Goal: Contribute content: Contribute content

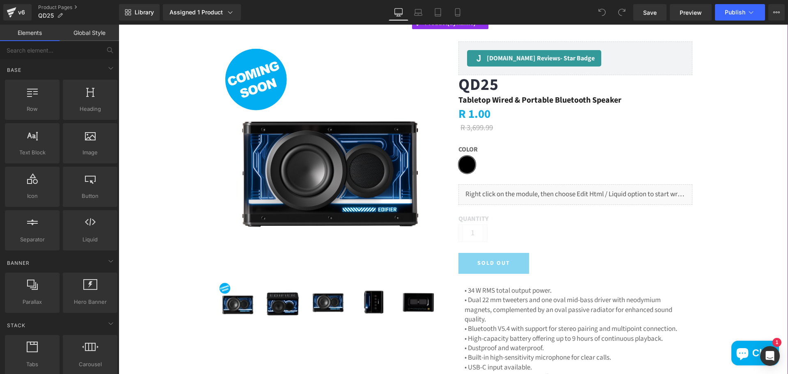
scroll to position [164, 0]
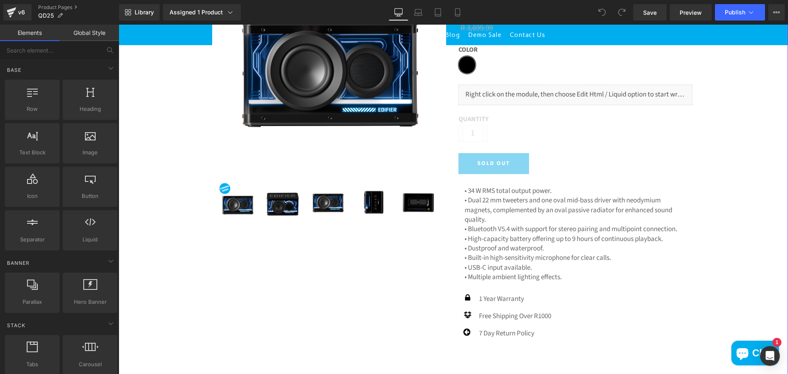
click at [506, 239] on p "• High-capacity battery offering up to 9 hours of continuous playback." at bounding box center [576, 238] width 222 height 9
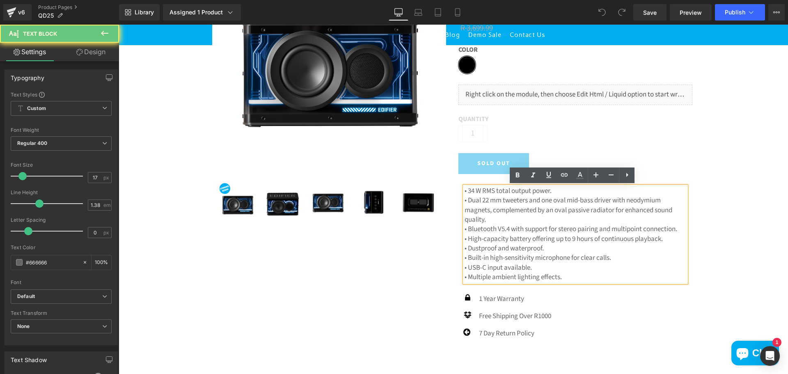
click at [583, 277] on p "• Multiple ambient lighting effects." at bounding box center [576, 277] width 222 height 9
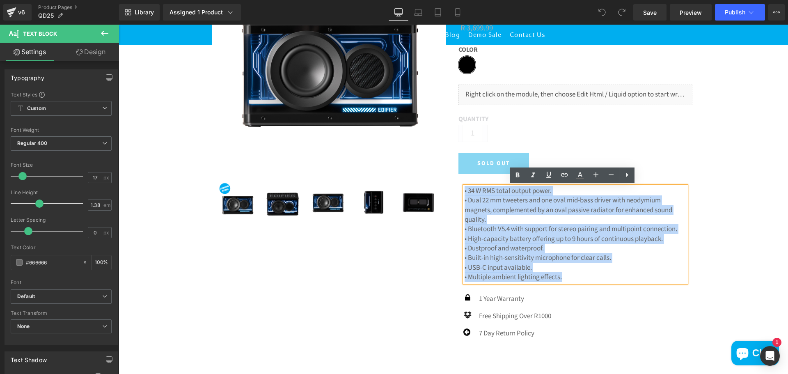
drag, startPoint x: 542, startPoint y: 278, endPoint x: 448, endPoint y: 183, distance: 133.6
click at [448, 183] on div "(P) Image (P) Image List Judge.me Reviews - Star Badge Judge.me Reviews" at bounding box center [452, 137] width 493 height 416
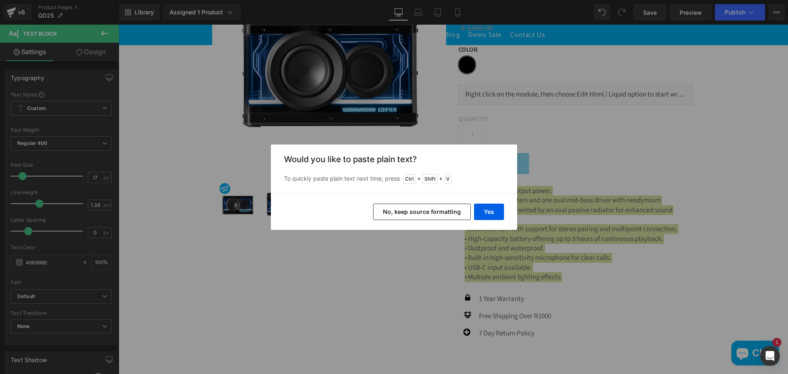
click at [505, 209] on div "Yes No, keep source formatting" at bounding box center [394, 212] width 246 height 36
click at [495, 210] on button "Yes" at bounding box center [489, 212] width 30 height 16
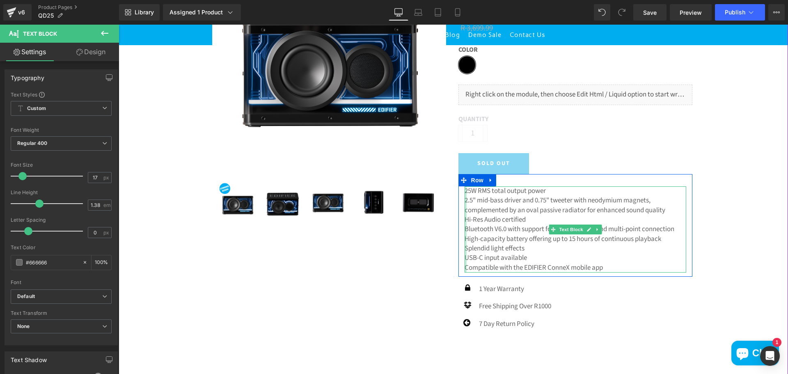
click at [465, 191] on div at bounding box center [466, 229] width 2 height 86
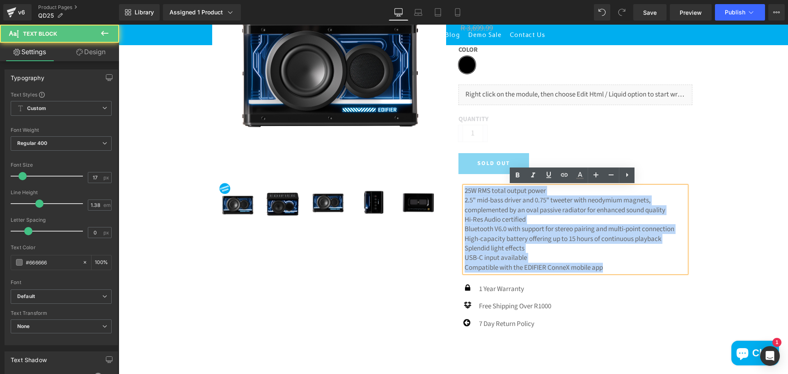
drag, startPoint x: 463, startPoint y: 191, endPoint x: 632, endPoint y: 273, distance: 188.1
click at [632, 273] on div "25W RMS total output power 2.5" mid-bass driver and 0.75" tweeter with neodymi…" at bounding box center [576, 229] width 222 height 86
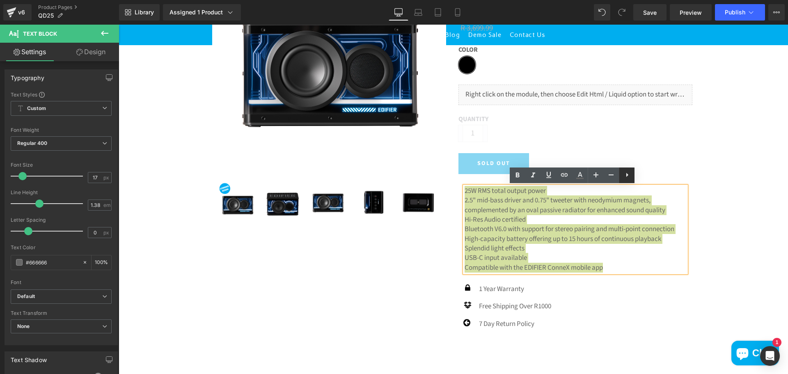
drag, startPoint x: 515, startPoint y: 159, endPoint x: 630, endPoint y: 180, distance: 117.4
click at [630, 180] on link at bounding box center [627, 176] width 16 height 16
click at [627, 179] on icon at bounding box center [627, 175] width 10 height 10
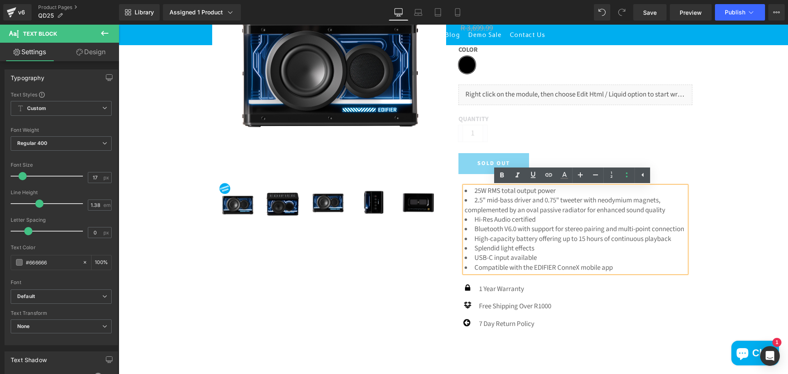
drag, startPoint x: 597, startPoint y: 244, endPoint x: 578, endPoint y: 238, distance: 20.5
click at [597, 244] on li "High-capacity battery offering up to 15 hours of continuous playback" at bounding box center [576, 238] width 222 height 9
click at [459, 210] on div "25W RMS total output power 2.5" mid-bass driver and 0.75" tweeter with neodymi…" at bounding box center [576, 229] width 234 height 86
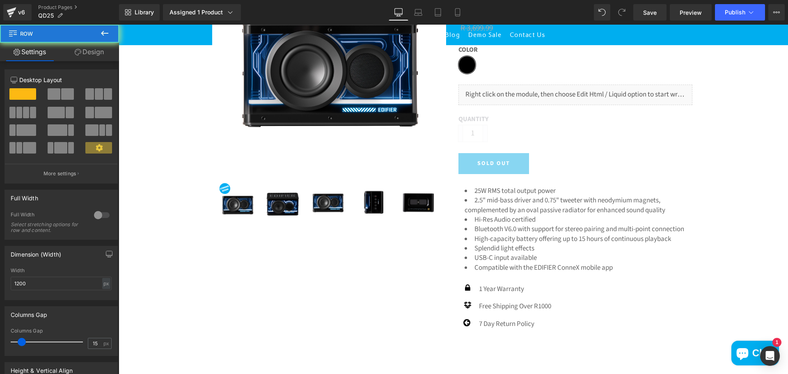
click at [471, 210] on li "2.5" mid-bass driver and 0.75" tweeter with neodymium magnets, complemented by …" at bounding box center [576, 205] width 222 height 19
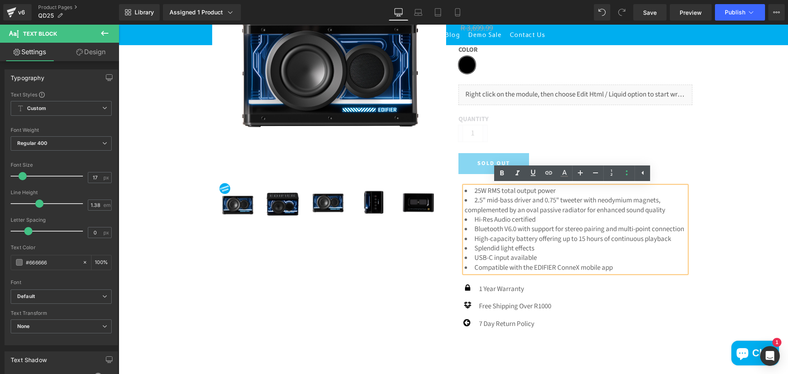
drag, startPoint x: 462, startPoint y: 211, endPoint x: 472, endPoint y: 214, distance: 10.5
click at [465, 211] on li "2.5" mid-bass driver and 0.75" tweeter with neodymium magnets, complemented by …" at bounding box center [576, 205] width 222 height 19
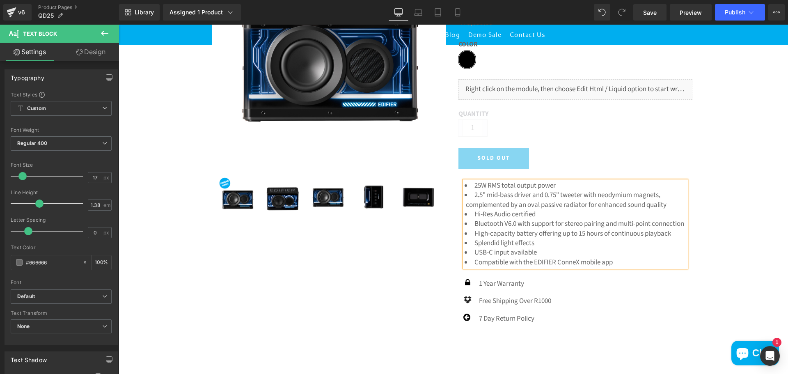
click at [359, 256] on div "(P) Image (P) Image List Judge.me Reviews - Star Badge Judge.me Reviews" at bounding box center [452, 127] width 493 height 407
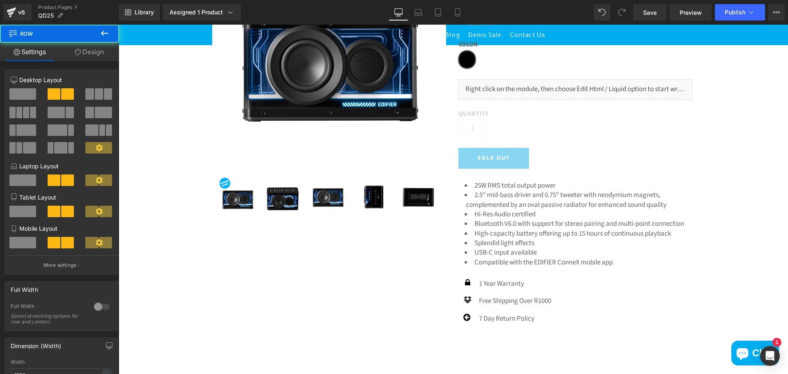
click at [545, 227] on li "Bluetooth V6.0 with support for stereo pairing and multi-point connection" at bounding box center [576, 223] width 222 height 9
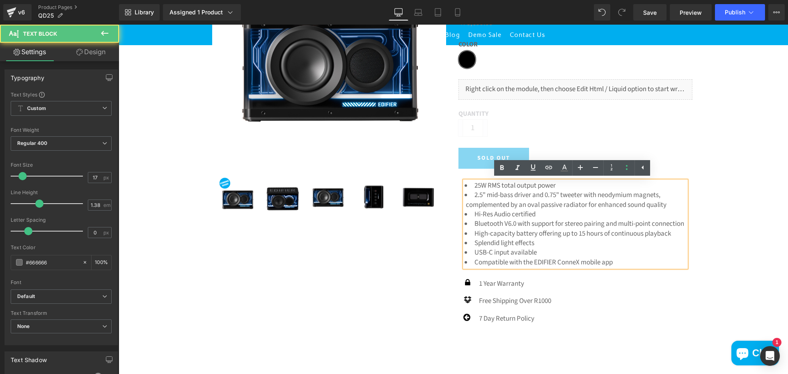
click at [519, 229] on li "Bluetooth V6.0 with support for stereo pairing and multi-point connection" at bounding box center [576, 223] width 222 height 9
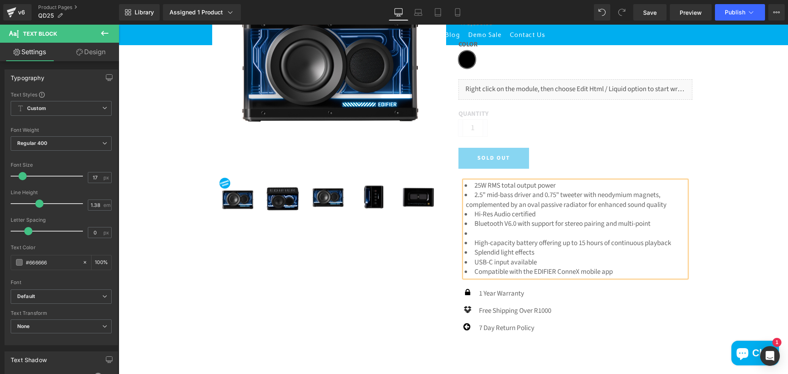
click at [489, 230] on li at bounding box center [576, 233] width 222 height 9
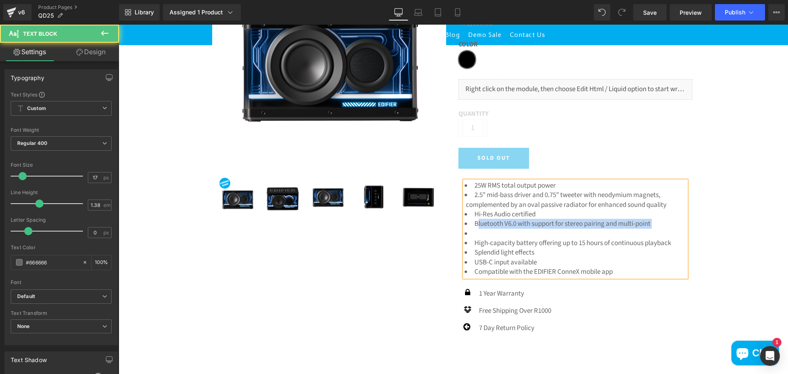
drag, startPoint x: 476, startPoint y: 227, endPoint x: 452, endPoint y: 234, distance: 24.2
click at [453, 234] on div "Judge.me Reviews - Star Badge Judge.me Reviews QD25 (P) Title Tabletop Wired & …" at bounding box center [576, 138] width 246 height 404
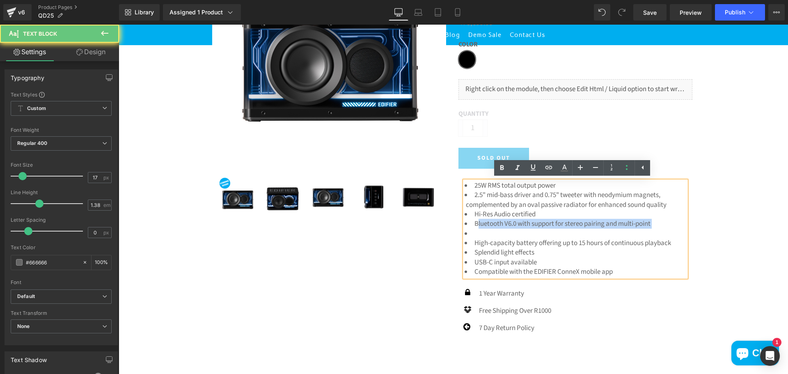
click at [465, 236] on li at bounding box center [576, 233] width 222 height 9
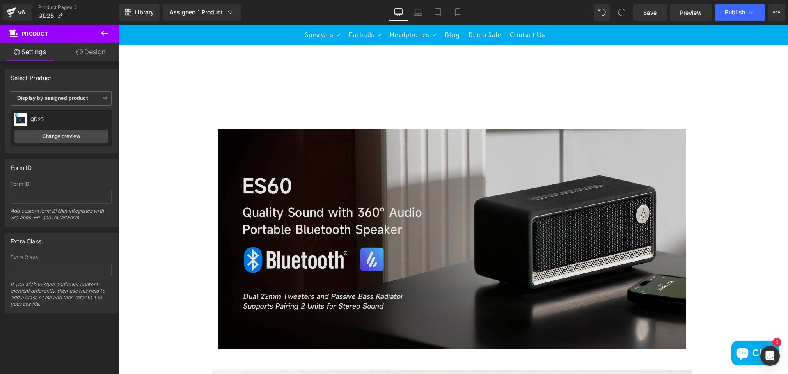
scroll to position [698, 0]
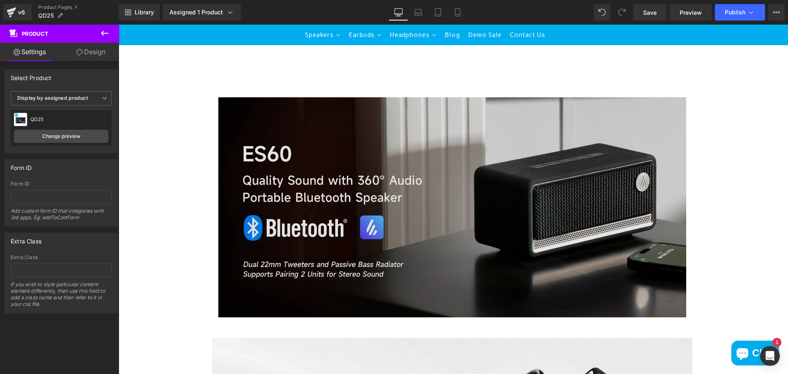
click at [517, 265] on img at bounding box center [452, 207] width 468 height 220
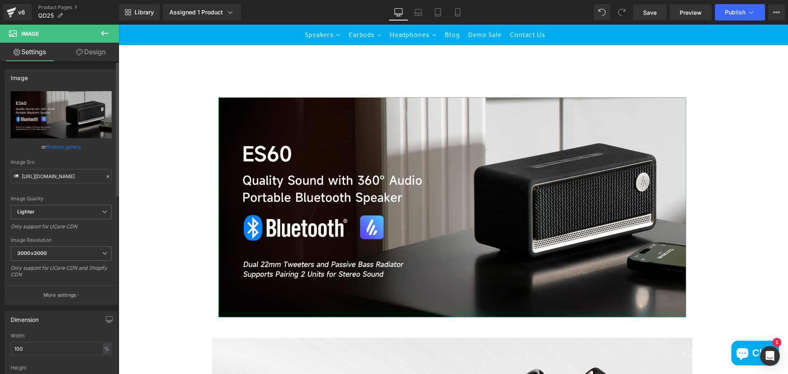
click at [59, 147] on link "Browse gallery" at bounding box center [63, 147] width 35 height 14
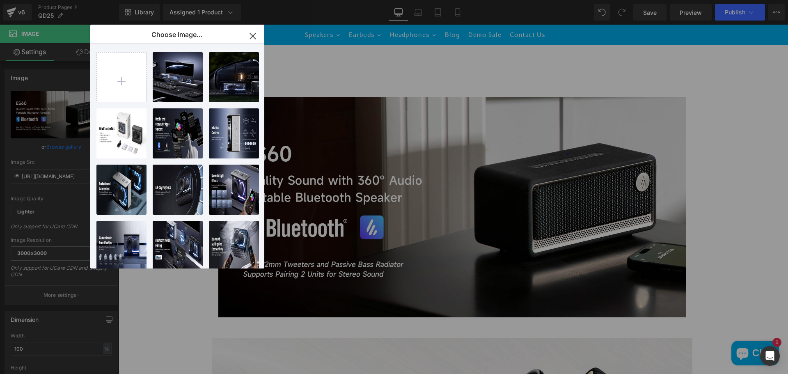
click at [251, 39] on icon "button" at bounding box center [252, 36] width 13 height 13
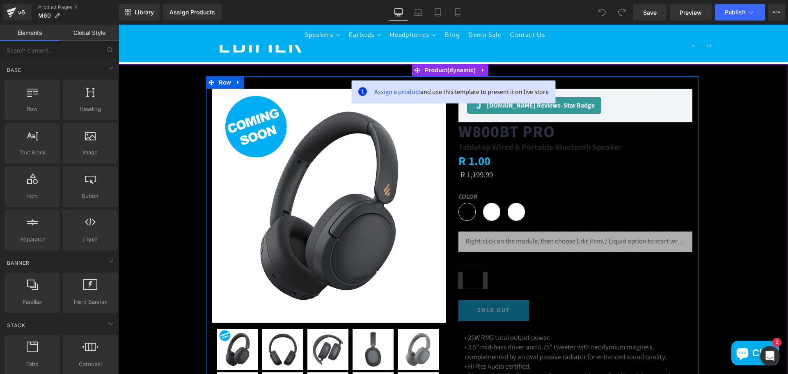
scroll to position [82, 0]
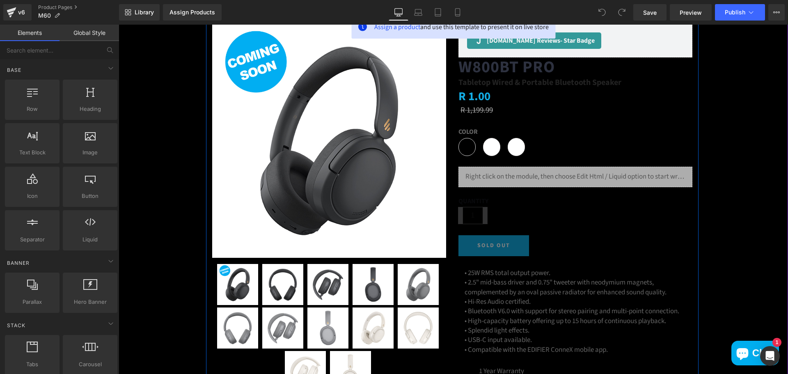
click at [606, 219] on div "Quantity 1" at bounding box center [576, 213] width 234 height 30
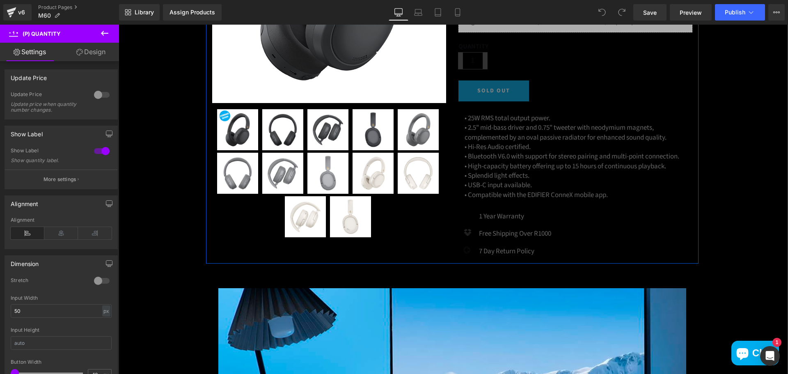
scroll to position [246, 0]
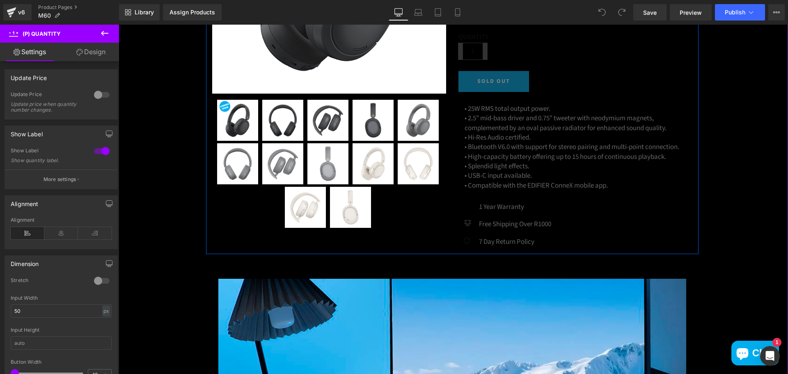
click at [547, 182] on p "• Compatible with the EDIFIER ConneX mobile app." at bounding box center [576, 185] width 222 height 9
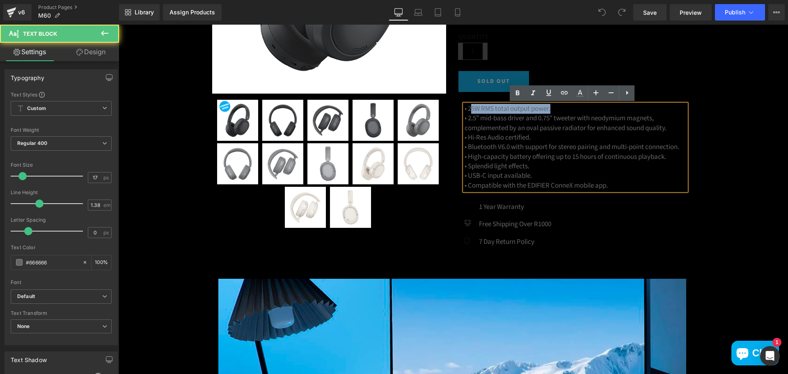
drag, startPoint x: 467, startPoint y: 109, endPoint x: 554, endPoint y: 108, distance: 87.1
click at [554, 108] on p "• 25W RMS total output power." at bounding box center [576, 108] width 222 height 9
click at [555, 107] on p "• 25W RMS total output power." at bounding box center [576, 108] width 222 height 9
click at [554, 108] on p "• 25W RMS total output power." at bounding box center [576, 108] width 222 height 9
click at [554, 109] on p "• 25W RMS total output power." at bounding box center [576, 108] width 222 height 9
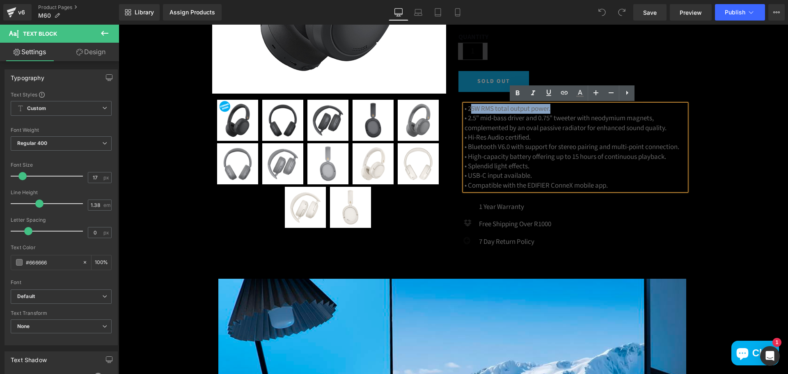
click at [475, 110] on p "• 25W RMS total output power." at bounding box center [576, 108] width 222 height 9
drag, startPoint x: 465, startPoint y: 110, endPoint x: 550, endPoint y: 108, distance: 85.0
click at [552, 110] on p "• 25W RMS total output power." at bounding box center [576, 108] width 222 height 9
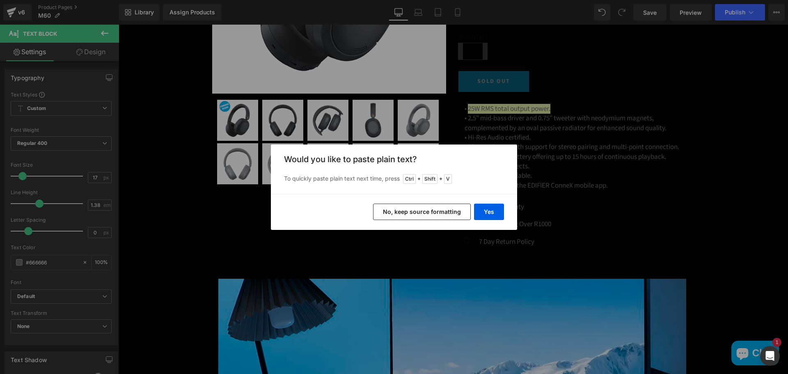
click at [455, 213] on button "No, keep source formatting" at bounding box center [422, 212] width 98 height 16
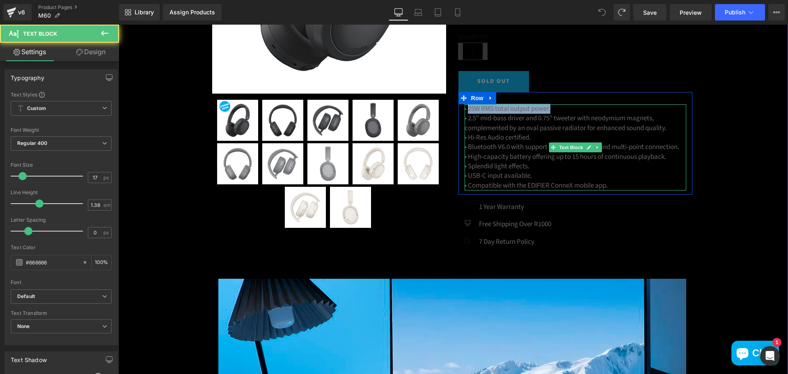
drag, startPoint x: 466, startPoint y: 109, endPoint x: 561, endPoint y: 106, distance: 95.3
click at [561, 106] on p "• 25W RMS total output power." at bounding box center [576, 108] width 222 height 9
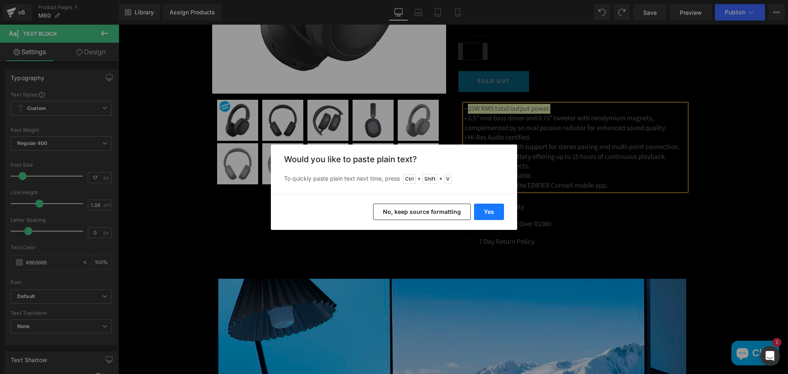
click at [490, 212] on button "Yes" at bounding box center [489, 212] width 30 height 16
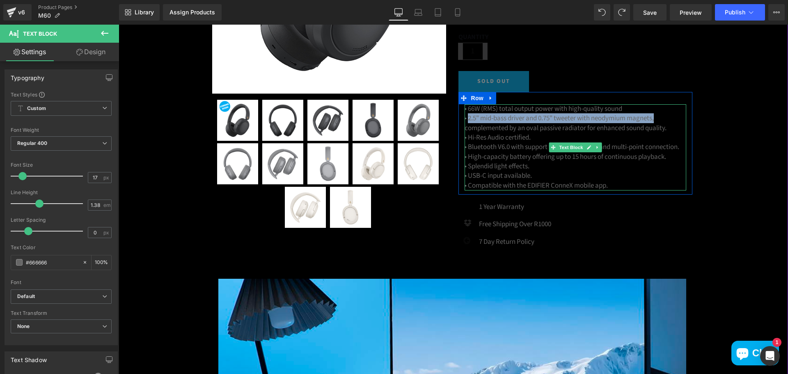
drag, startPoint x: 465, startPoint y: 117, endPoint x: 660, endPoint y: 116, distance: 195.5
click at [660, 116] on p "• 2.5" mid-bass driver and 0.75" tweeter with neodymium magnets, complemented b…" at bounding box center [576, 123] width 222 height 19
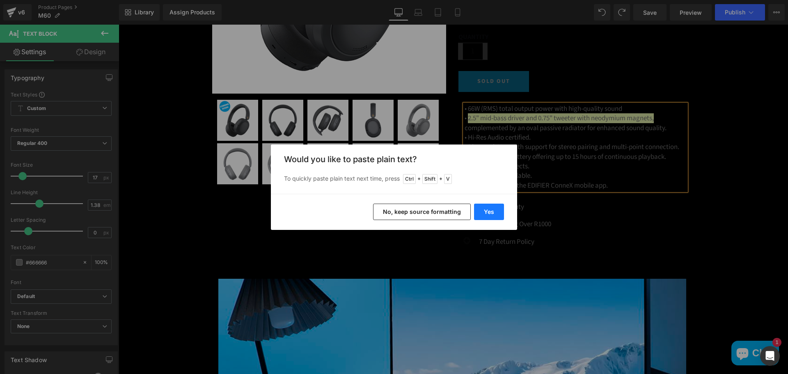
click at [492, 207] on button "Yes" at bounding box center [489, 212] width 30 height 16
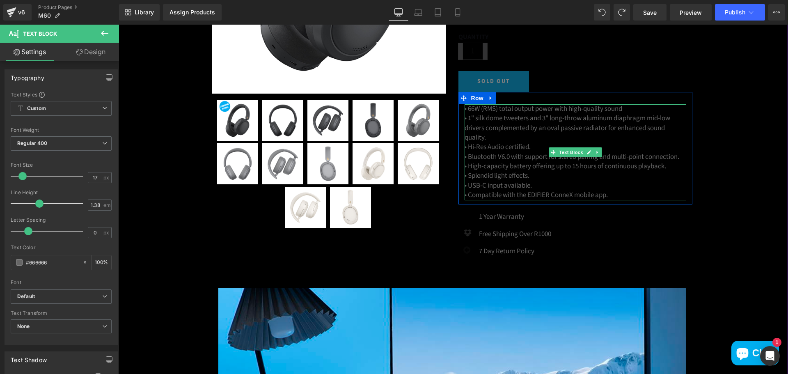
click at [473, 150] on p "• Hi-Res Audio certified." at bounding box center [576, 146] width 222 height 9
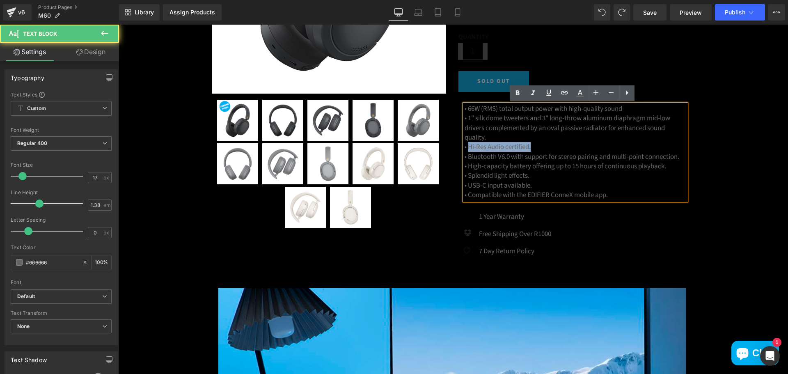
drag, startPoint x: 466, startPoint y: 147, endPoint x: 544, endPoint y: 147, distance: 78.0
click at [544, 147] on p "• Hi-Res Audio certified." at bounding box center [576, 146] width 222 height 9
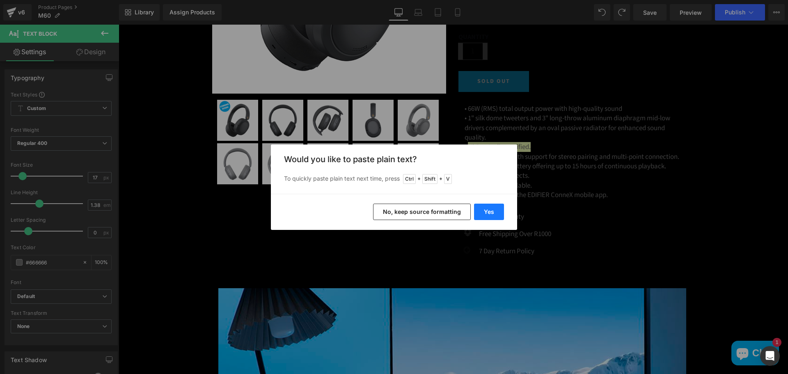
click at [488, 209] on button "Yes" at bounding box center [489, 212] width 30 height 16
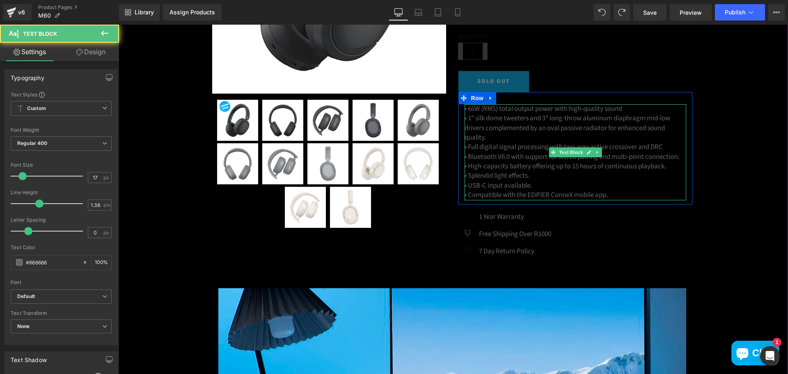
click at [465, 129] on p "• 1" silk dome tweeters and 3" long-throw aluminum diaphragm mid-low drivers co…" at bounding box center [576, 128] width 222 height 29
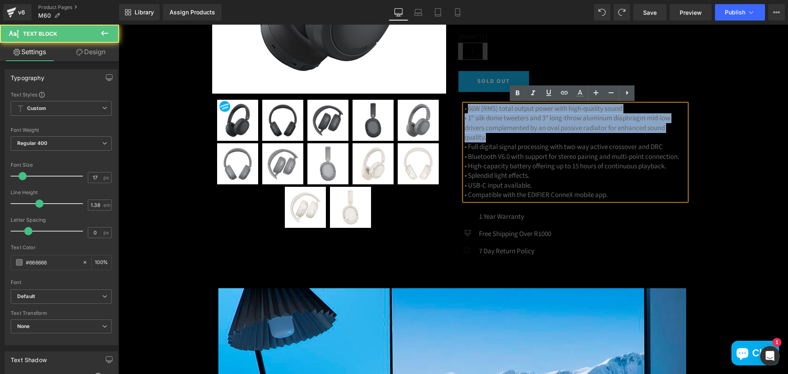
drag, startPoint x: 465, startPoint y: 110, endPoint x: 486, endPoint y: 136, distance: 32.6
click at [486, 136] on div "• 66W (RMS) total output power with high-quality sound • 1" silk dome tweeters …" at bounding box center [576, 152] width 222 height 96
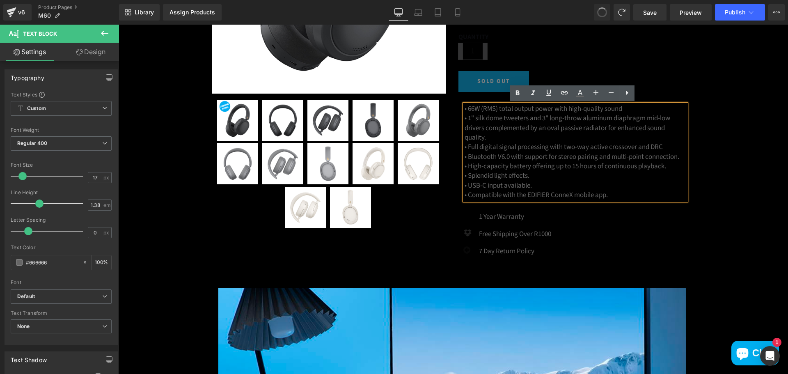
click at [484, 138] on p "• 1" silk dome tweeters and 3" long-throw aluminum diaphragm mid-low drivers co…" at bounding box center [576, 128] width 222 height 29
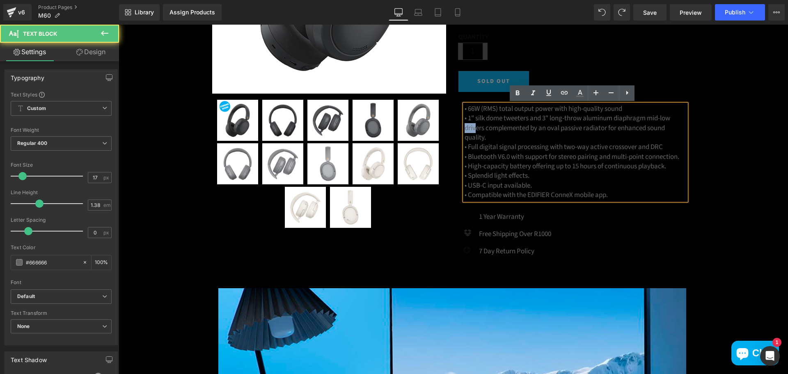
drag, startPoint x: 462, startPoint y: 130, endPoint x: 481, endPoint y: 132, distance: 19.9
click at [475, 131] on p "• 1" silk dome tweeters and 3" long-throw aluminum diaphragm mid-low drivers co…" at bounding box center [576, 128] width 222 height 29
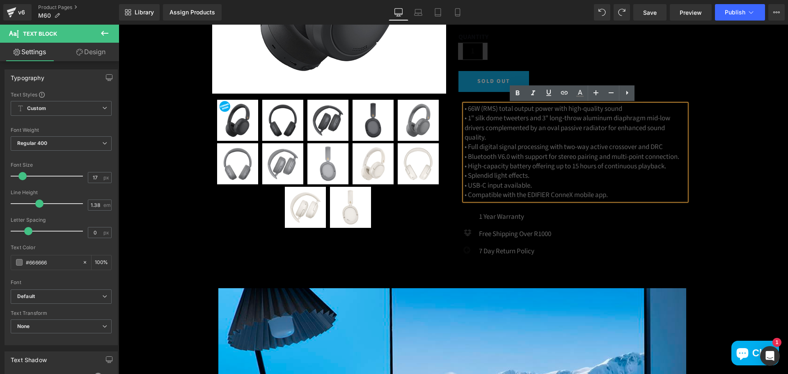
drag, startPoint x: 466, startPoint y: 127, endPoint x: 504, endPoint y: 132, distance: 38.1
click at [469, 127] on p "• 1" silk dome tweeters and 3" long-throw aluminum diaphragm mid-low drivers co…" at bounding box center [576, 128] width 222 height 29
click at [505, 145] on p "• Full digital signal processing with two-way active crossover and DRC" at bounding box center [576, 146] width 222 height 9
drag, startPoint x: 465, startPoint y: 147, endPoint x: 666, endPoint y: 145, distance: 200.4
click at [666, 146] on p "• Full digital signal processing with two-way active crossover and DRC" at bounding box center [576, 146] width 222 height 9
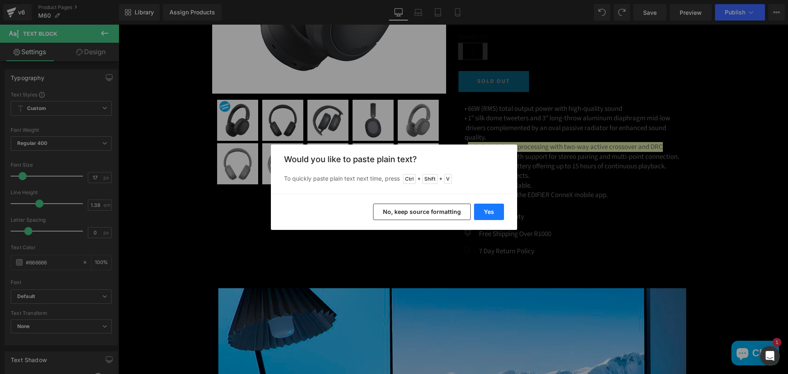
click at [484, 212] on button "Yes" at bounding box center [489, 212] width 30 height 16
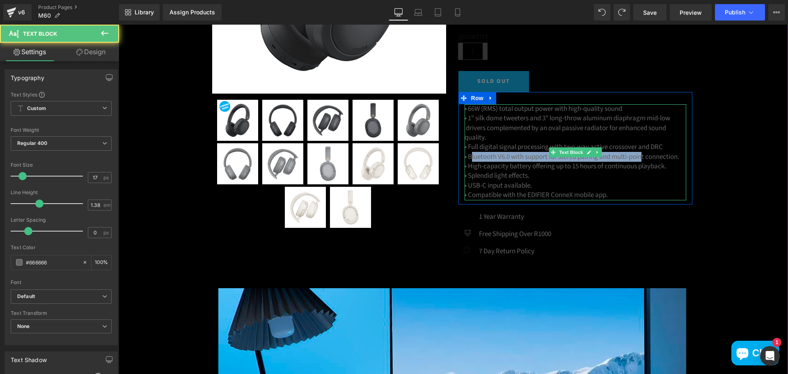
drag, startPoint x: 478, startPoint y: 157, endPoint x: 540, endPoint y: 157, distance: 62.4
click at [642, 154] on p "• Bluetooth V6.0 with support for stereo pairing and multi-point connection." at bounding box center [576, 156] width 222 height 9
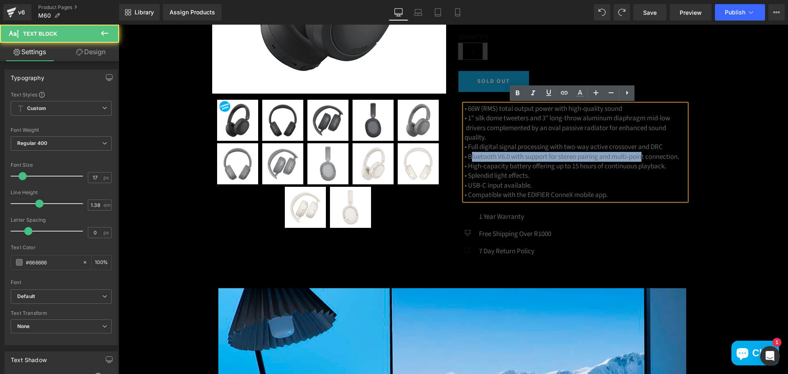
click at [471, 160] on p "• Bluetooth V6.0 with support for stereo pairing and multi-point connection." at bounding box center [576, 156] width 222 height 9
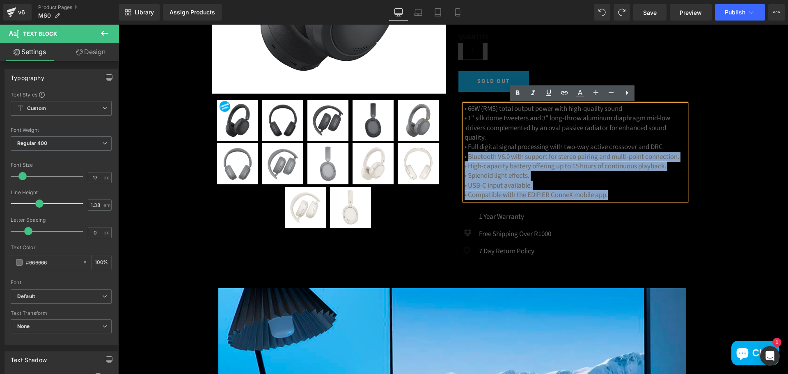
drag, startPoint x: 466, startPoint y: 156, endPoint x: 685, endPoint y: 156, distance: 218.0
click at [685, 156] on div "• 66W (RMS) total output power with high-quality sound • 1" silk dome tweeters …" at bounding box center [576, 152] width 222 height 96
click at [675, 153] on p "• Bluetooth V6.0 with support for stereo pairing and multi-point connection." at bounding box center [576, 156] width 222 height 9
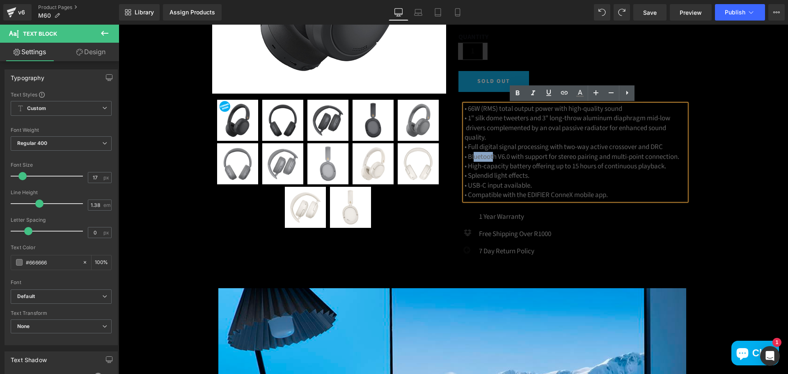
drag, startPoint x: 473, startPoint y: 158, endPoint x: 475, endPoint y: 151, distance: 7.7
click at [492, 157] on p "• Bluetooth V6.0 with support for stereo pairing and multi-point connection." at bounding box center [576, 156] width 222 height 9
click at [465, 154] on div "• 66W (RMS) total output power with high-quality sound • 1" silk dome tweeters …" at bounding box center [576, 152] width 222 height 96
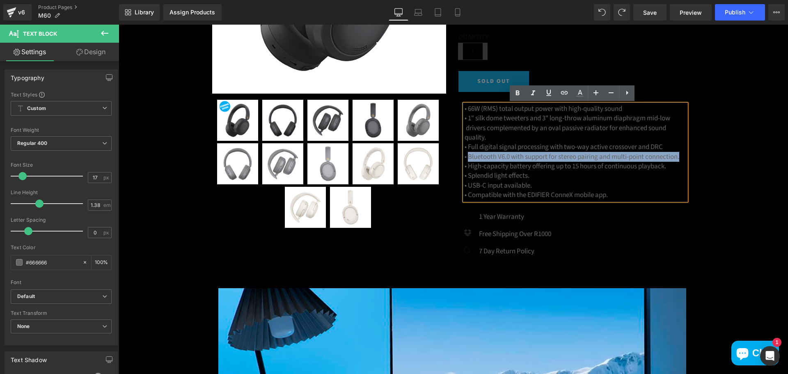
drag, startPoint x: 466, startPoint y: 158, endPoint x: 682, endPoint y: 156, distance: 216.0
click at [682, 156] on p "• Bluetooth V6.0 with support for stereo pairing and multi-point connection." at bounding box center [576, 156] width 222 height 9
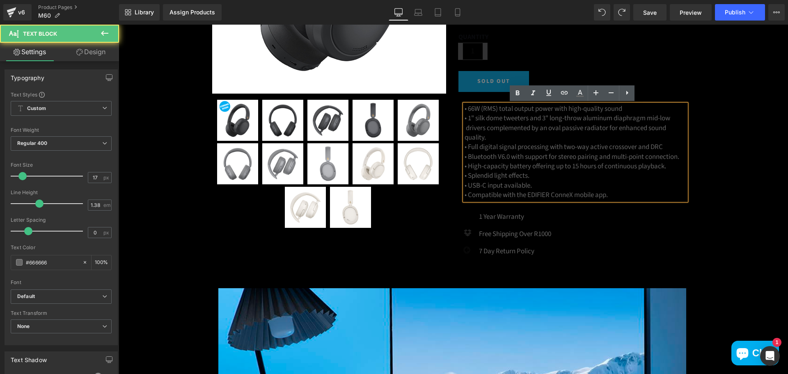
click at [580, 175] on p "• Splendid light effects." at bounding box center [576, 175] width 222 height 9
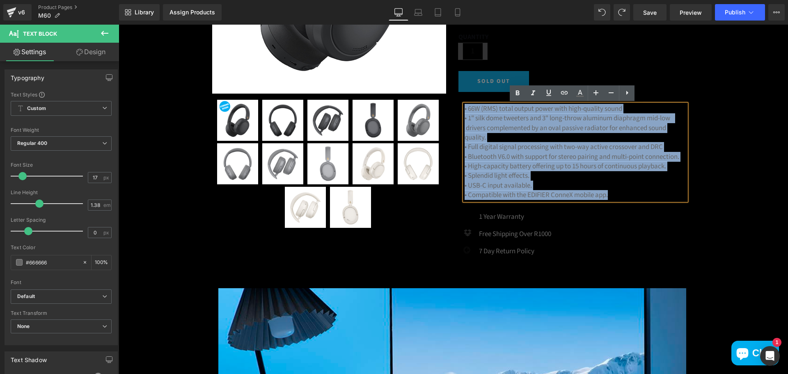
drag, startPoint x: 611, startPoint y: 196, endPoint x: 451, endPoint y: 103, distance: 184.4
click at [453, 103] on div "Judge.me Reviews - Star Badge Judge.me Reviews W800BT PRO (P) Title Tabletop Wi…" at bounding box center [576, 62] width 246 height 404
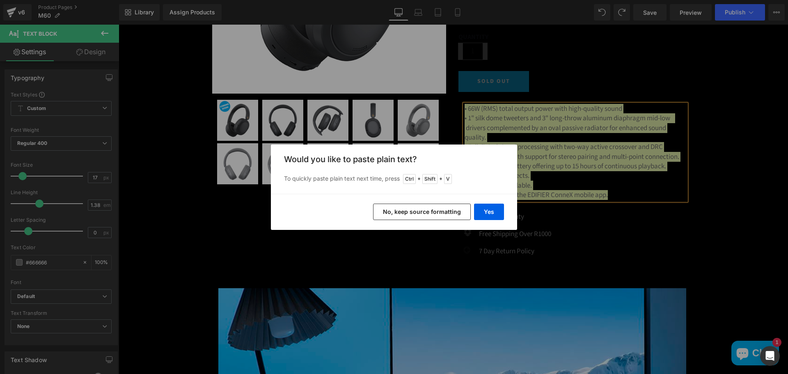
click at [415, 214] on button "No, keep source formatting" at bounding box center [422, 212] width 98 height 16
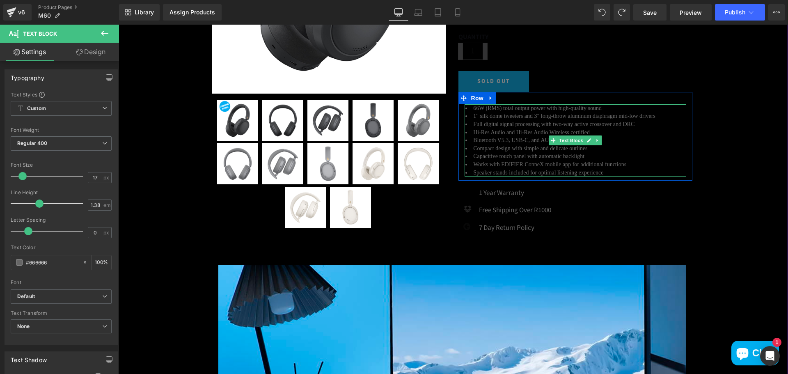
click at [490, 121] on li "Full digital signal processing with two-way active crossover and DRC" at bounding box center [576, 124] width 222 height 8
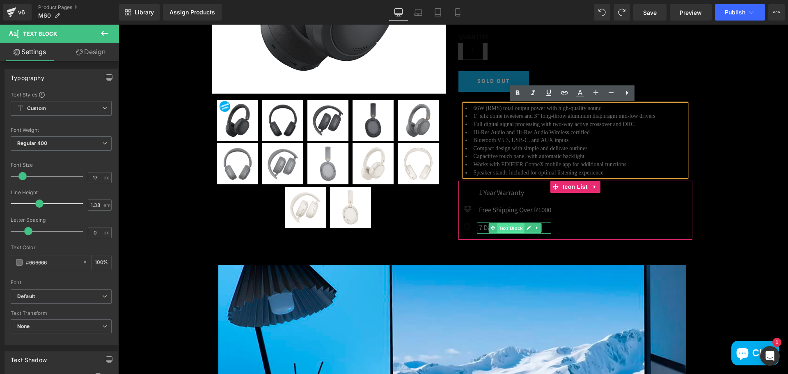
click at [498, 225] on span "Text Block" at bounding box center [510, 228] width 27 height 10
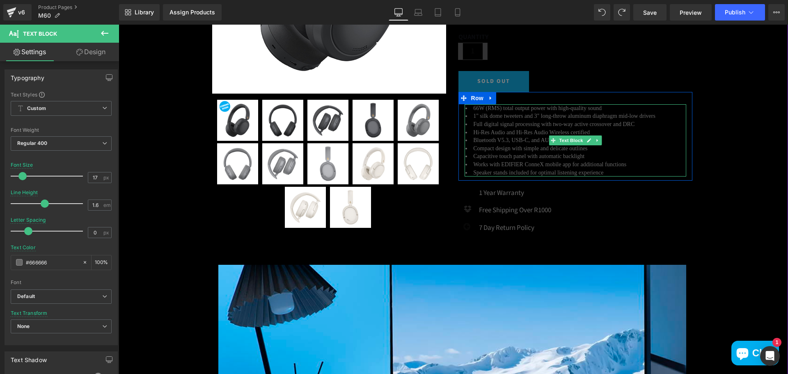
click at [545, 153] on li "Capacitive touch panel with automatic backlight" at bounding box center [576, 156] width 222 height 8
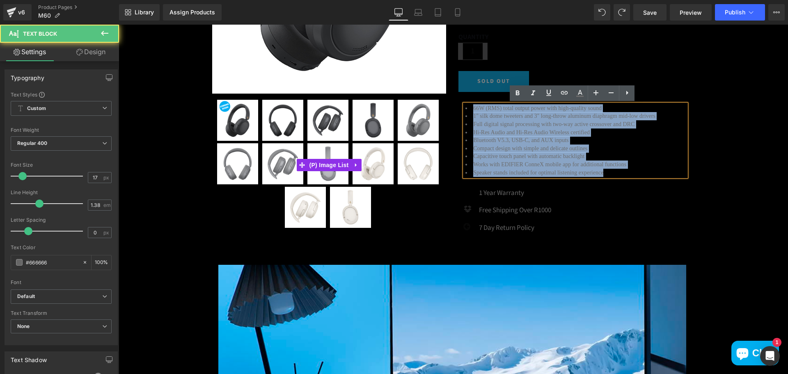
drag, startPoint x: 607, startPoint y: 175, endPoint x: 443, endPoint y: 108, distance: 177.4
click at [443, 108] on div "(P) Image" at bounding box center [452, 43] width 493 height 393
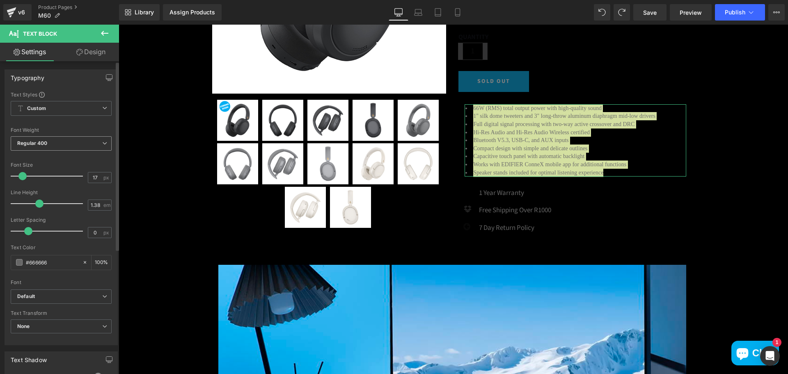
click at [35, 143] on b "Regular 400" at bounding box center [32, 143] width 30 height 6
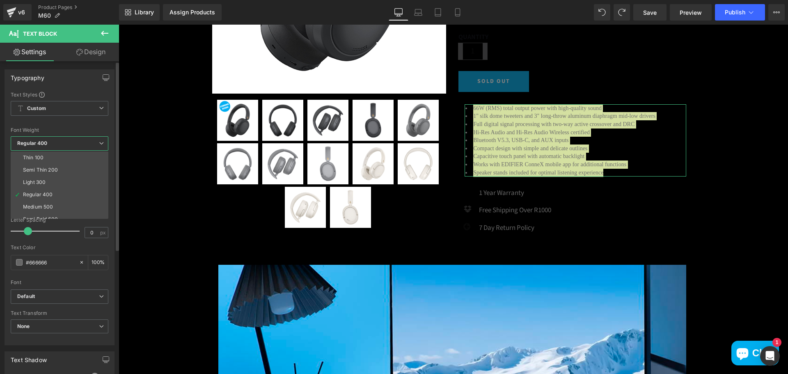
click at [35, 144] on b "Regular 400" at bounding box center [32, 143] width 30 height 6
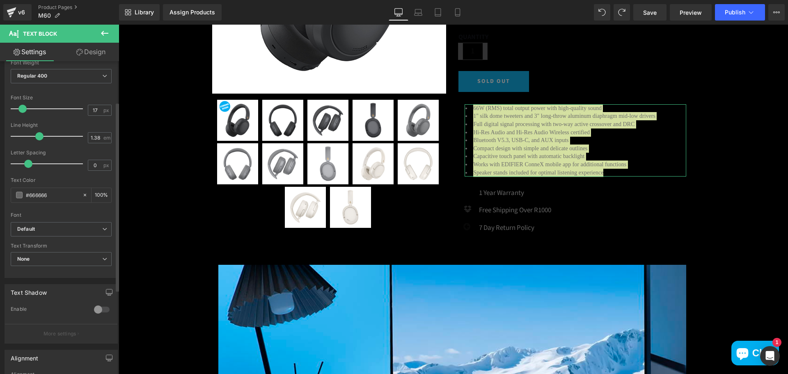
scroll to position [82, 0]
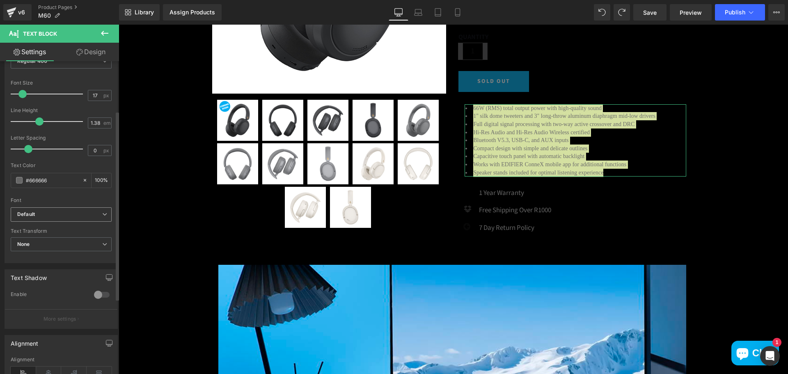
click at [37, 214] on b "Default" at bounding box center [59, 214] width 85 height 7
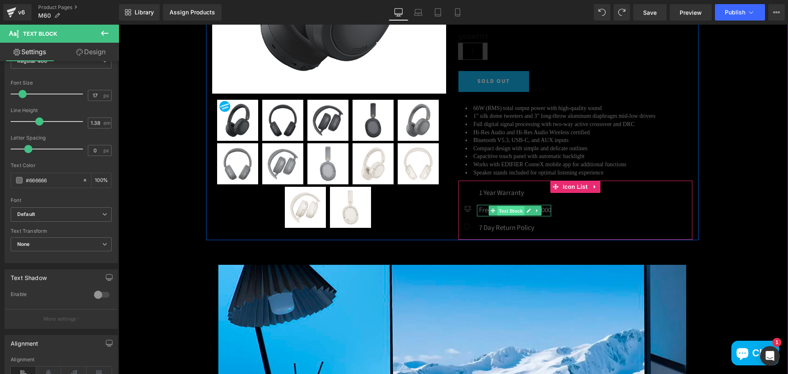
click at [503, 211] on span "Text Block" at bounding box center [510, 211] width 27 height 10
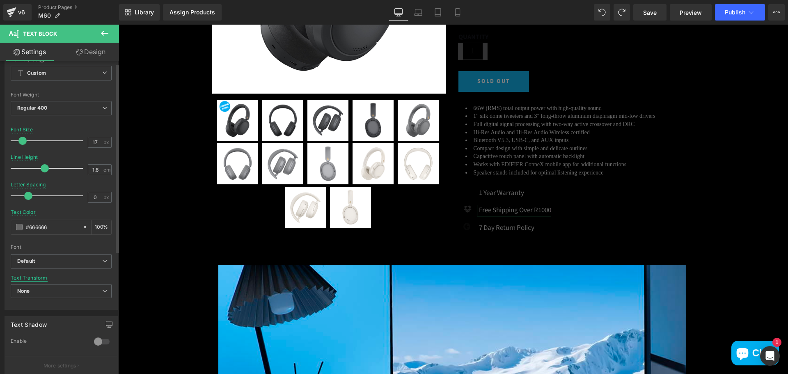
scroll to position [41, 0]
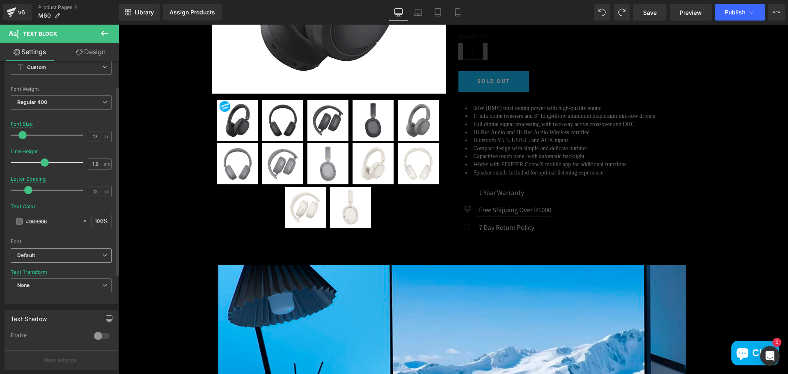
click at [39, 259] on span "Default" at bounding box center [61, 255] width 101 height 14
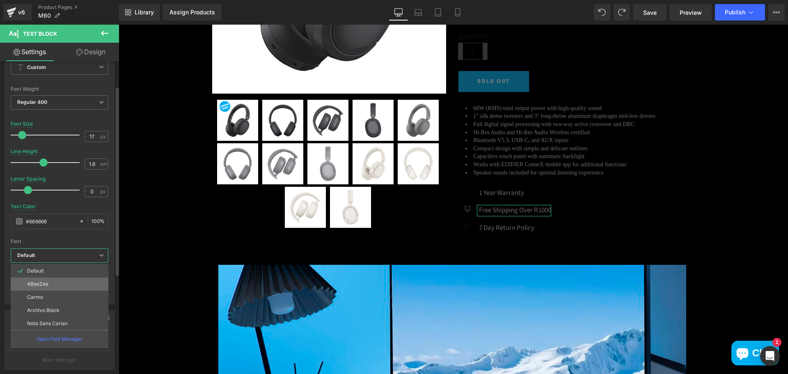
click at [40, 286] on p "ABeeZee" at bounding box center [37, 284] width 21 height 6
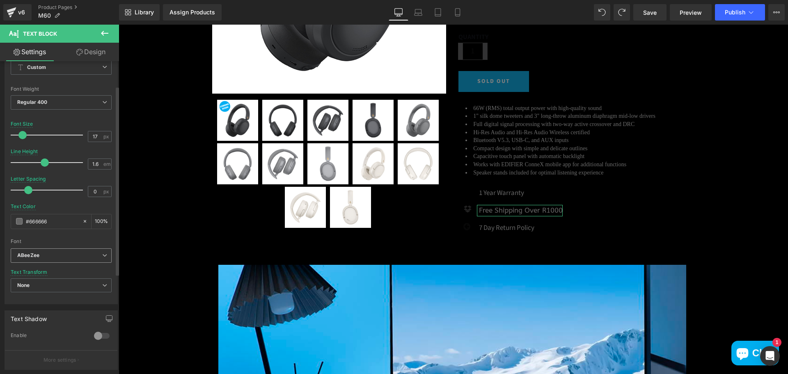
click at [32, 264] on div "ABeeZee Default ABeeZee Carme Archivo Black Noto Sans Carian Open Font Manager" at bounding box center [61, 257] width 101 height 19
click at [31, 261] on span "ABeeZee" at bounding box center [61, 255] width 101 height 14
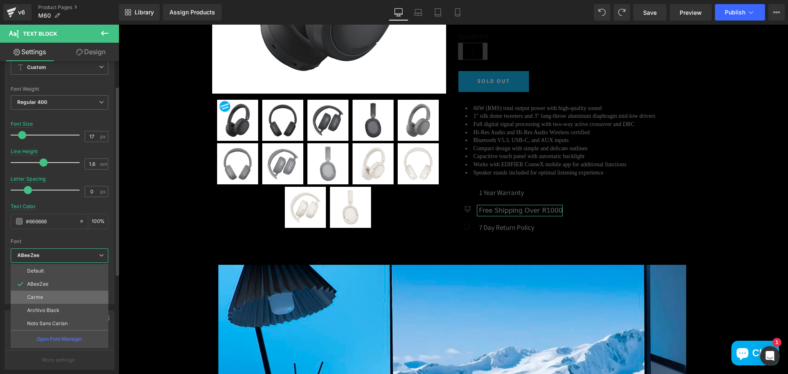
click at [36, 295] on p "Carme" at bounding box center [35, 297] width 16 height 6
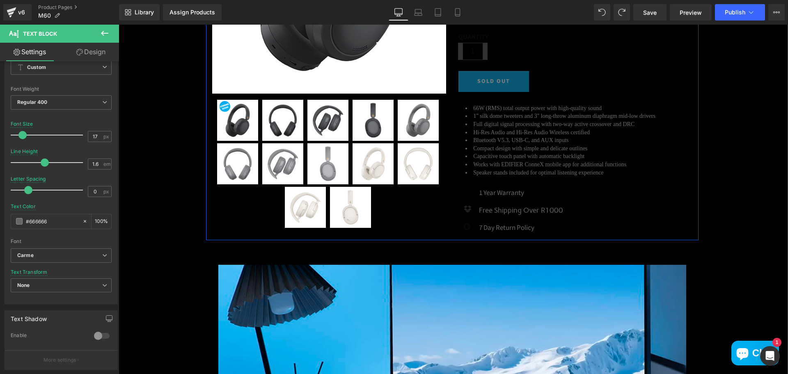
click at [484, 127] on li "Full digital signal processing with two-way active crossover and DRC" at bounding box center [576, 124] width 222 height 8
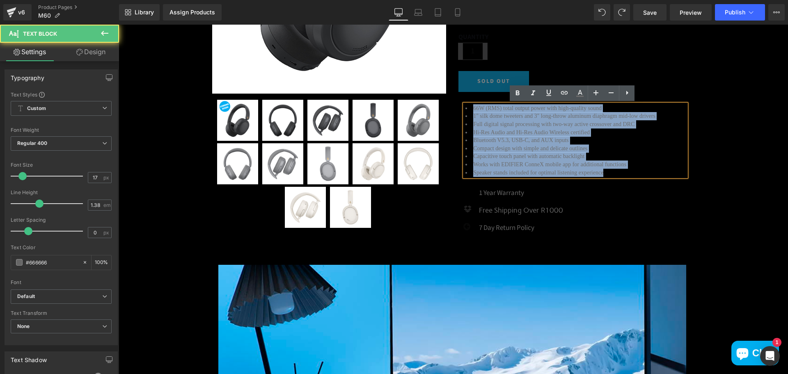
drag, startPoint x: 605, startPoint y: 172, endPoint x: 446, endPoint y: 110, distance: 170.7
click at [446, 110] on div "(P) Image" at bounding box center [452, 43] width 493 height 393
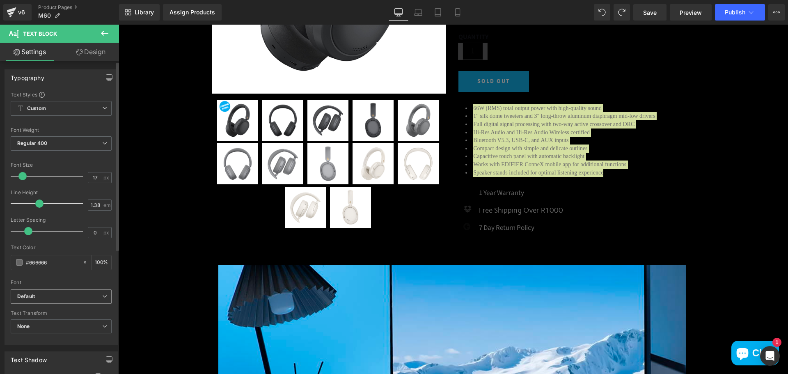
click at [32, 294] on icon "Default" at bounding box center [26, 296] width 18 height 7
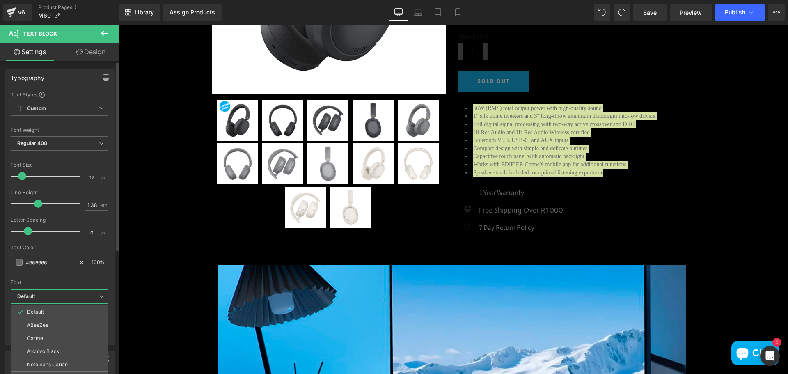
click at [44, 338] on li "Carme" at bounding box center [60, 338] width 98 height 13
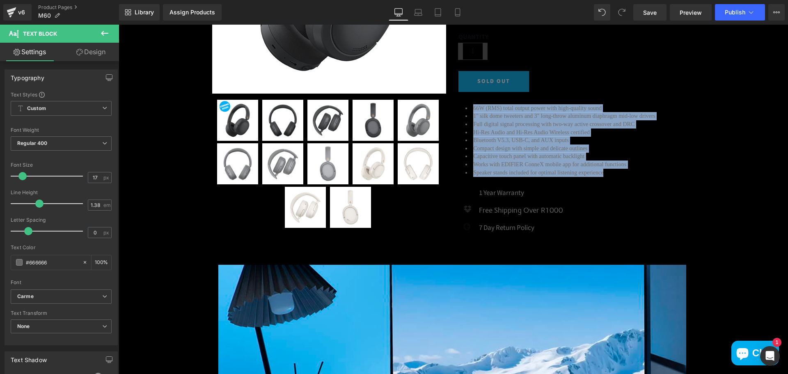
click at [553, 122] on li "Full digital signal processing with two-way active crossover and DRC" at bounding box center [576, 124] width 222 height 8
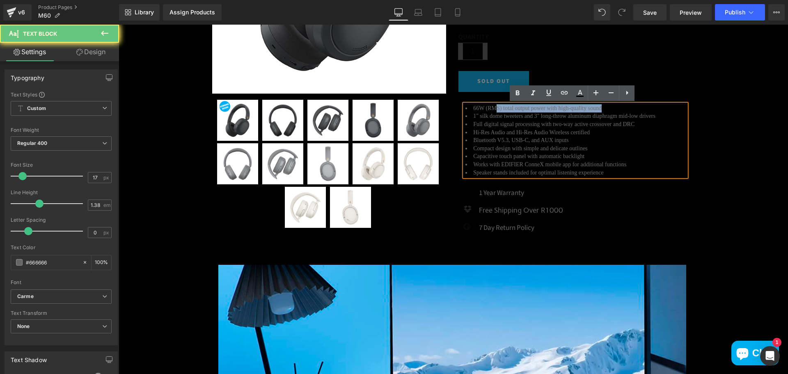
drag, startPoint x: 492, startPoint y: 108, endPoint x: 606, endPoint y: 99, distance: 114.5
click at [606, 99] on div "66W (RMS) total output power with high-quality sound 1" silk dome tweeters and …" at bounding box center [576, 136] width 234 height 89
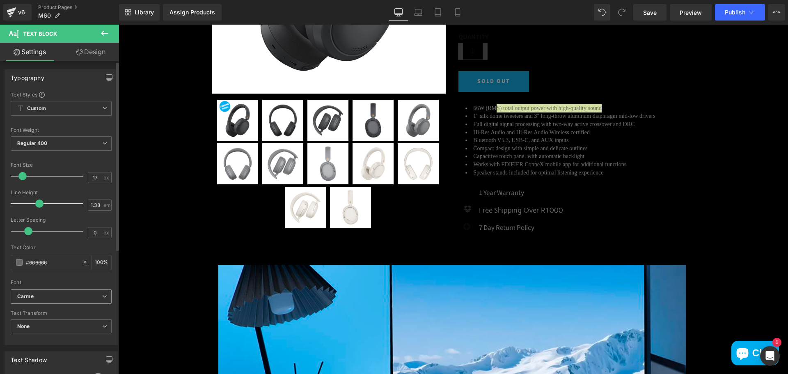
click at [36, 294] on b "Carme" at bounding box center [59, 296] width 85 height 7
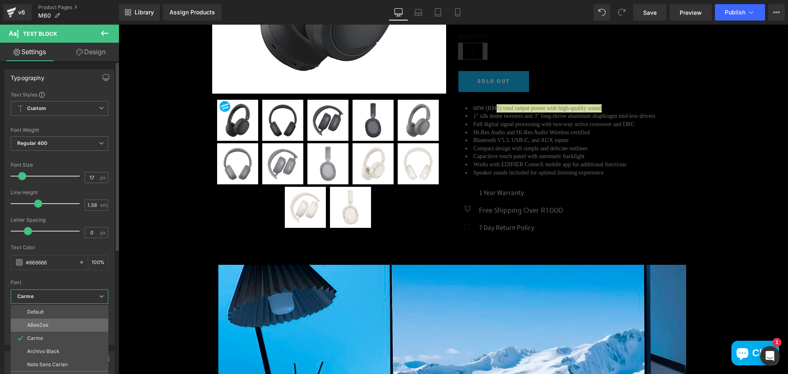
click at [37, 324] on p "ABeeZee" at bounding box center [37, 325] width 21 height 6
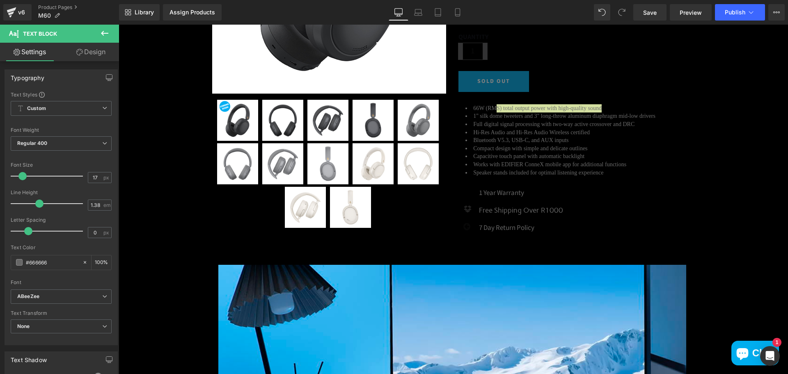
click at [119, 25] on div at bounding box center [119, 25] width 0 height 0
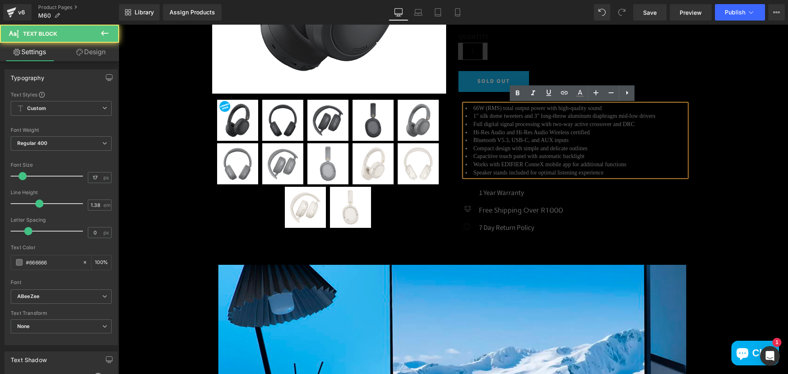
click at [632, 163] on li "Works with EDIFIER ConneX mobile app for additional functions" at bounding box center [576, 165] width 222 height 8
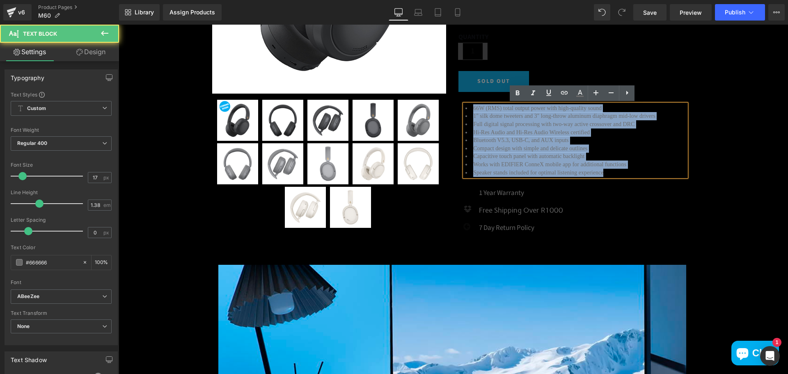
drag, startPoint x: 606, startPoint y: 174, endPoint x: 446, endPoint y: 110, distance: 172.7
click at [446, 110] on div "(P) Image" at bounding box center [452, 43] width 493 height 393
copy ul "66W (RMS) total output power with high-quality sound 1" silk dome tweeters and …"
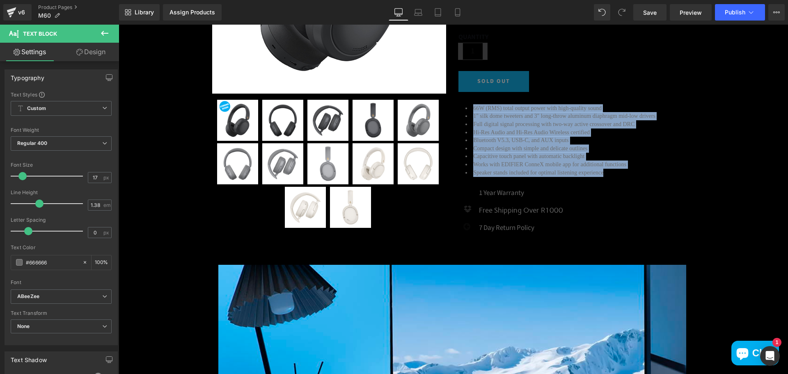
click at [550, 149] on li "Compact design with simple and delicate outlines" at bounding box center [576, 149] width 222 height 8
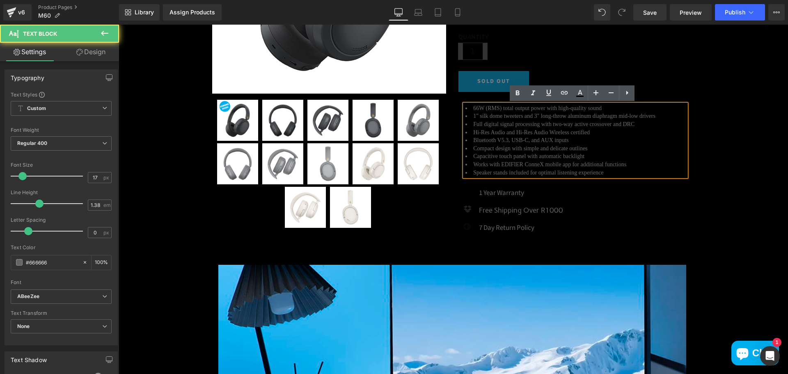
click at [591, 171] on li "Speaker stands included for optimal listening experience" at bounding box center [576, 173] width 222 height 8
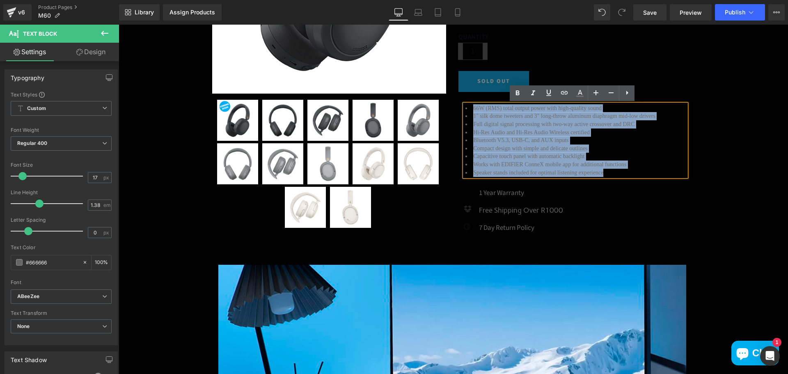
drag, startPoint x: 623, startPoint y: 173, endPoint x: 465, endPoint y: 106, distance: 172.0
click at [465, 106] on ul "66W (RMS) total output power with high-quality sound 1" silk dome tweeters and …" at bounding box center [576, 140] width 222 height 72
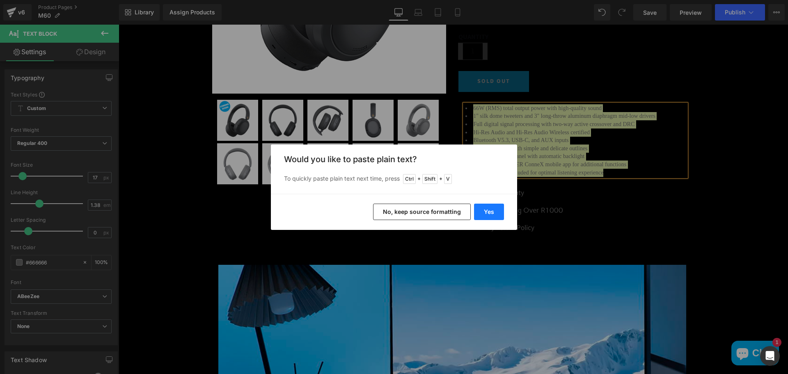
click at [489, 211] on button "Yes" at bounding box center [489, 212] width 30 height 16
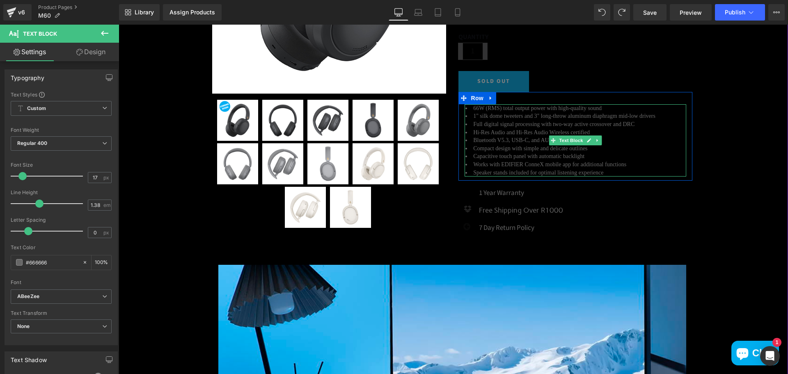
click at [515, 157] on li "Capacitive touch panel with automatic backlight" at bounding box center [576, 156] width 222 height 8
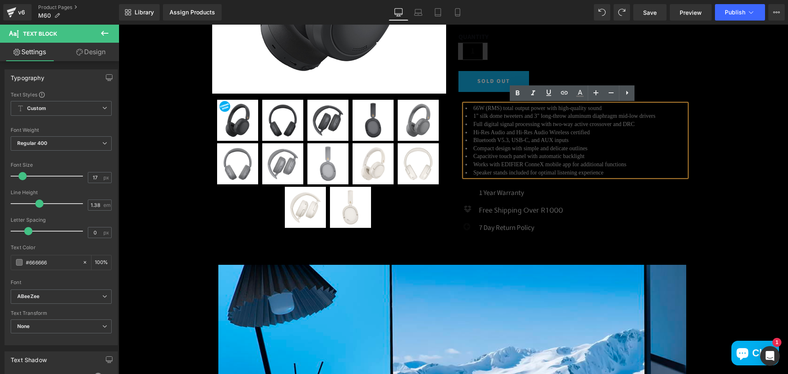
click at [524, 151] on li "Compact design with simple and delicate outlines" at bounding box center [576, 149] width 222 height 8
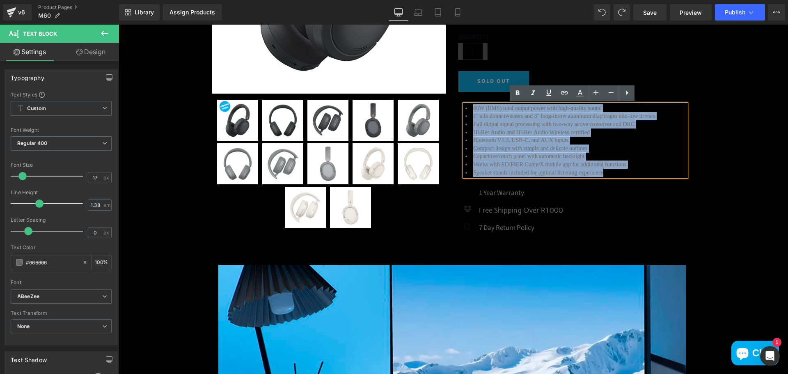
drag, startPoint x: 605, startPoint y: 170, endPoint x: 468, endPoint y: 101, distance: 153.9
click at [468, 101] on div "66W (RMS) total output power with high-quality sound 1" silk dome tweeters and …" at bounding box center [576, 136] width 234 height 89
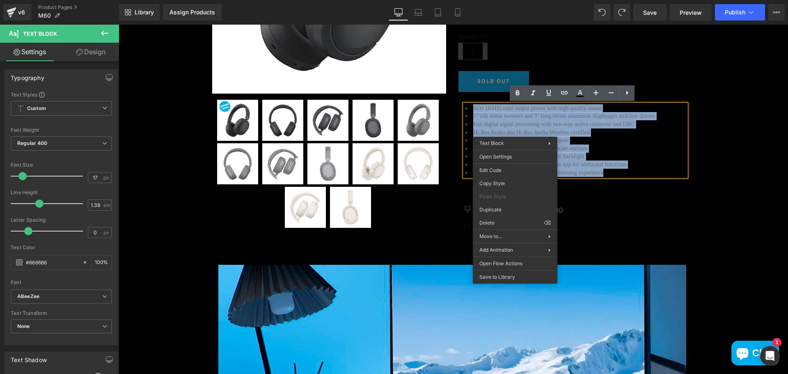
click at [634, 152] on li "Capacitive touch panel with automatic backlight" at bounding box center [576, 156] width 222 height 8
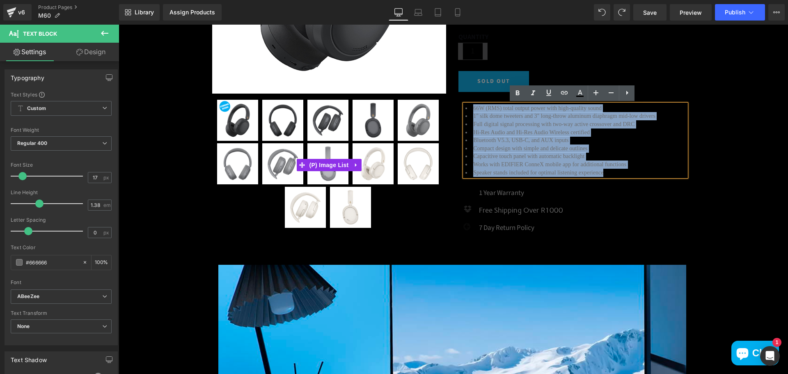
drag, startPoint x: 606, startPoint y: 173, endPoint x: 409, endPoint y: 106, distance: 207.4
click at [409, 106] on div "(P) Image" at bounding box center [452, 43] width 493 height 393
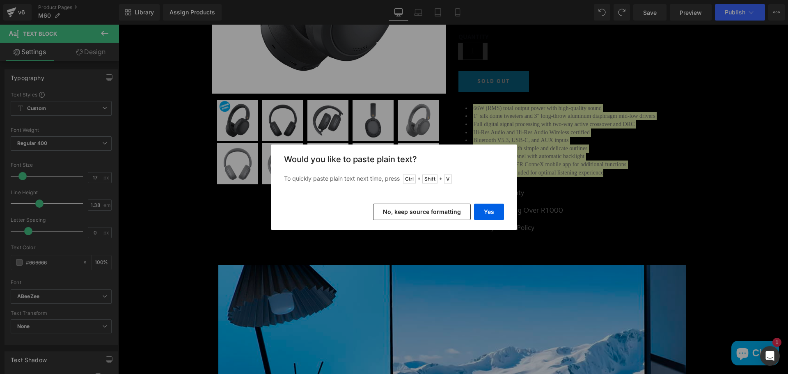
click at [441, 214] on button "No, keep source formatting" at bounding box center [422, 212] width 98 height 16
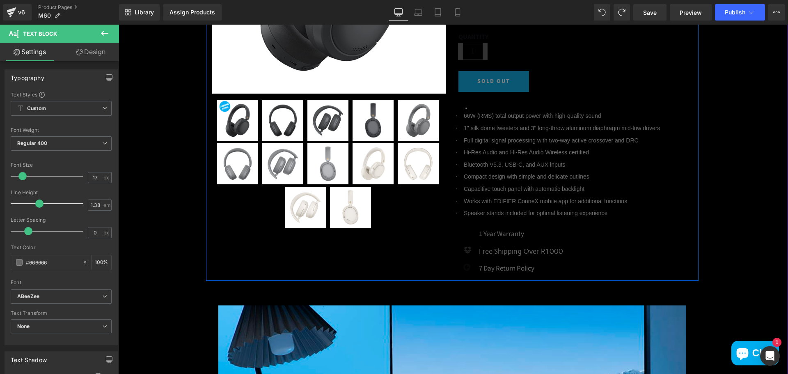
click at [493, 140] on span "Full digital signal processing with two-way active crossover and DRC" at bounding box center [551, 140] width 175 height 7
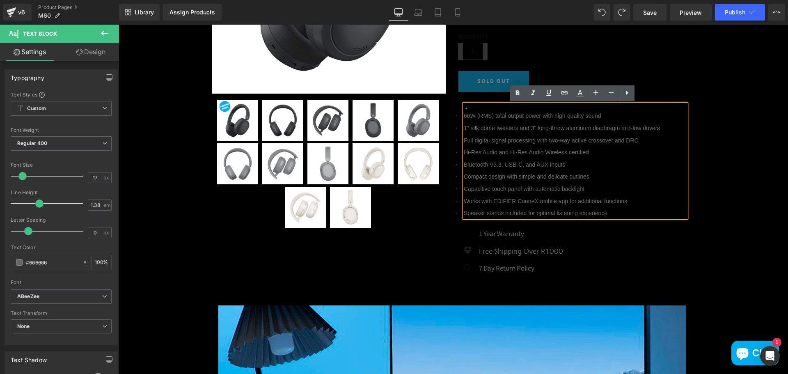
click at [480, 107] on li "· 66W (RMS) total output power with high-quality sound · 1" silk dome tweeters …" at bounding box center [576, 160] width 222 height 113
click at [474, 107] on li "· 66W (RMS) total output power with high-quality sound · 1" silk dome tweeters …" at bounding box center [576, 160] width 222 height 113
click at [466, 107] on li "· 66W (RMS) total output power with high-quality sound · 1" silk dome tweeters …" at bounding box center [576, 160] width 222 height 113
click at [494, 106] on li "· 66W (RMS) total output power with high-quality sound · 1" silk dome tweeters …" at bounding box center [576, 160] width 222 height 113
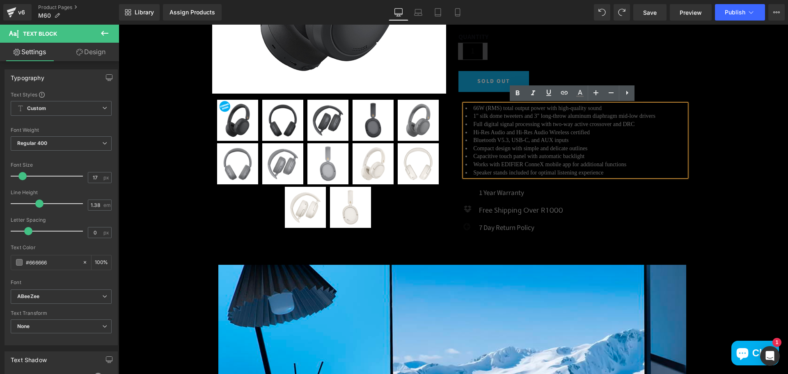
click at [555, 116] on li "1" silk dome tweeters and 3" long-throw aluminum diaphragm mid-low drivers" at bounding box center [576, 116] width 222 height 8
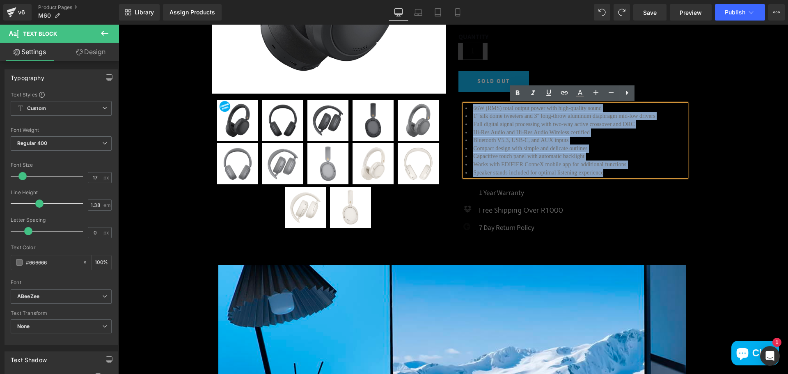
drag, startPoint x: 623, startPoint y: 171, endPoint x: 457, endPoint y: 106, distance: 178.0
click at [459, 106] on div "66W (RMS) total output power with high-quality sound 1" silk dome tweeters and …" at bounding box center [576, 140] width 234 height 72
click at [628, 138] on li "Bluetooth V5.3, USB-C, and AUX inputs" at bounding box center [576, 140] width 222 height 8
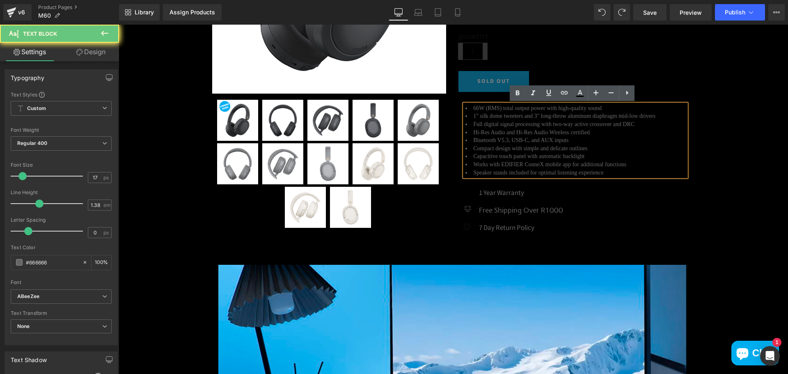
click at [600, 177] on div "66W (RMS) total output power with high-quality sound 1" silk dome tweeters and …" at bounding box center [576, 140] width 222 height 72
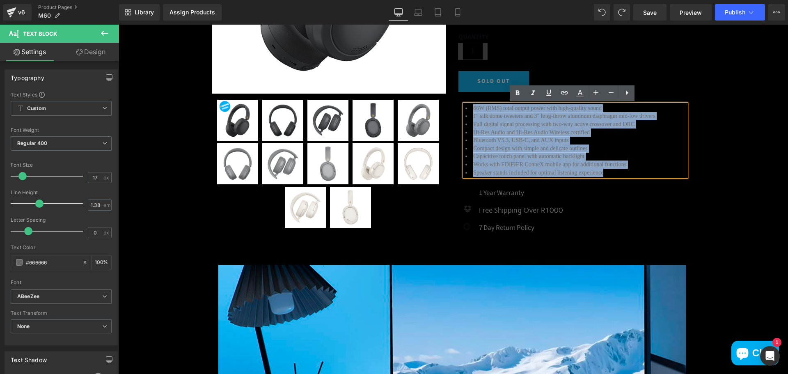
drag, startPoint x: 611, startPoint y: 172, endPoint x: 434, endPoint y: 103, distance: 190.7
click at [434, 103] on div "(P) Image" at bounding box center [452, 43] width 493 height 393
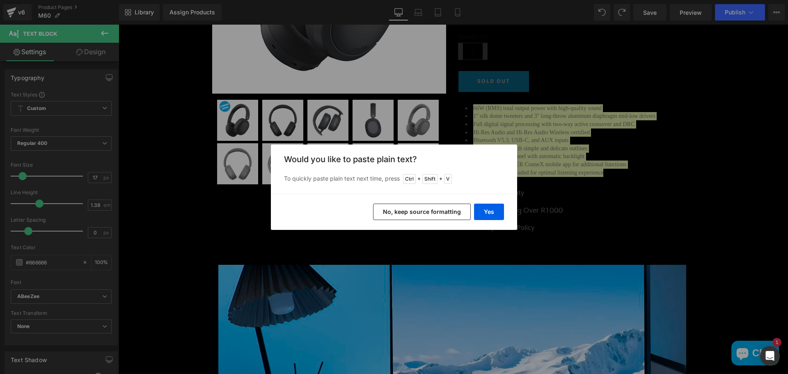
click at [413, 212] on button "No, keep source formatting" at bounding box center [422, 212] width 98 height 16
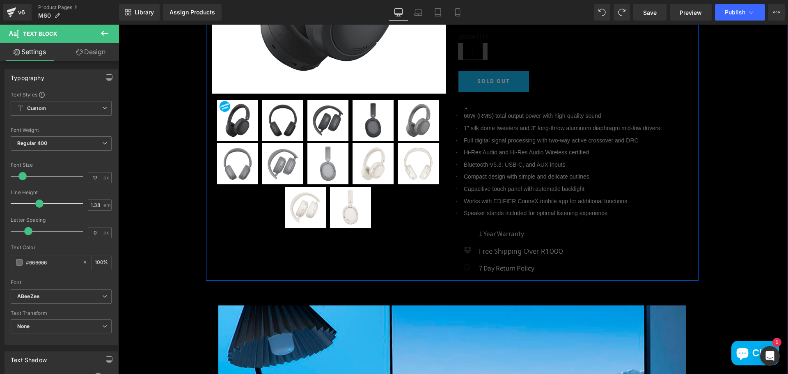
click at [536, 153] on span "Hi-Res Audio and Hi-Res Audio Wireless certified" at bounding box center [526, 152] width 125 height 7
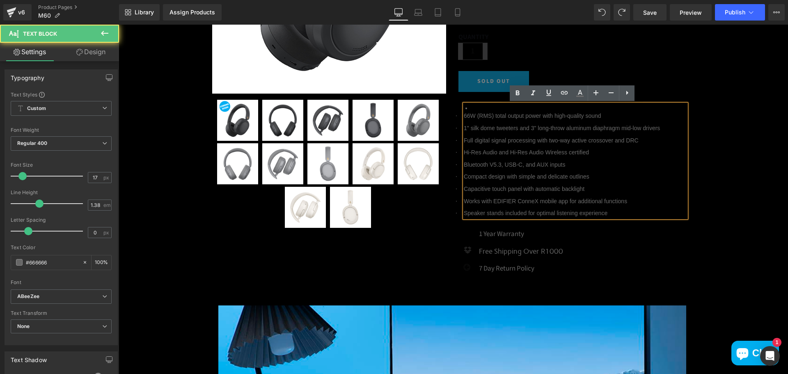
click at [495, 106] on li "· 66W (RMS) total output power with high-quality sound · 1" silk dome tweeters …" at bounding box center [576, 160] width 222 height 113
click at [448, 97] on div "(P) Image" at bounding box center [329, 45] width 246 height 371
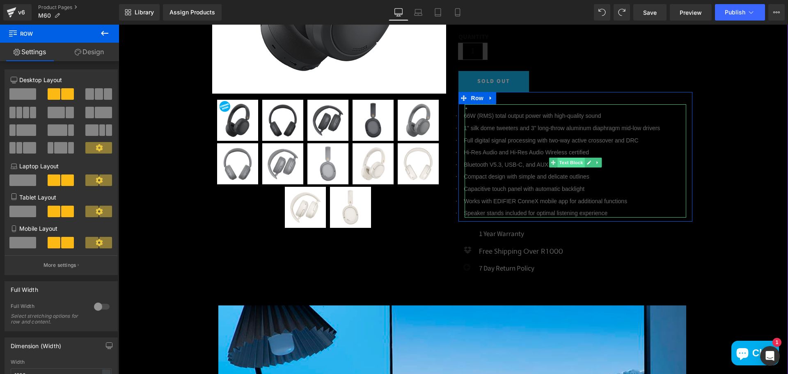
click at [567, 163] on span "Text Block" at bounding box center [571, 163] width 27 height 10
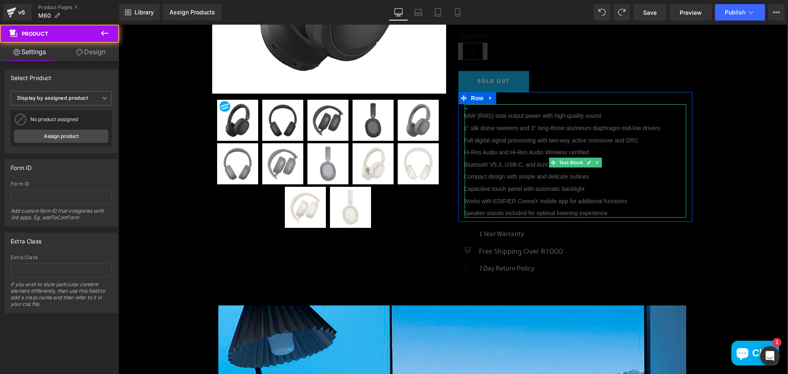
click at [594, 136] on li "· 66W (RMS) total output power with high-quality sound · 1" silk dome tweeters …" at bounding box center [576, 160] width 222 height 113
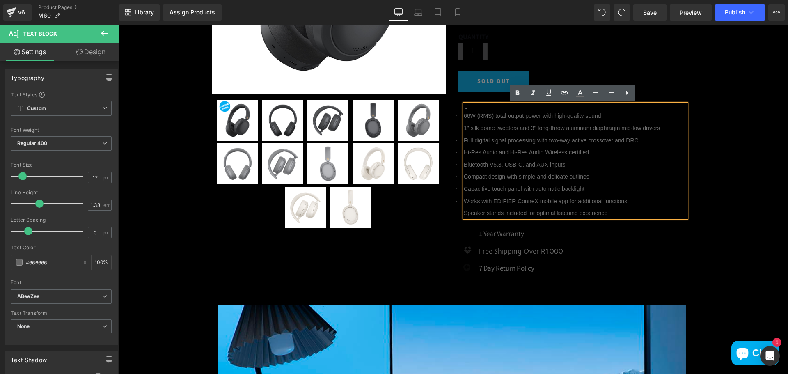
drag, startPoint x: 577, startPoint y: 156, endPoint x: 648, endPoint y: 161, distance: 70.4
click at [586, 160] on li "· 66W (RMS) total output power with high-quality sound · 1" silk dome tweeters …" at bounding box center [576, 160] width 222 height 113
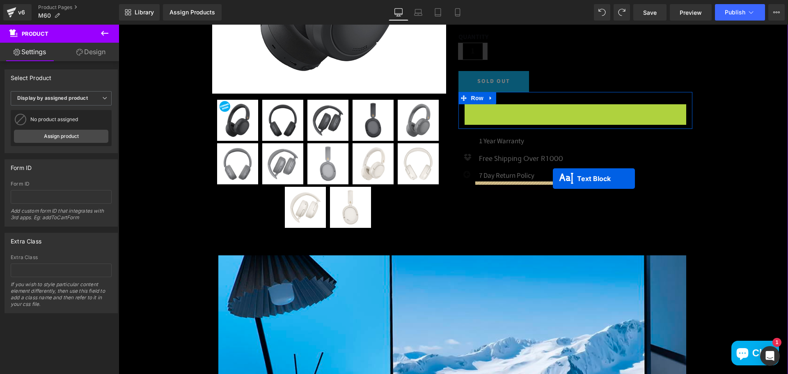
drag, startPoint x: 550, startPoint y: 163, endPoint x: 553, endPoint y: 179, distance: 15.9
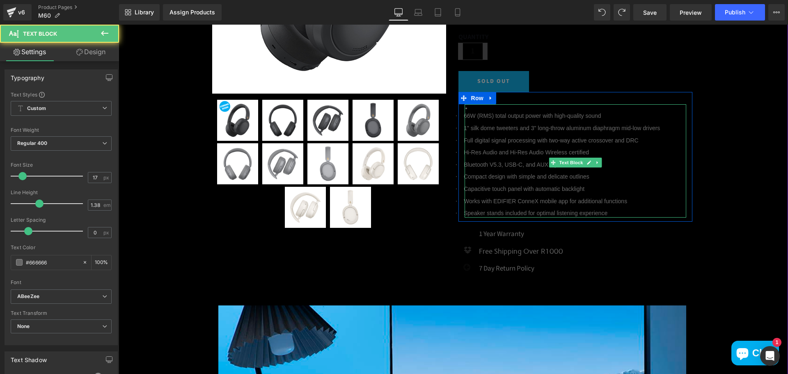
click at [480, 112] on li "· 66W (RMS) total output power with high-quality sound · 1" silk dome tweeters …" at bounding box center [576, 160] width 222 height 113
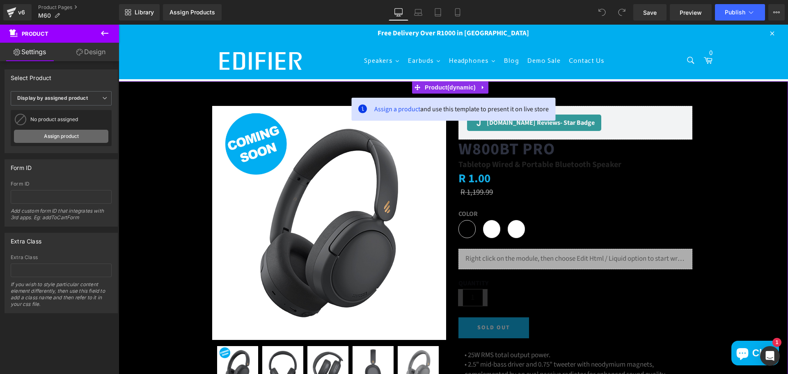
click at [62, 133] on link "Assign product" at bounding box center [61, 136] width 94 height 13
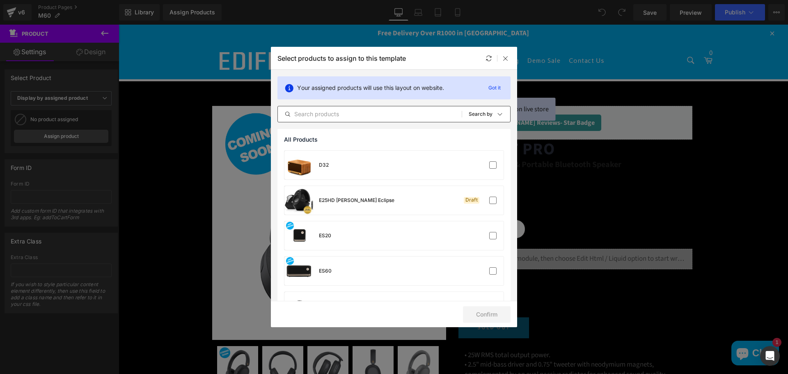
click at [377, 117] on input "text" at bounding box center [370, 114] width 184 height 10
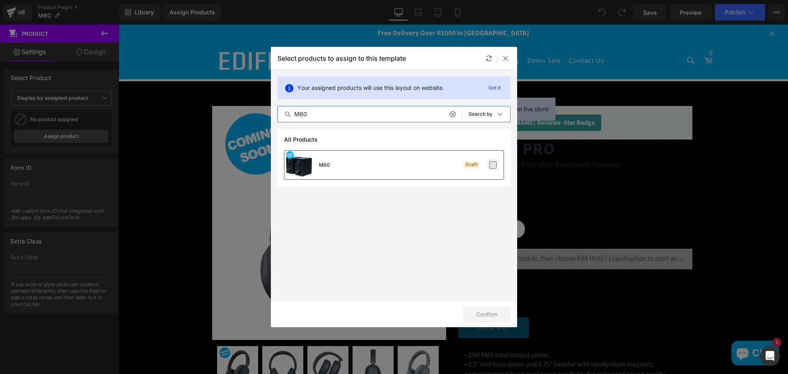
type input "M60"
click at [494, 163] on label at bounding box center [492, 164] width 7 height 7
click at [493, 165] on input "checkbox" at bounding box center [493, 165] width 0 height 0
click at [496, 319] on button "Confirm" at bounding box center [487, 314] width 48 height 16
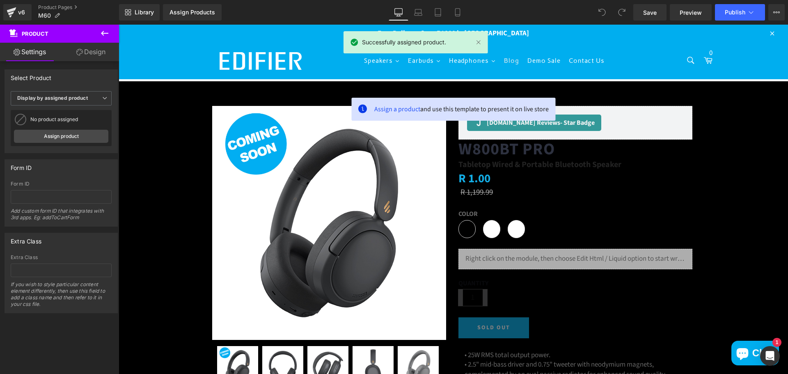
click at [510, 55] on link "Blog" at bounding box center [511, 61] width 23 height 21
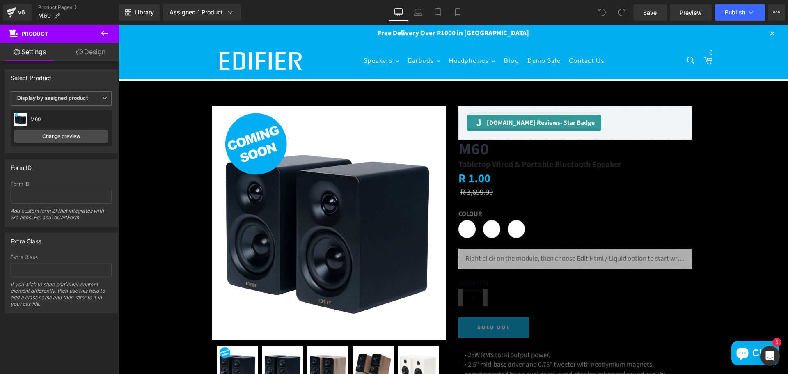
click at [95, 52] on link "Design" at bounding box center [91, 52] width 60 height 18
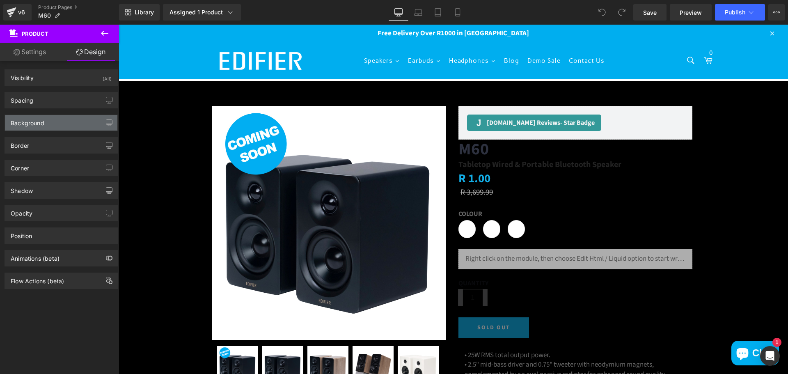
click at [47, 119] on div "Background" at bounding box center [61, 123] width 113 height 16
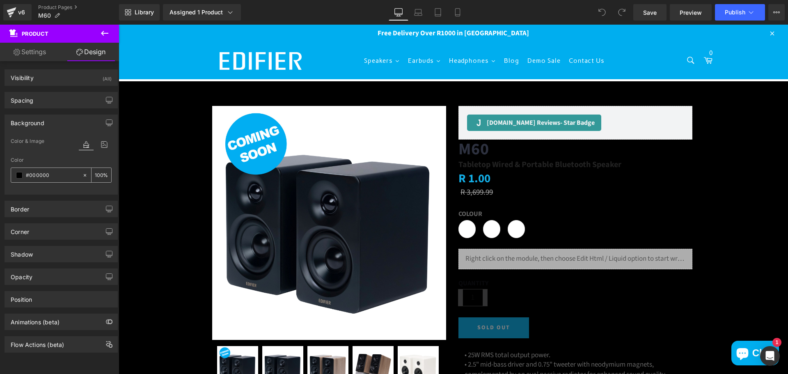
click at [19, 172] on span at bounding box center [19, 175] width 7 height 7
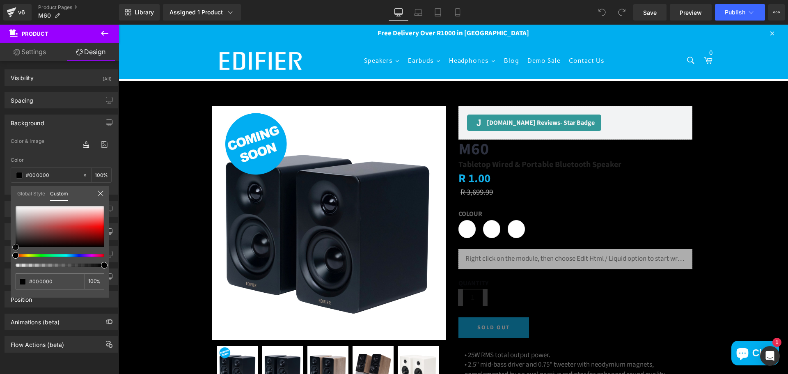
type input "#5d5959"
type input "#828282"
type input "#adadad"
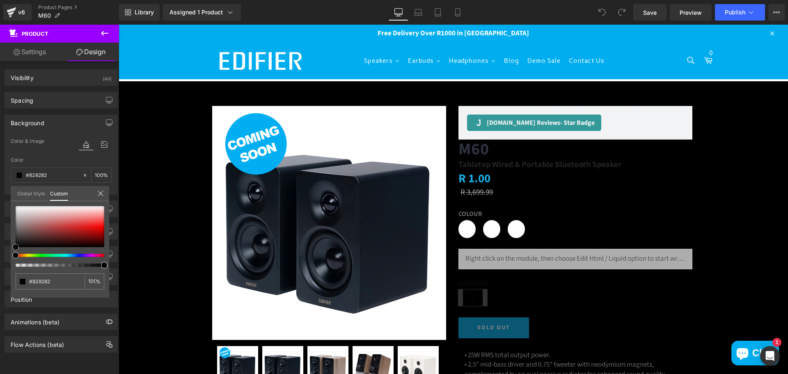
type input "#adadad"
type input "#d6d6d6"
type input "#efefef"
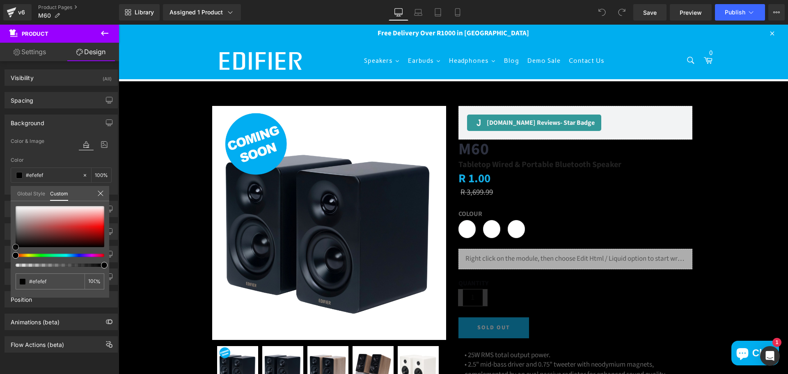
type input "#ffffff"
drag, startPoint x: 18, startPoint y: 232, endPoint x: 3, endPoint y: 190, distance: 44.7
click at [2, 191] on div "Background Color & Image color rgba(255, 255, 255, 1) Color #ffffff 100 % Image…" at bounding box center [61, 151] width 123 height 86
click at [655, 14] on span "Save" at bounding box center [650, 12] width 14 height 9
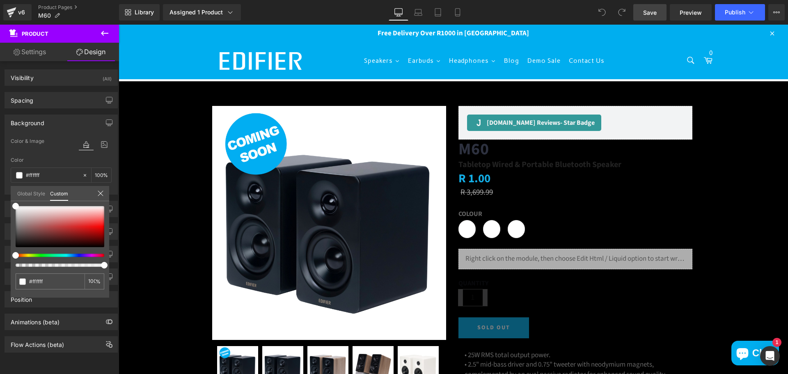
click at [648, 9] on span "Save" at bounding box center [650, 12] width 14 height 9
click at [728, 14] on span "Publish" at bounding box center [735, 12] width 21 height 7
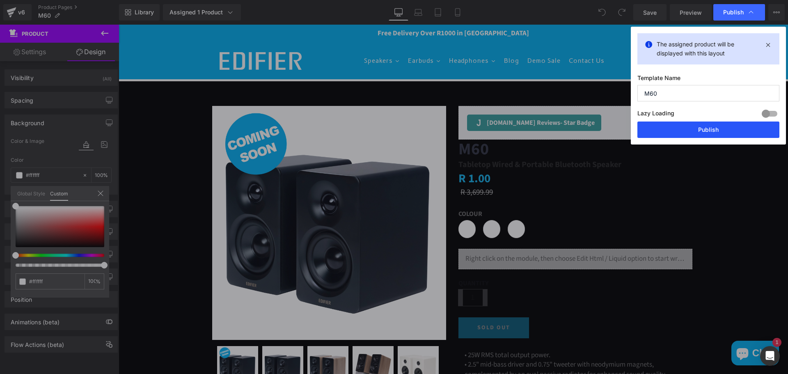
click at [688, 130] on button "Publish" at bounding box center [709, 130] width 142 height 16
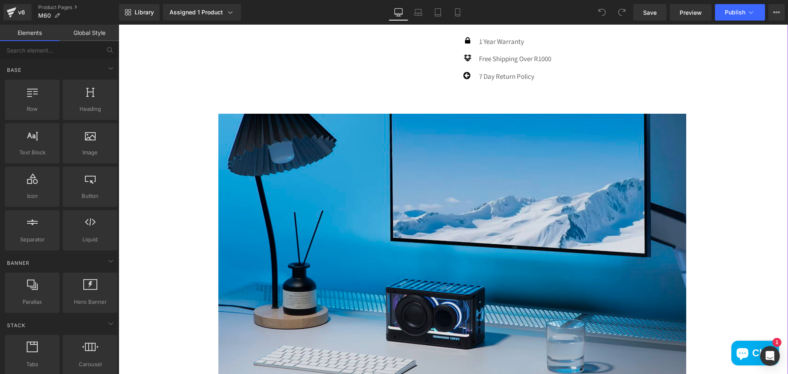
scroll to position [411, 0]
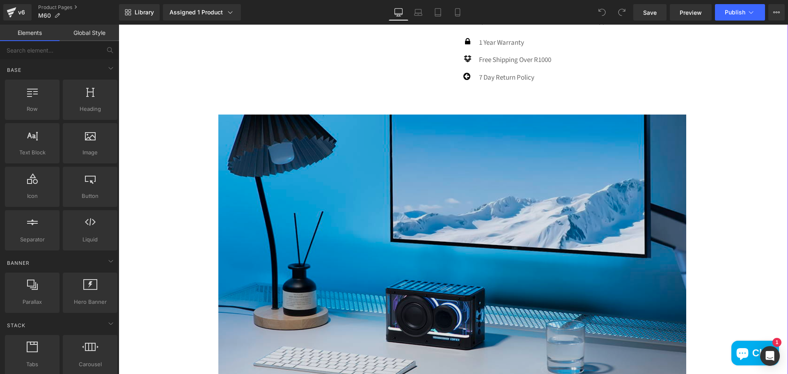
click at [543, 239] on img at bounding box center [452, 271] width 468 height 312
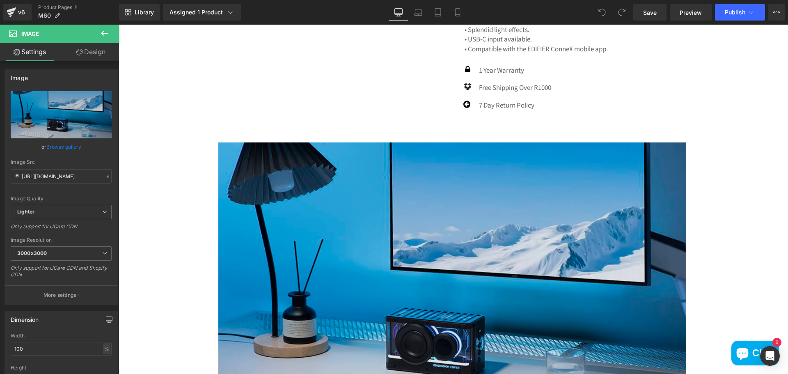
scroll to position [370, 0]
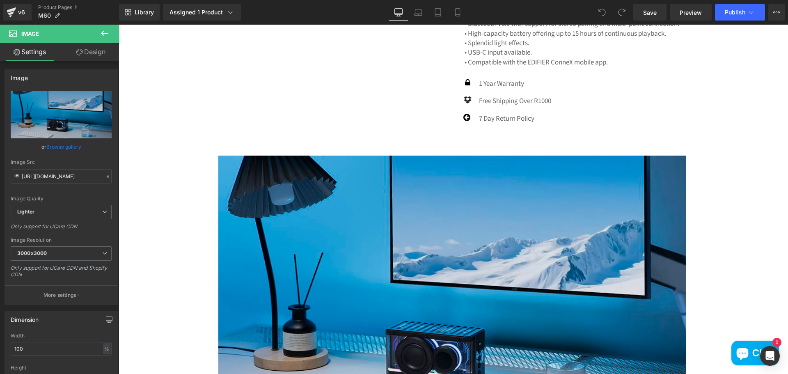
click at [486, 285] on img at bounding box center [452, 312] width 468 height 312
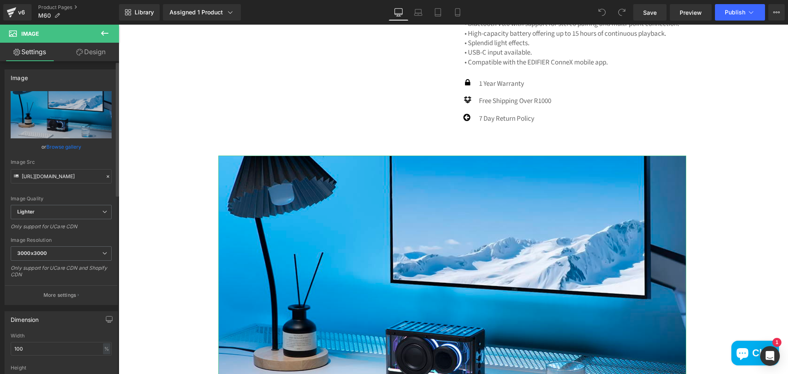
click at [64, 149] on link "Browse gallery" at bounding box center [63, 147] width 35 height 14
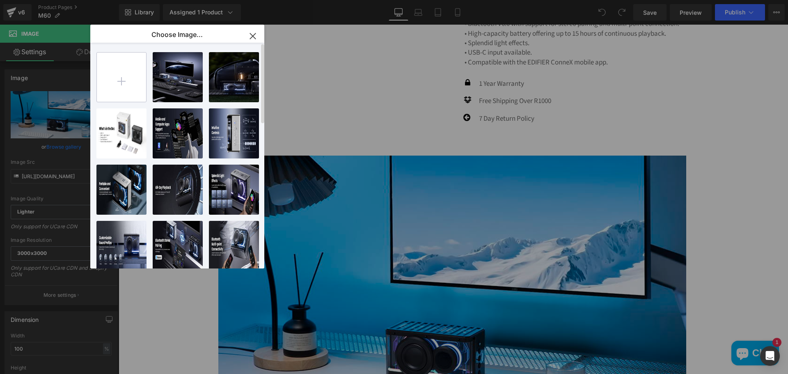
click at [126, 83] on input "file" at bounding box center [121, 77] width 49 height 49
type input "C:\fakepath\45f8120f-c76c-4131-a754-132540f9cc02.__CR0,0,1464,600_PT0_SX1464_V1…"
click at [119, 80] on input "file" at bounding box center [121, 77] width 49 height 49
type input "C:\fakepath\45f8120f-c76c-4131-a754-132540f9cc02.__CR0,0,1464,600_PT0_SX1464_V1…"
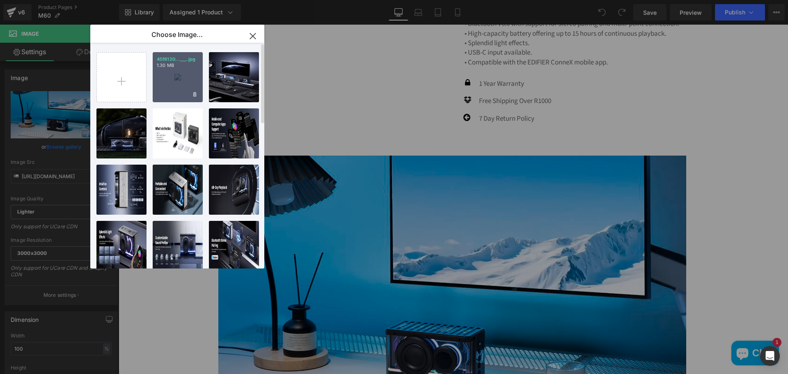
click at [161, 80] on div "45f8120...___.jpg 1.30 MB" at bounding box center [178, 77] width 50 height 50
type input "[URL][DOMAIN_NAME]"
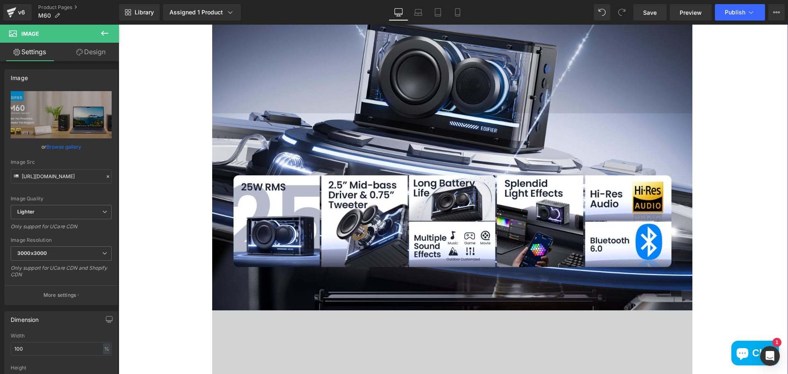
scroll to position [821, 0]
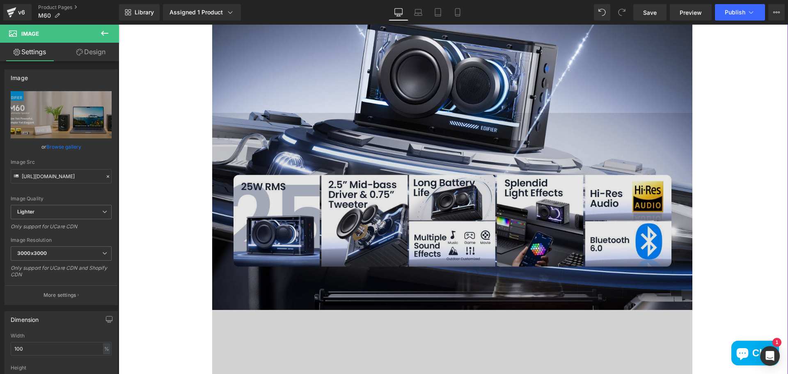
click at [526, 125] on img at bounding box center [452, 211] width 480 height 197
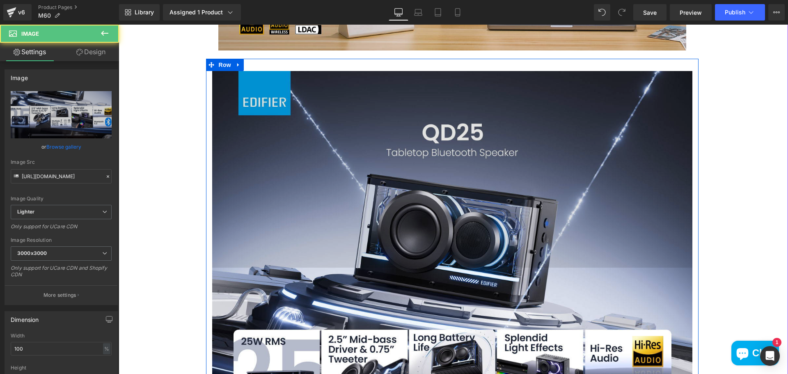
scroll to position [657, 0]
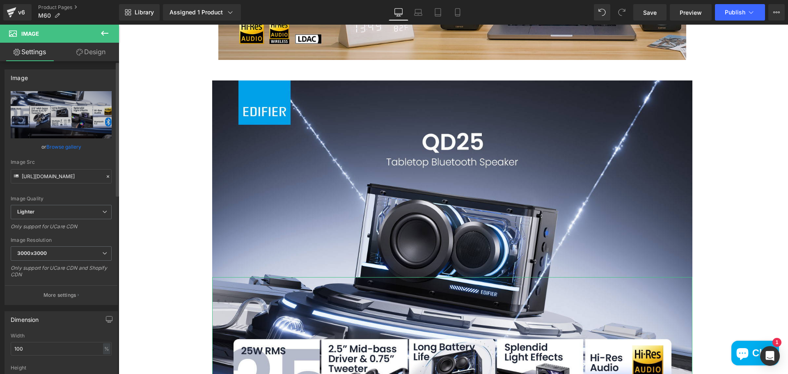
click at [62, 143] on link "Browse gallery" at bounding box center [63, 147] width 35 height 14
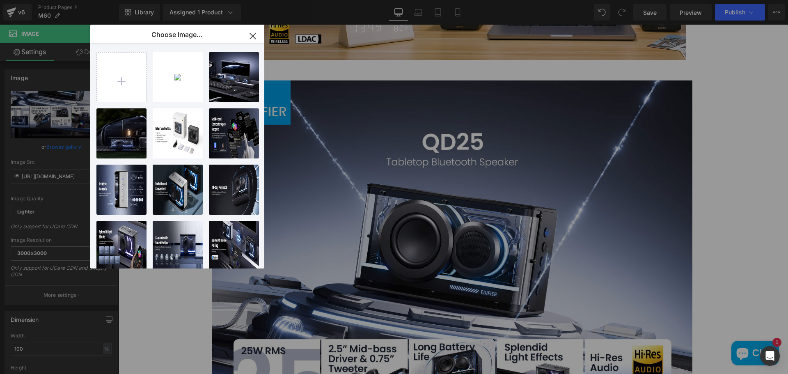
click at [257, 39] on icon "button" at bounding box center [252, 36] width 13 height 13
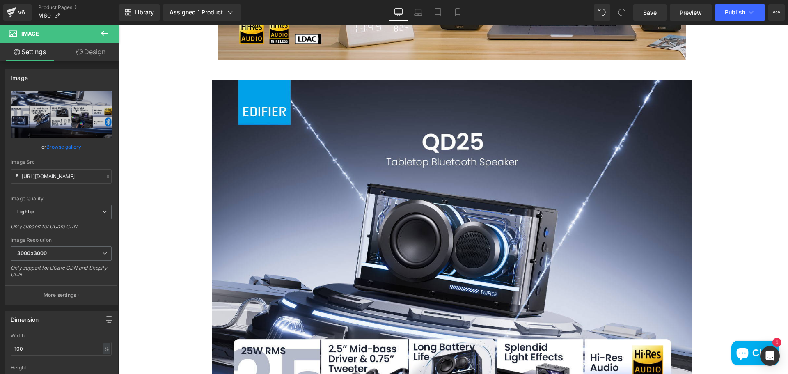
click at [108, 28] on icon at bounding box center [105, 33] width 10 height 10
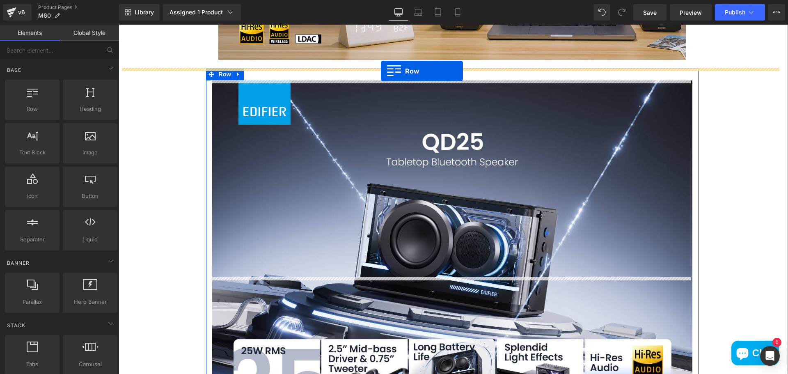
drag, startPoint x: 161, startPoint y: 132, endPoint x: 381, endPoint y: 71, distance: 228.0
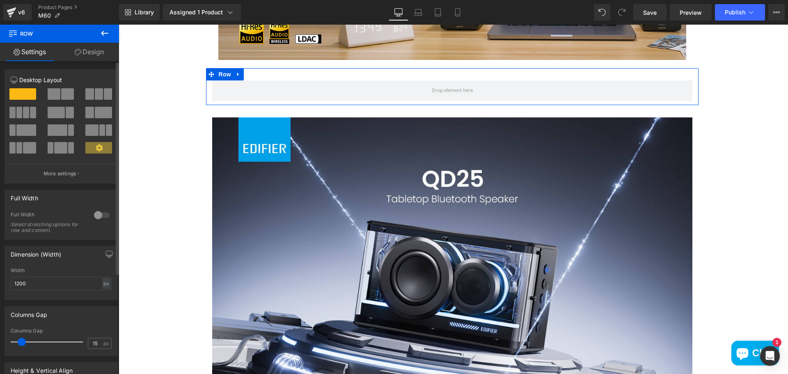
click at [57, 97] on span at bounding box center [54, 93] width 13 height 11
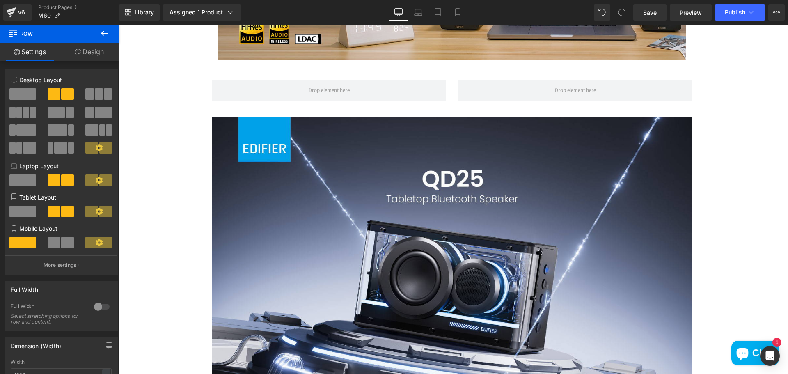
click at [108, 29] on icon at bounding box center [105, 33] width 10 height 10
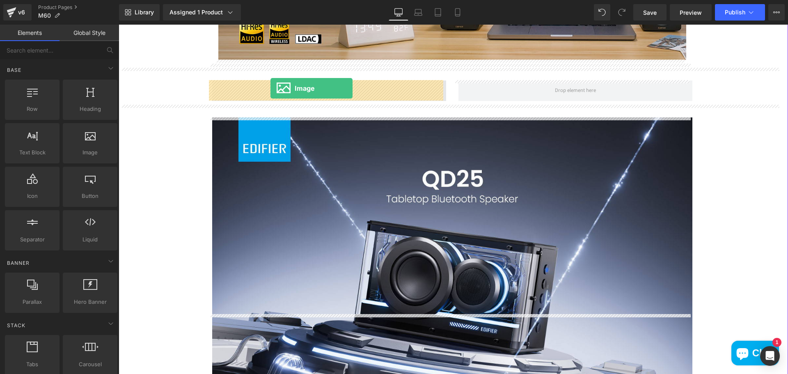
drag, startPoint x: 224, startPoint y: 173, endPoint x: 271, endPoint y: 88, distance: 96.5
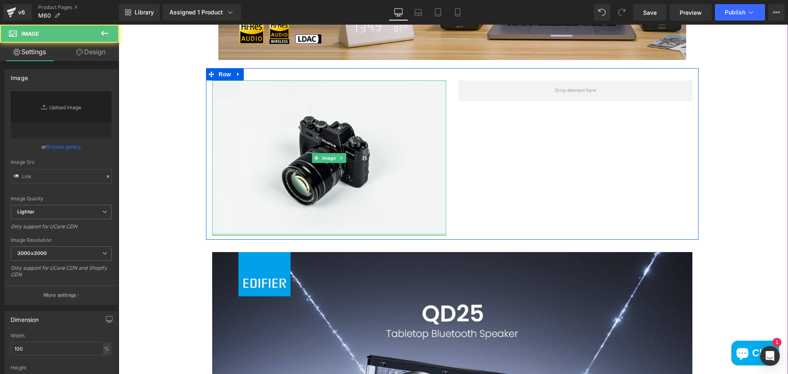
type input "//[DOMAIN_NAME][URL]"
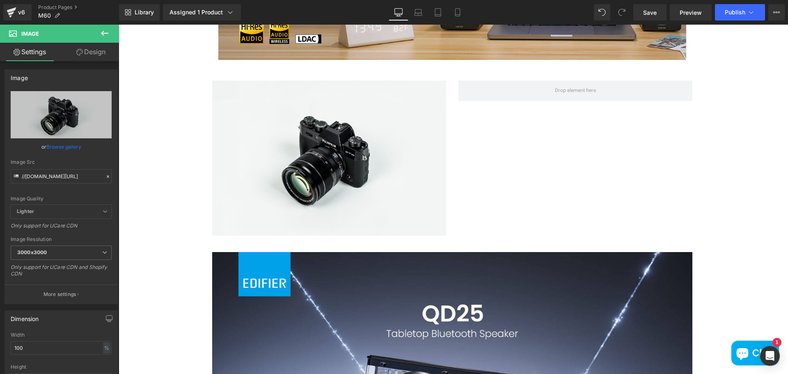
click at [103, 35] on icon at bounding box center [104, 33] width 7 height 5
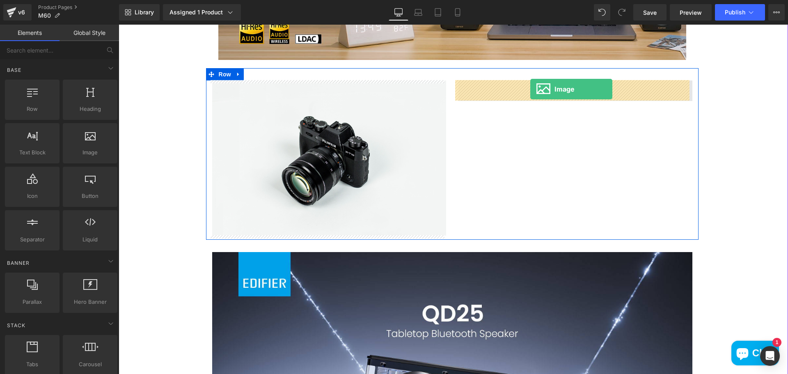
drag, startPoint x: 225, startPoint y: 171, endPoint x: 531, endPoint y: 89, distance: 316.6
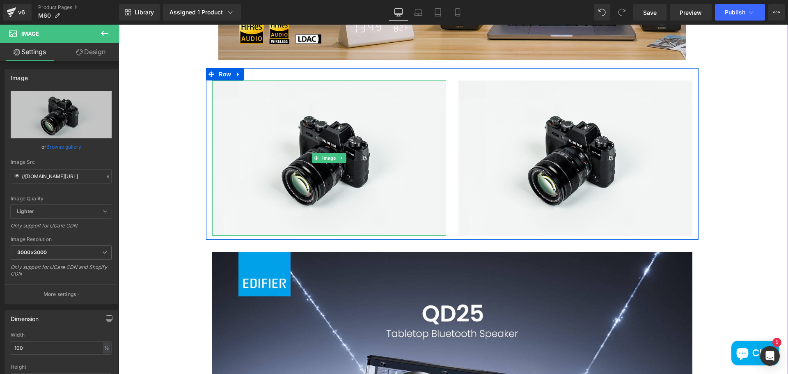
drag, startPoint x: 324, startPoint y: 163, endPoint x: 318, endPoint y: 161, distance: 5.9
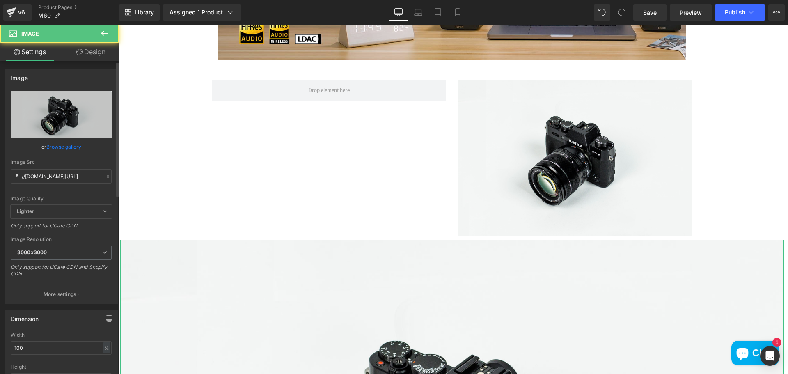
click at [54, 147] on link "Browse gallery" at bounding box center [63, 147] width 35 height 14
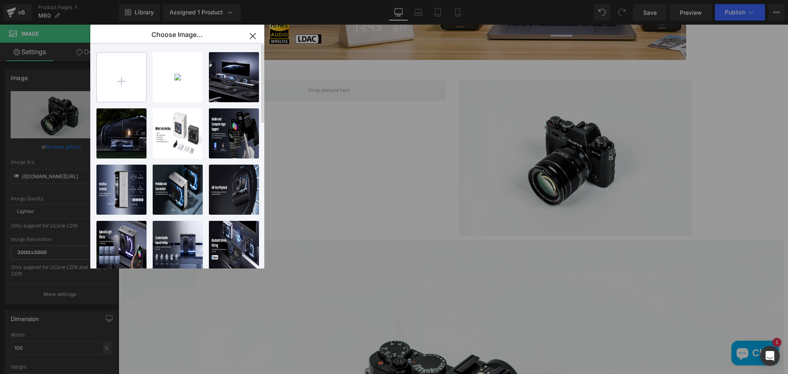
click at [112, 74] on input "file" at bounding box center [121, 77] width 49 height 49
type input "C:\fakepath\71mKfHfIycL._AC_SL1500_.jpg"
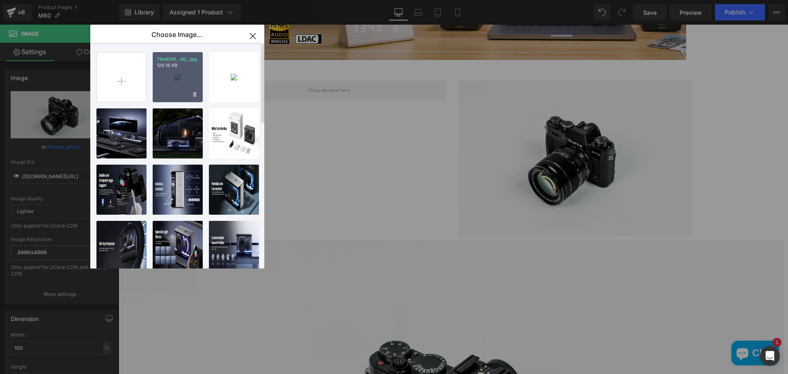
click at [179, 83] on div "71mKfHf...00_.jpg 126.16 KB" at bounding box center [178, 77] width 50 height 50
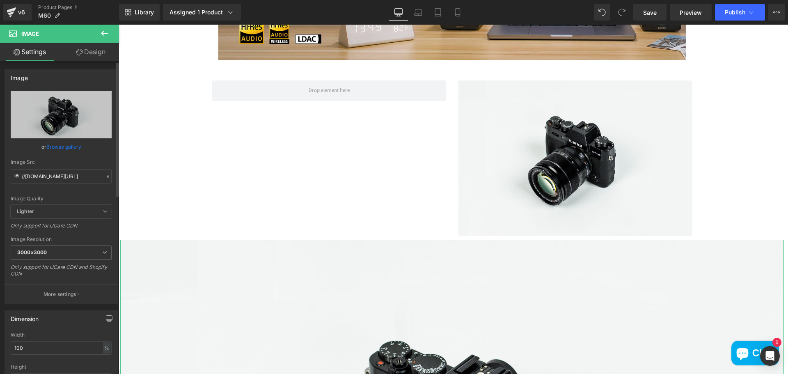
click at [75, 145] on link "Browse gallery" at bounding box center [63, 147] width 35 height 14
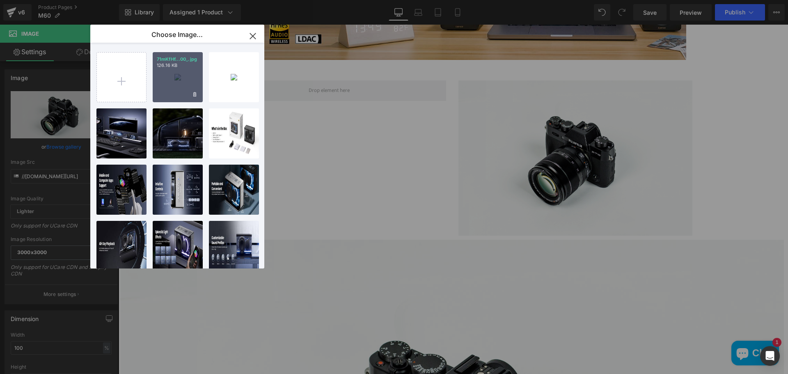
click at [162, 74] on div "71mKfHf...00_.jpg 126.16 KB" at bounding box center [178, 77] width 50 height 50
type input "[URL][DOMAIN_NAME]"
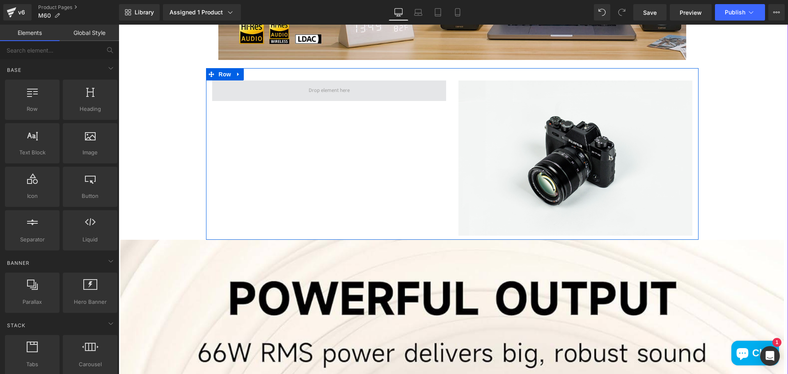
click at [339, 92] on span at bounding box center [329, 90] width 47 height 11
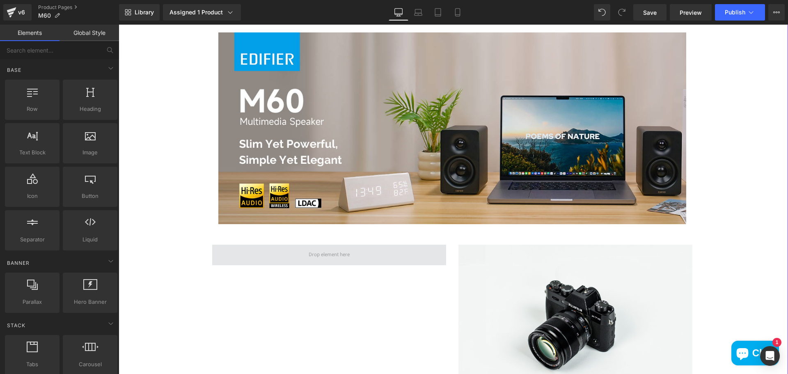
click at [341, 256] on span at bounding box center [329, 254] width 47 height 11
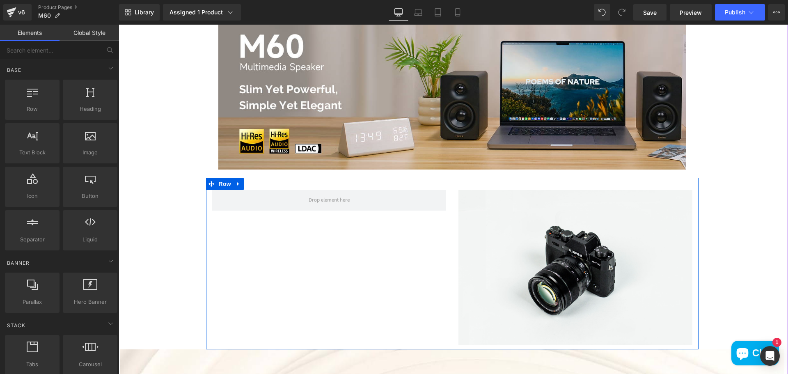
scroll to position [616, 0]
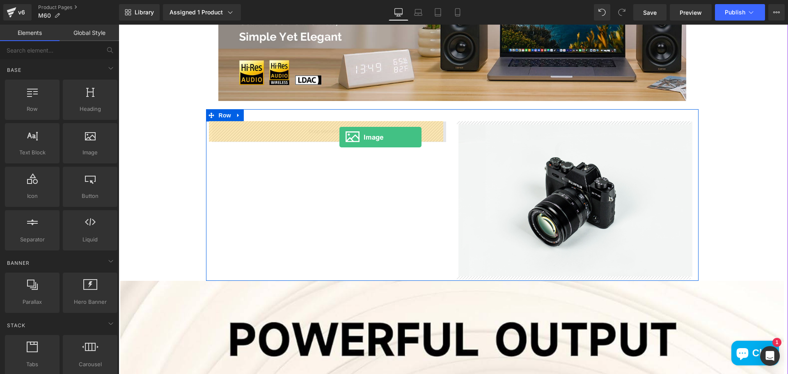
drag, startPoint x: 231, startPoint y: 170, endPoint x: 340, endPoint y: 137, distance: 113.8
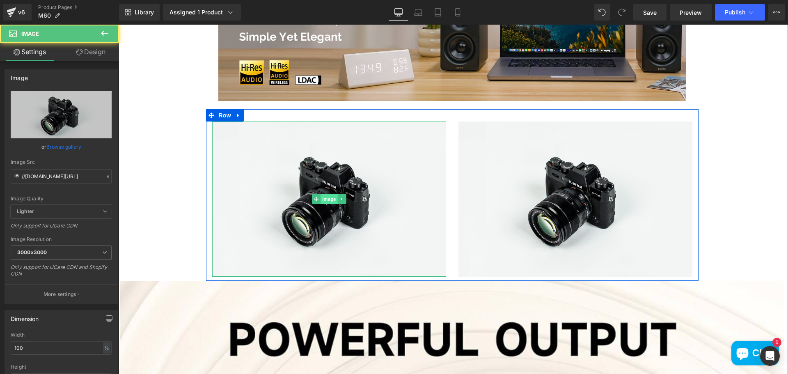
click at [321, 203] on span "Image" at bounding box center [329, 199] width 17 height 10
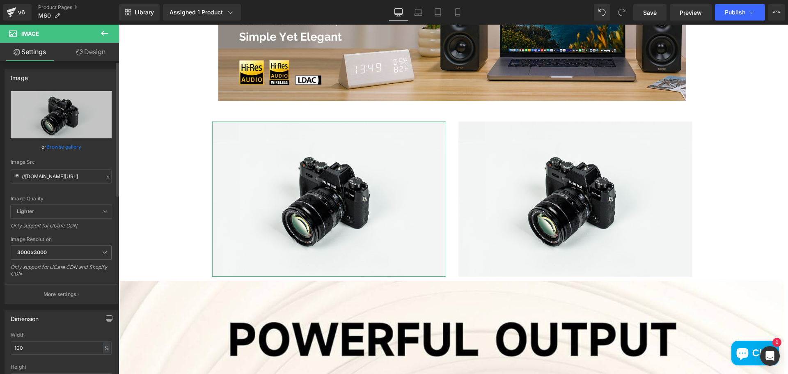
click at [62, 145] on link "Browse gallery" at bounding box center [63, 147] width 35 height 14
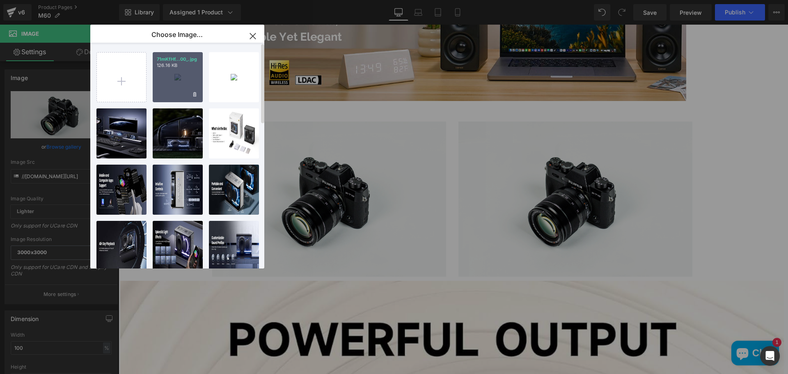
click at [162, 91] on div "71mKfHf...00_.jpg 126.16 KB" at bounding box center [178, 77] width 50 height 50
type input "[URL][DOMAIN_NAME]"
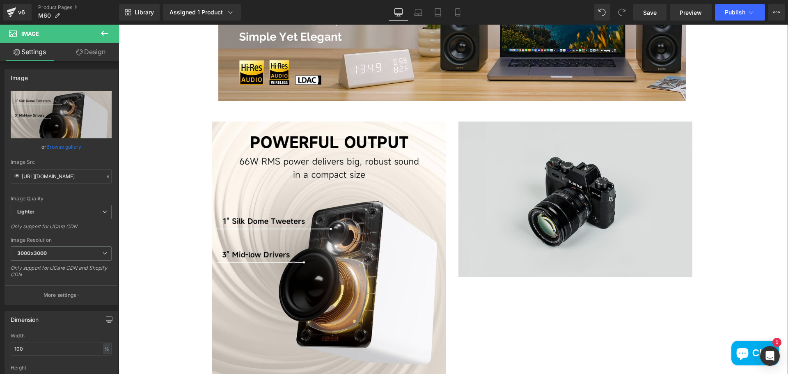
click at [603, 200] on img at bounding box center [576, 199] width 234 height 155
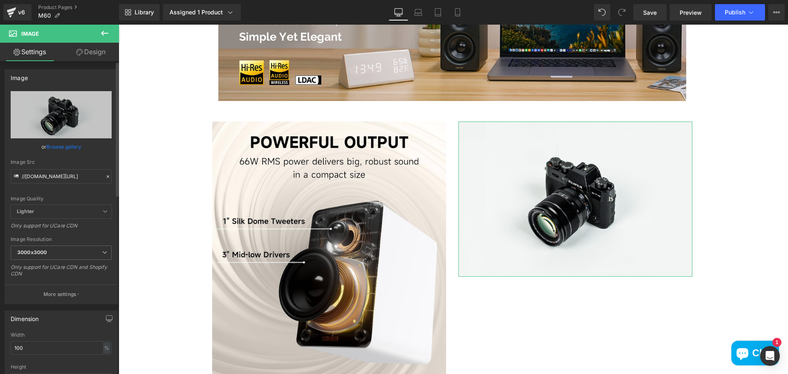
click at [62, 146] on link "Browse gallery" at bounding box center [63, 147] width 35 height 14
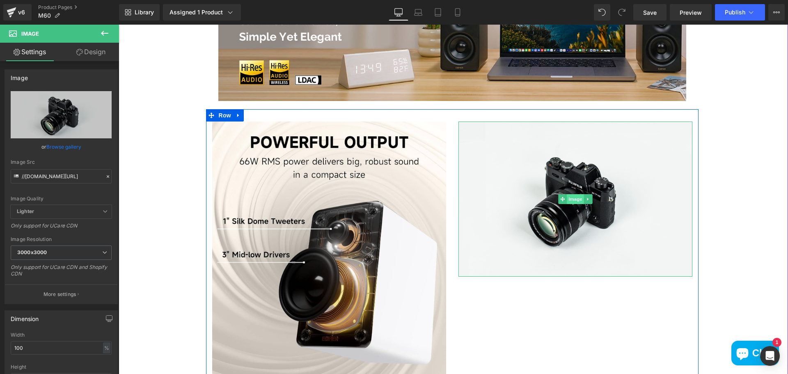
click at [574, 199] on span "Image" at bounding box center [575, 199] width 17 height 10
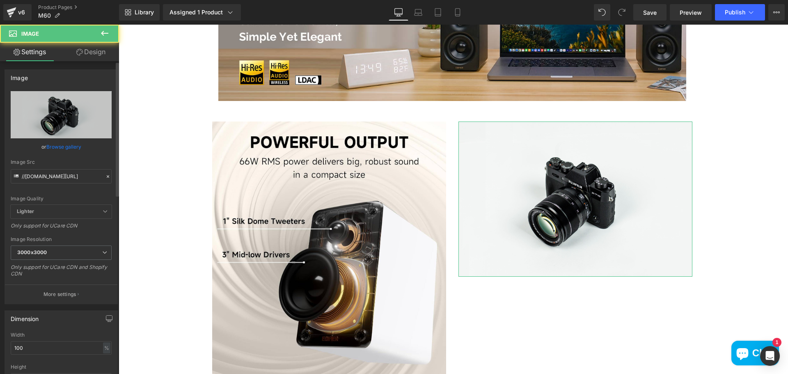
click at [57, 145] on link "Browse gallery" at bounding box center [63, 147] width 35 height 14
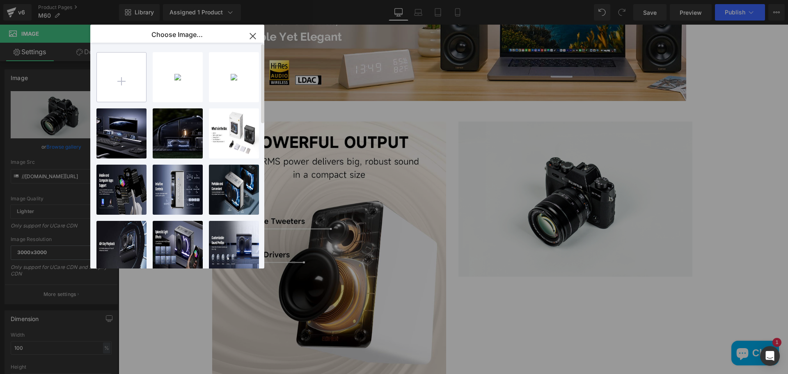
click at [122, 88] on input "file" at bounding box center [121, 77] width 49 height 49
type input "C:\fakepath\717iLLg195L._AC_SL1500_.jpg"
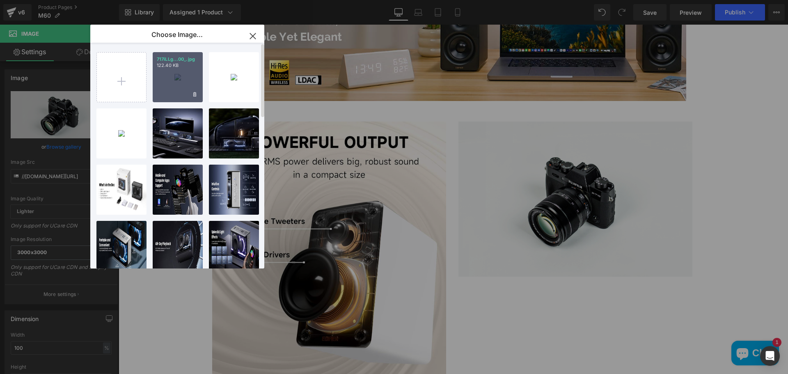
click at [173, 85] on div "717iLLg...00_.jpg 122.40 KB" at bounding box center [178, 77] width 50 height 50
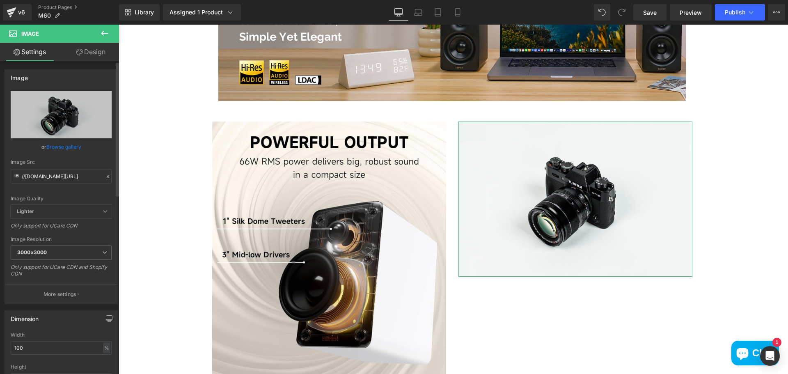
click at [62, 144] on link "Browse gallery" at bounding box center [63, 147] width 35 height 14
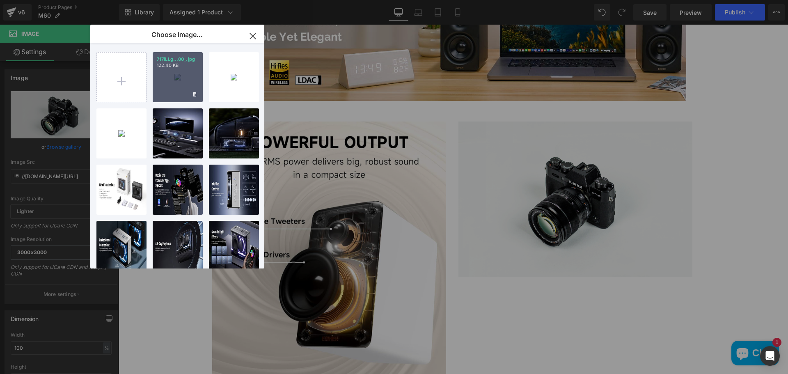
click at [162, 83] on div "717iLLg...00_.jpg 122.40 KB" at bounding box center [178, 77] width 50 height 50
type input "[URL][DOMAIN_NAME]"
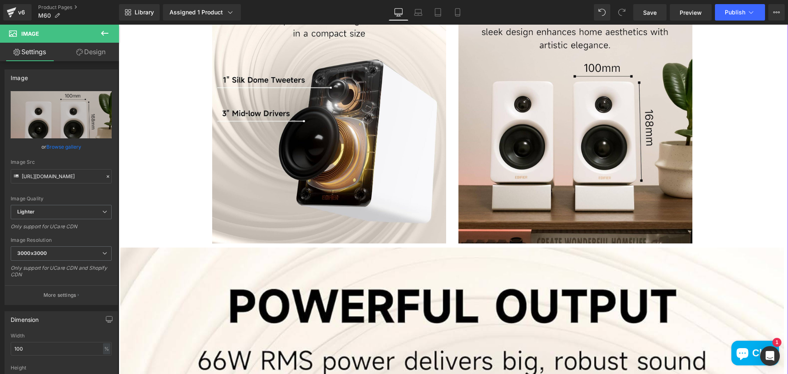
scroll to position [862, 0]
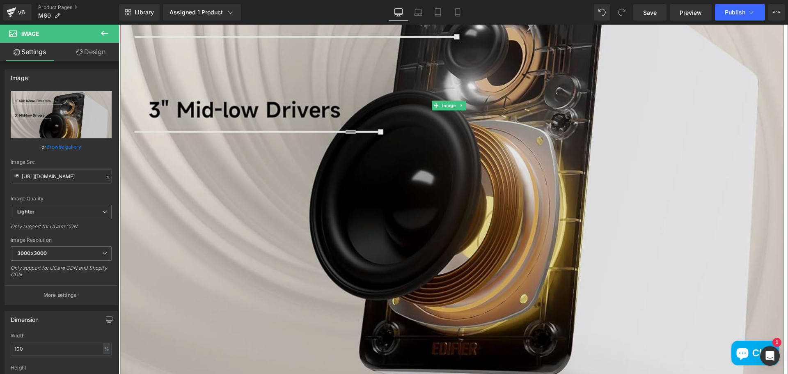
scroll to position [1519, 0]
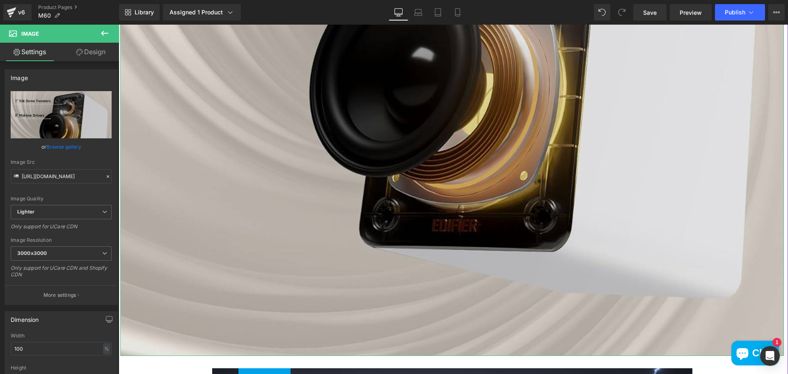
scroll to position [1191, 0]
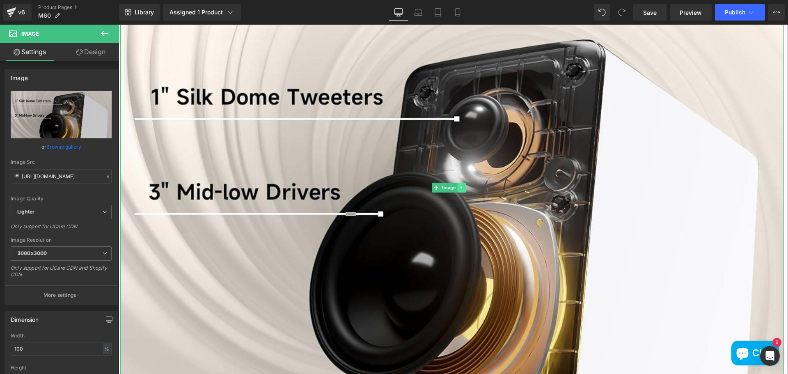
click at [464, 185] on icon at bounding box center [462, 187] width 5 height 5
click at [462, 183] on link at bounding box center [466, 188] width 9 height 10
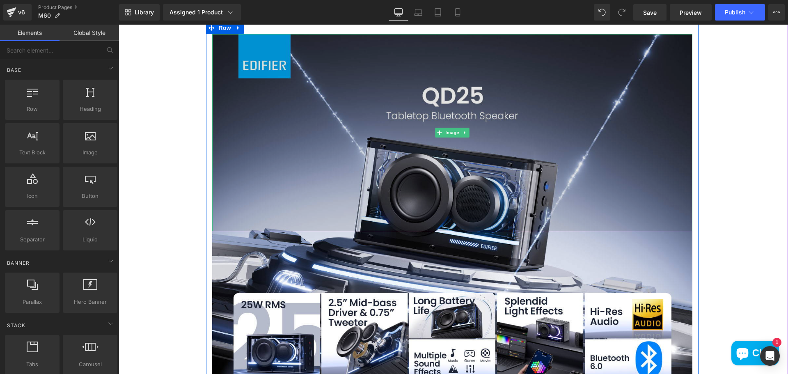
scroll to position [985, 0]
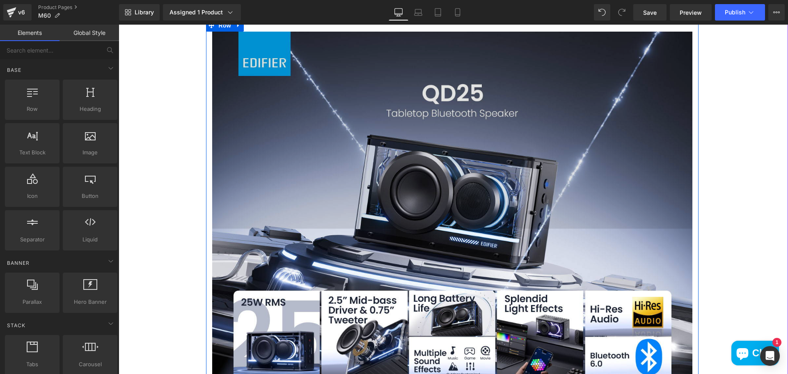
click at [368, 144] on img at bounding box center [452, 130] width 480 height 197
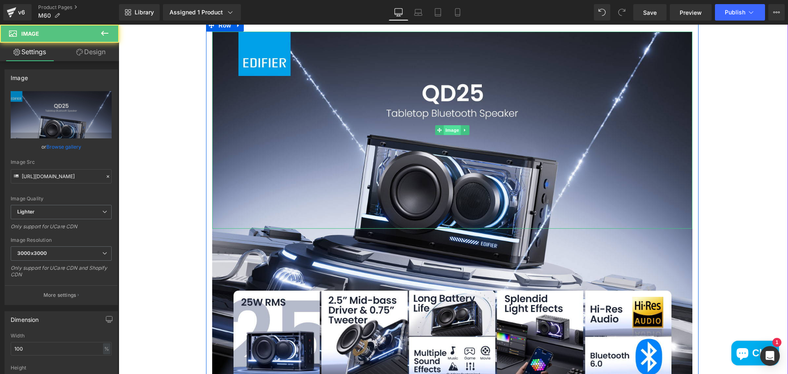
click at [448, 130] on span "Image" at bounding box center [452, 130] width 17 height 10
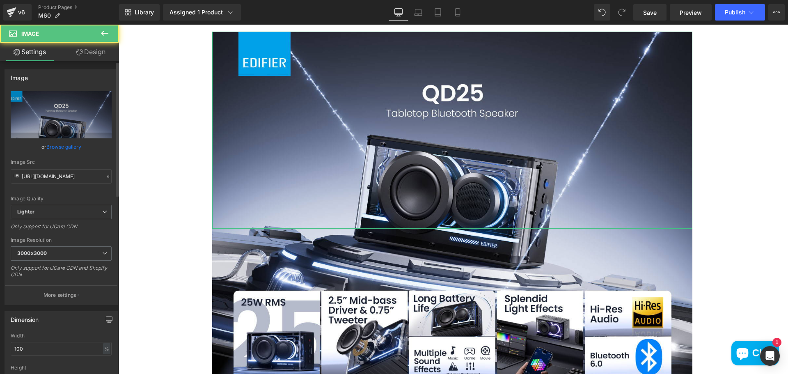
click at [57, 147] on link "Browse gallery" at bounding box center [63, 147] width 35 height 14
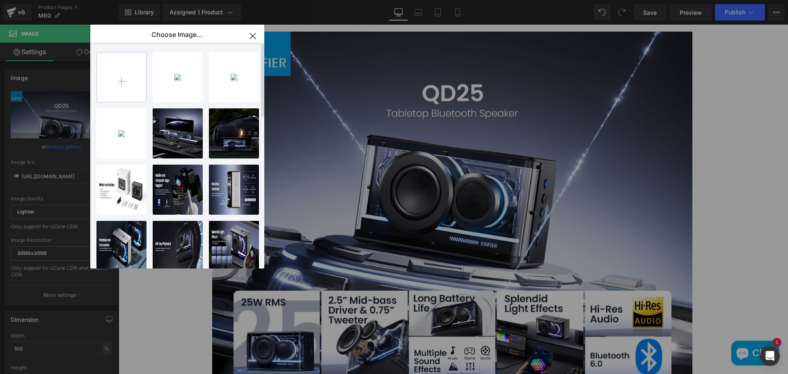
click at [121, 84] on input "file" at bounding box center [121, 77] width 49 height 49
type input "C:\fakepath\62deb94c7c0394c03501436697ae4a70.png"
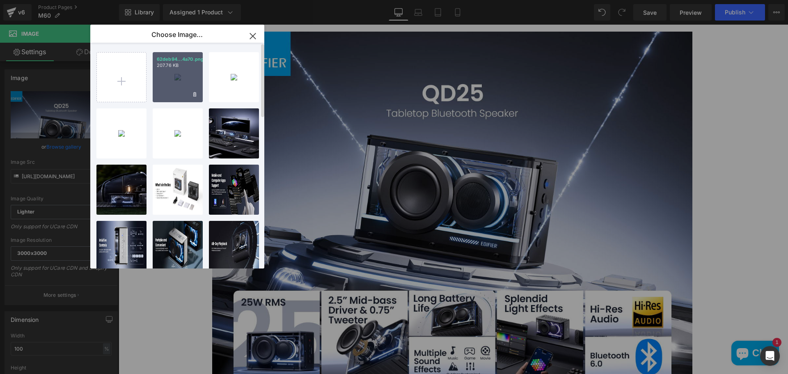
click at [161, 82] on div "62deb94...4a70.png 207.76 KB" at bounding box center [178, 77] width 50 height 50
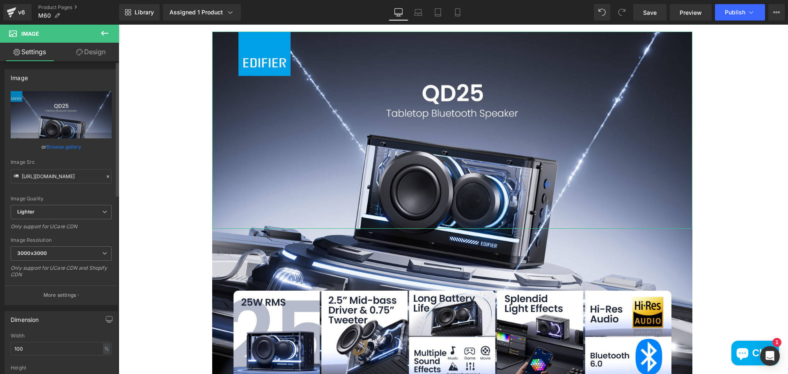
click at [67, 149] on link "Browse gallery" at bounding box center [63, 147] width 35 height 14
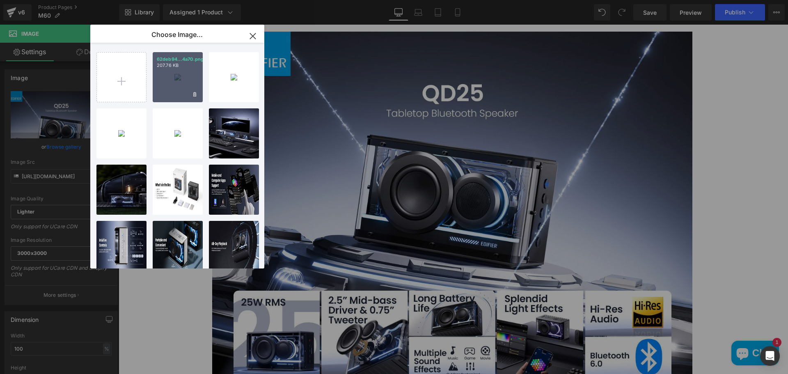
click at [168, 74] on div "62deb94...4a70.png 207.76 KB" at bounding box center [178, 77] width 50 height 50
type input "[URL][DOMAIN_NAME]"
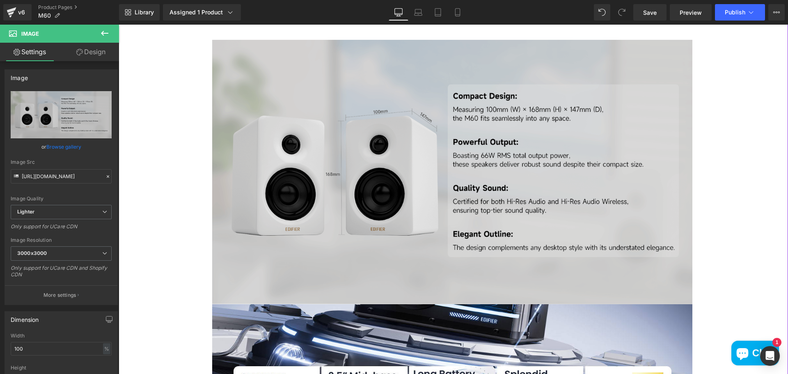
scroll to position [821, 0]
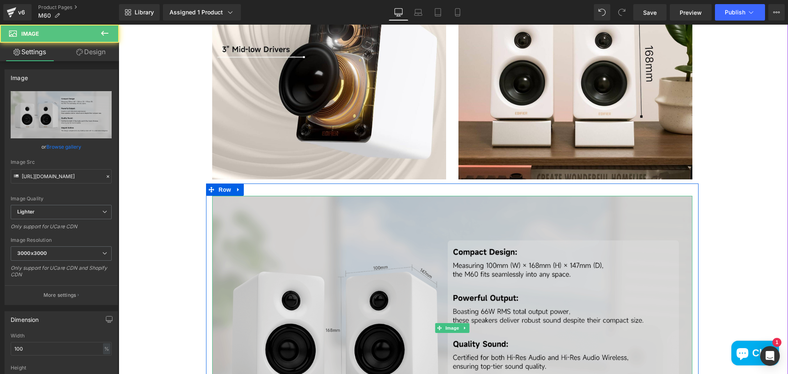
click at [501, 291] on img at bounding box center [452, 328] width 480 height 264
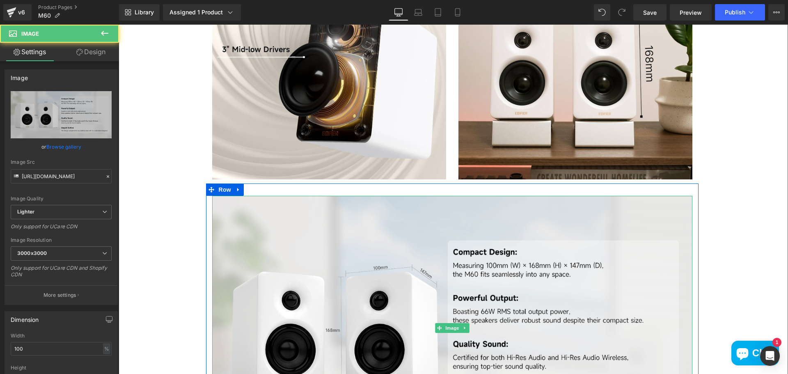
click at [463, 330] on icon at bounding box center [465, 328] width 5 height 5
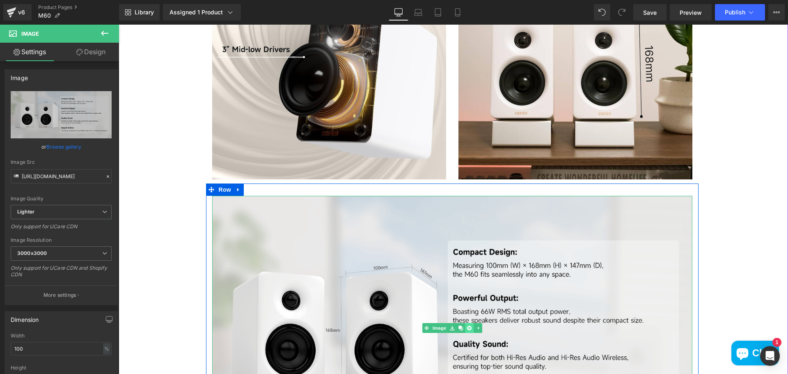
click at [468, 329] on icon at bounding box center [469, 328] width 5 height 5
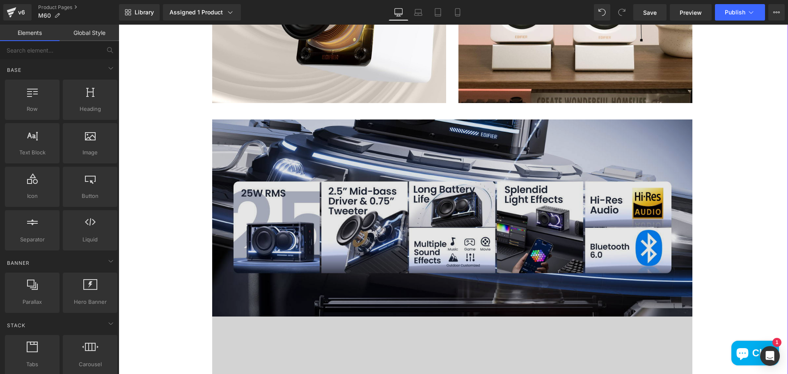
scroll to position [903, 0]
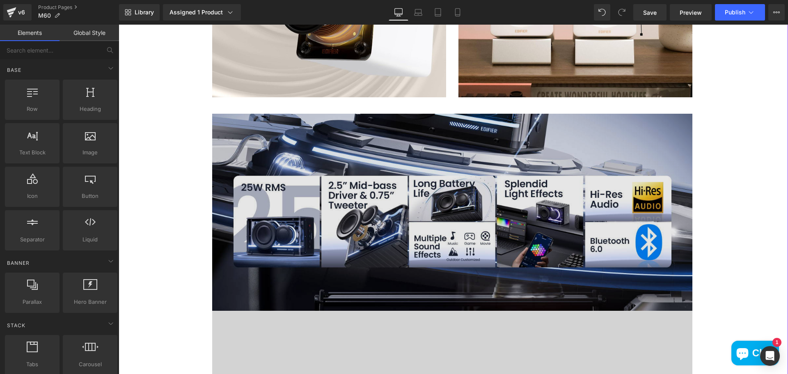
click at [491, 161] on img at bounding box center [452, 212] width 480 height 197
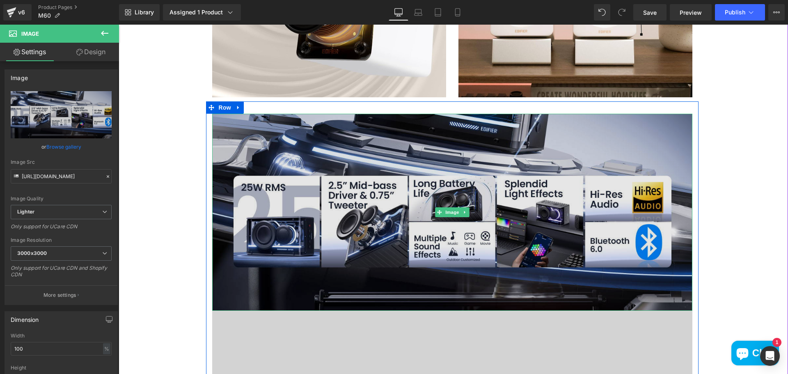
click at [467, 211] on img at bounding box center [452, 212] width 480 height 197
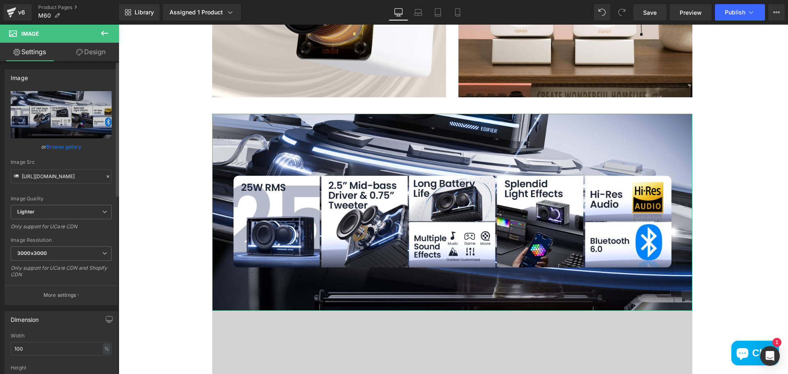
click at [57, 149] on link "Browse gallery" at bounding box center [63, 147] width 35 height 14
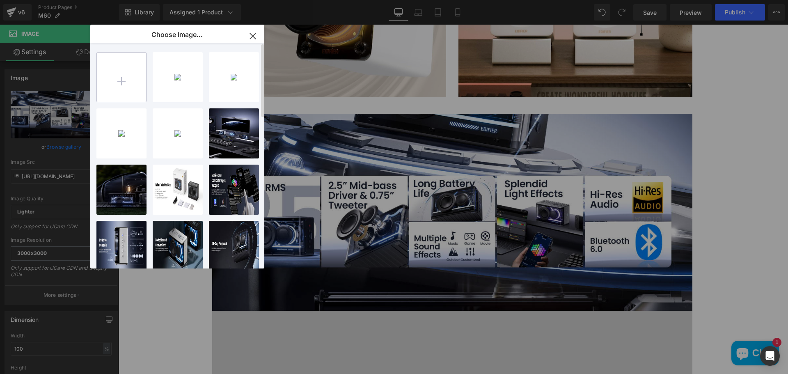
click at [121, 79] on input "file" at bounding box center [121, 77] width 49 height 49
type input "C:\fakepath\64ad9606-5fcc-4d93-aa2f-afc0d52eee38.__CR0,0,600,450_PT0_SX600_V1__…"
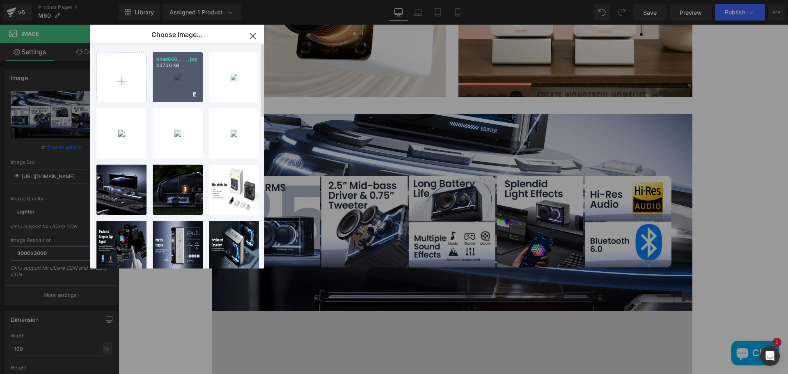
click at [184, 83] on div "64ad960...___.jpg 537.36 KB" at bounding box center [178, 77] width 50 height 50
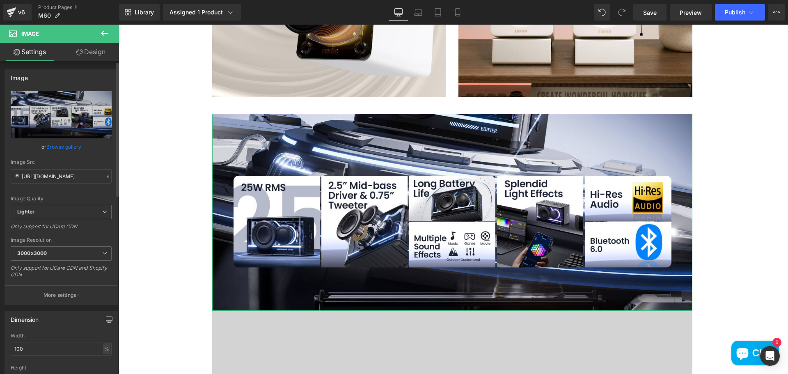
click at [68, 147] on link "Browse gallery" at bounding box center [63, 147] width 35 height 14
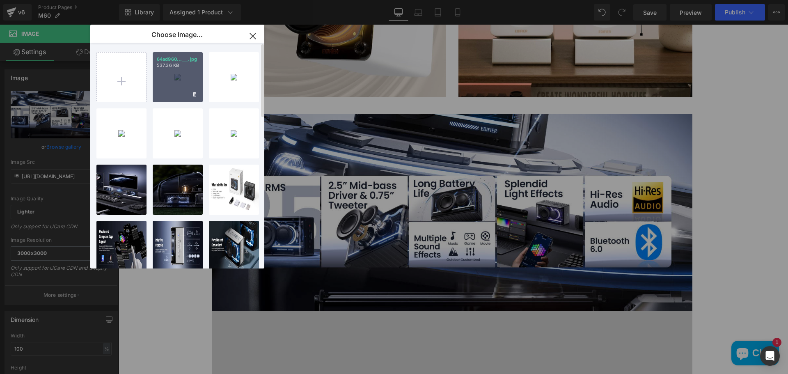
click at [199, 76] on div "64ad960...___.jpg 537.36 KB" at bounding box center [178, 77] width 50 height 50
type input "[URL][DOMAIN_NAME]"
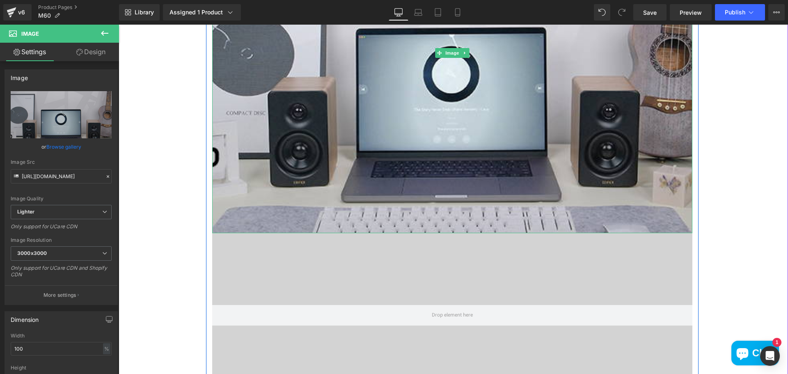
scroll to position [1273, 0]
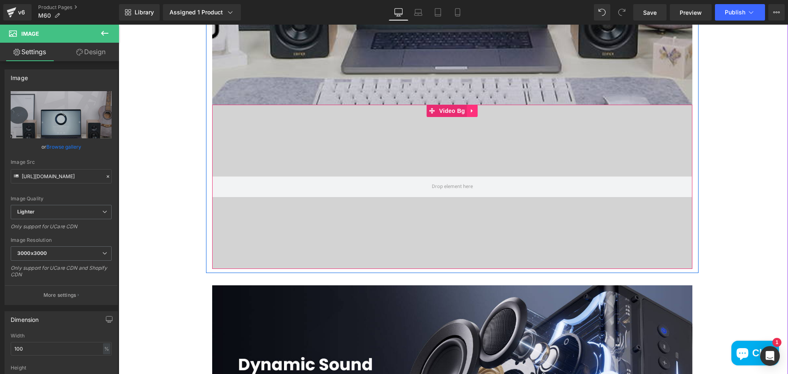
click at [471, 110] on icon at bounding box center [472, 111] width 2 height 4
click at [476, 110] on icon at bounding box center [478, 111] width 6 height 6
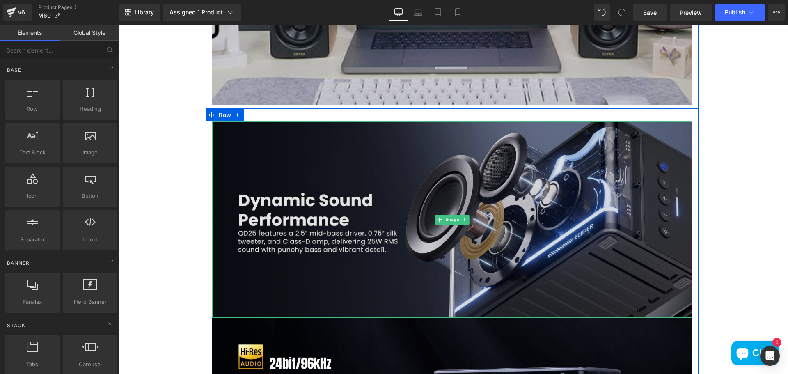
click at [462, 230] on img at bounding box center [452, 219] width 480 height 197
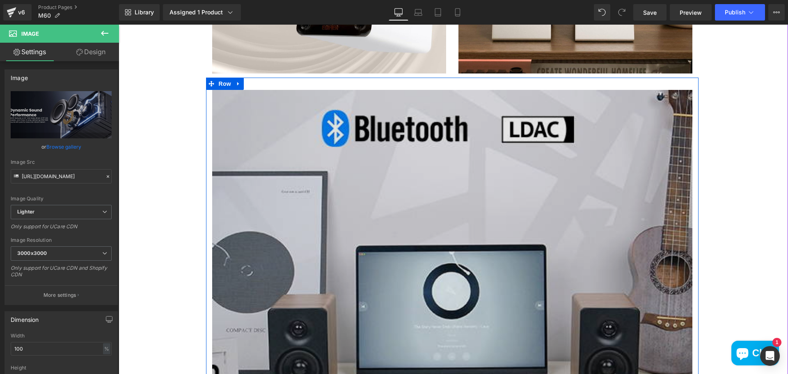
scroll to position [903, 0]
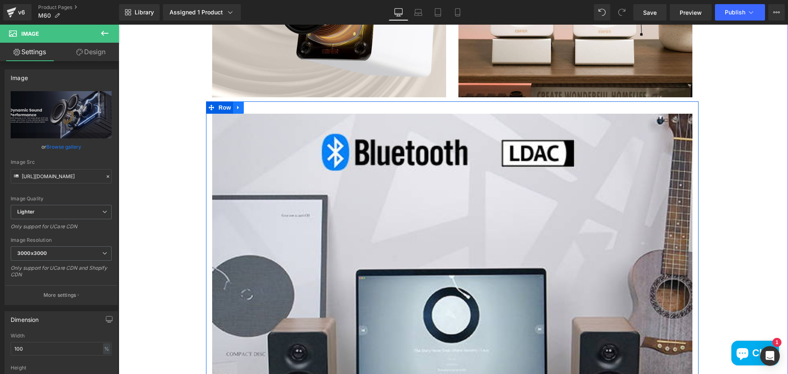
click at [236, 110] on icon at bounding box center [239, 108] width 6 height 6
click at [257, 109] on icon at bounding box center [260, 108] width 6 height 6
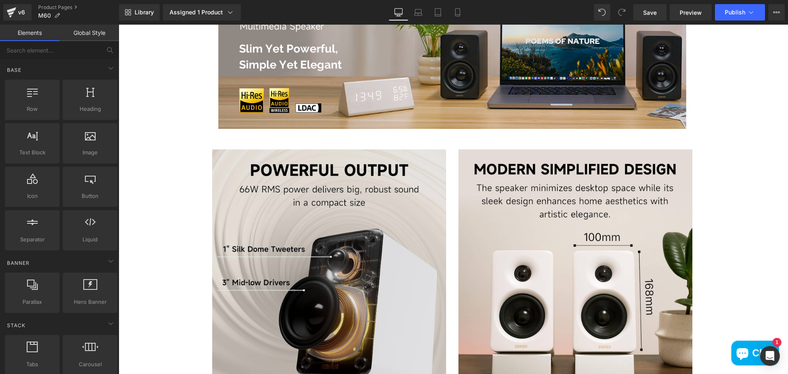
scroll to position [698, 0]
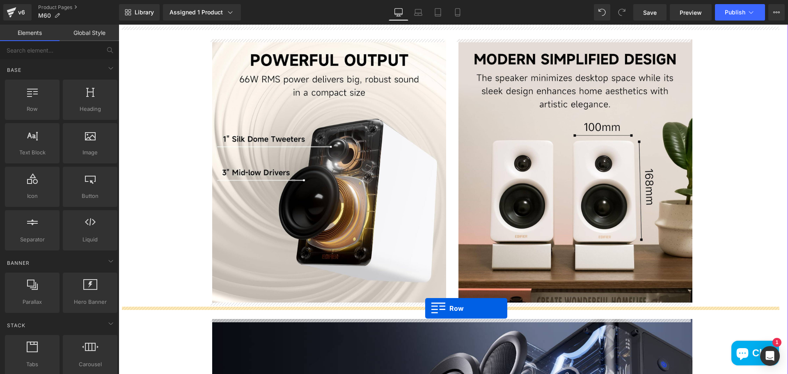
drag, startPoint x: 168, startPoint y: 139, endPoint x: 425, endPoint y: 308, distance: 308.4
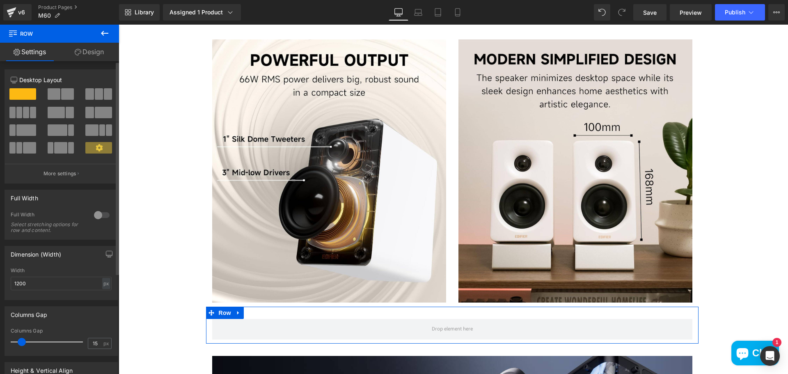
click at [92, 97] on button at bounding box center [99, 93] width 28 height 11
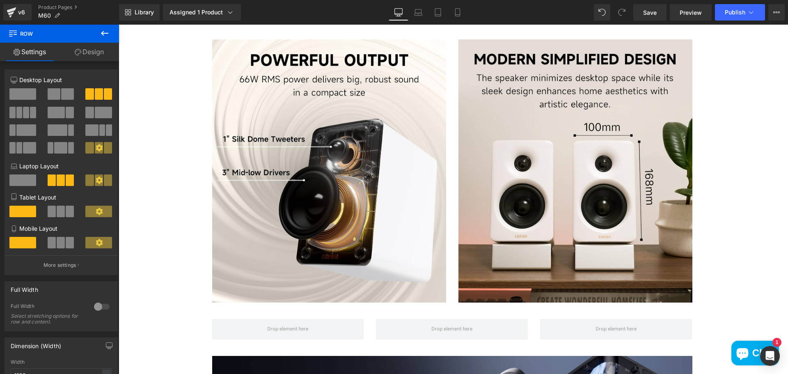
click at [107, 30] on icon at bounding box center [105, 33] width 10 height 10
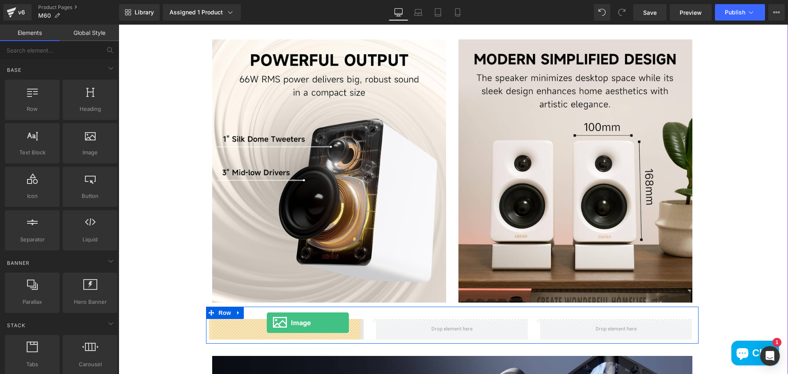
drag, startPoint x: 234, startPoint y: 204, endPoint x: 267, endPoint y: 323, distance: 123.1
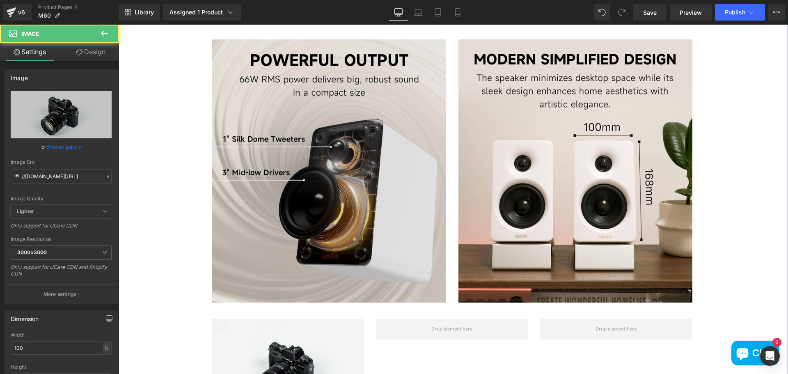
scroll to position [862, 0]
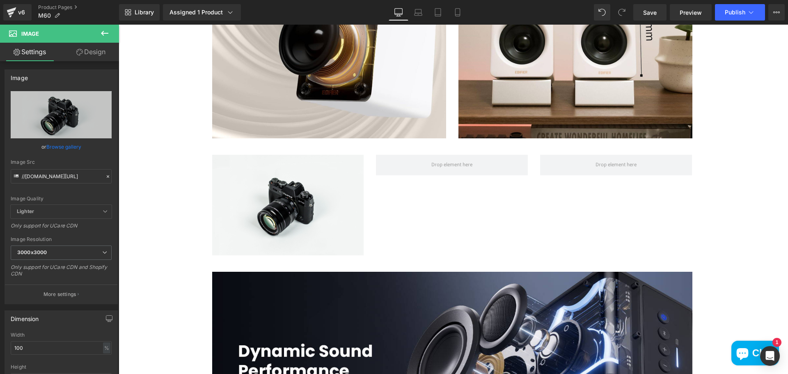
click at [105, 33] on icon at bounding box center [104, 33] width 7 height 5
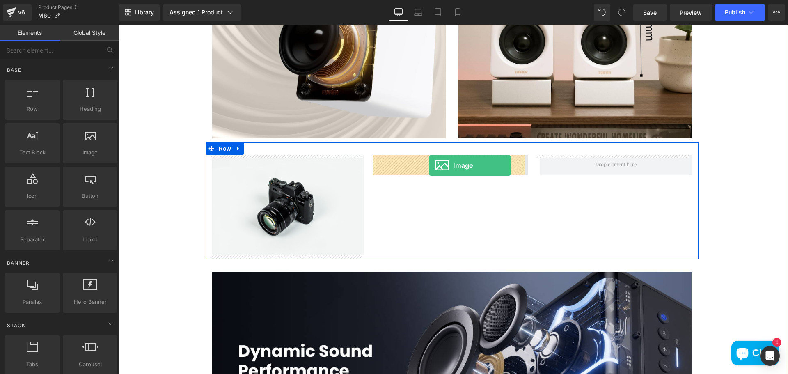
drag, startPoint x: 236, startPoint y: 183, endPoint x: 430, endPoint y: 165, distance: 195.0
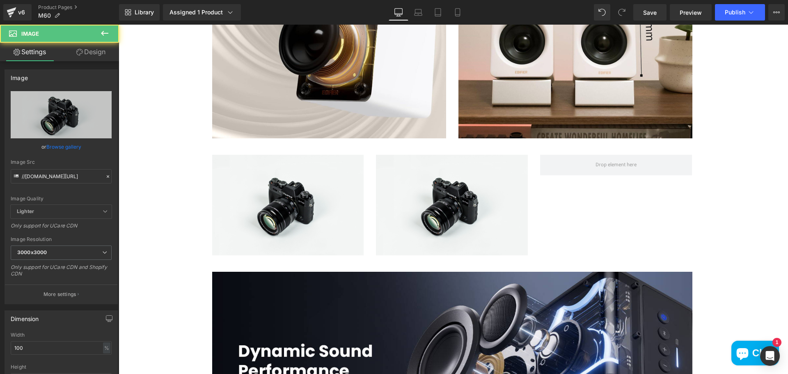
click at [109, 35] on icon at bounding box center [105, 33] width 10 height 10
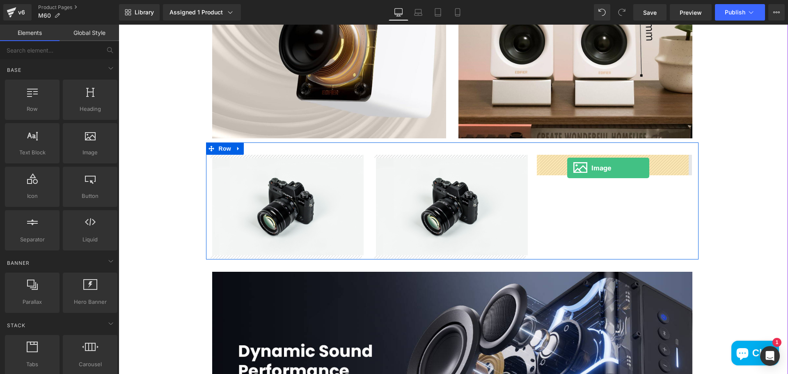
drag, startPoint x: 218, startPoint y: 178, endPoint x: 567, endPoint y: 168, distance: 350.0
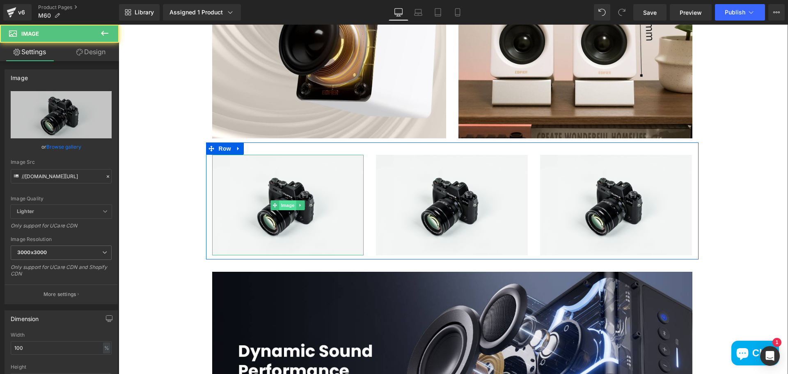
click at [280, 205] on span "Image" at bounding box center [288, 205] width 17 height 10
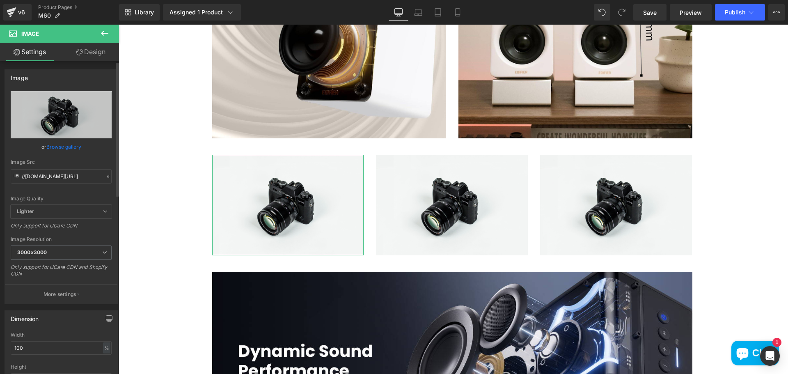
click at [58, 147] on link "Browse gallery" at bounding box center [63, 147] width 35 height 14
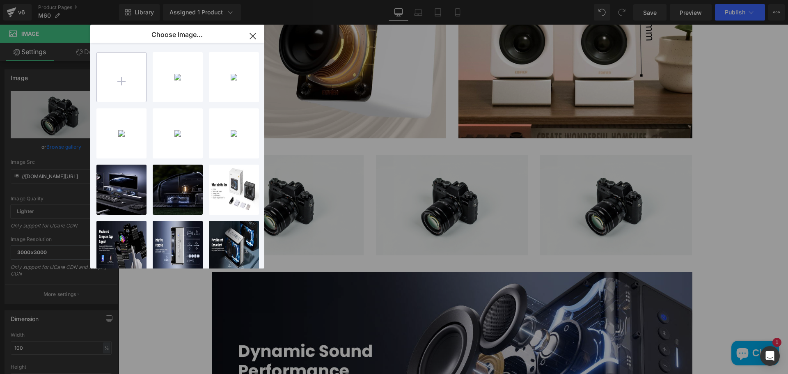
click at [114, 81] on input "file" at bounding box center [121, 77] width 49 height 49
type input "C:\fakepath\71uYTw+Y11L._AC_SL1500_.jpg"
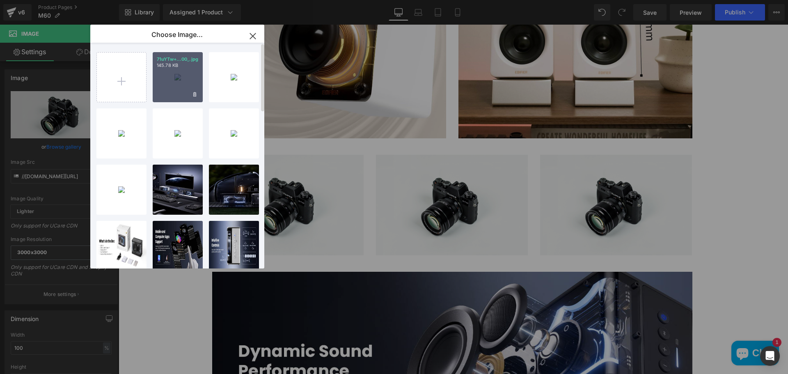
click at [175, 85] on div "71uYTw+...00_.jpg 145.78 KB" at bounding box center [178, 77] width 50 height 50
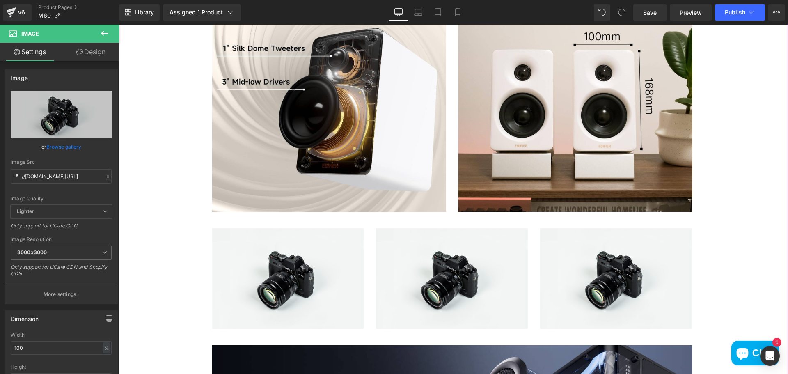
scroll to position [944, 0]
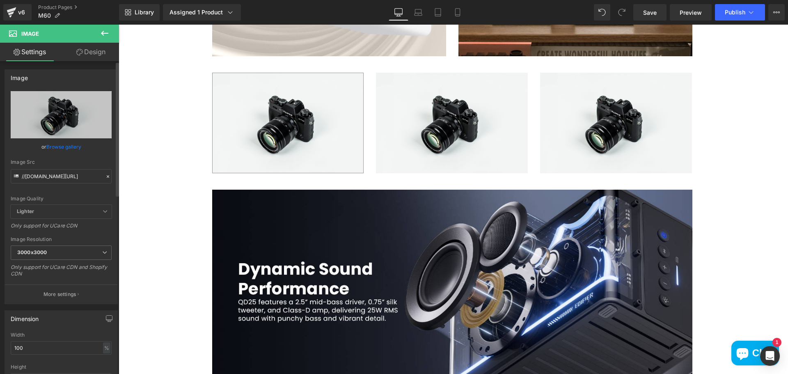
click at [60, 148] on link "Browse gallery" at bounding box center [63, 147] width 35 height 14
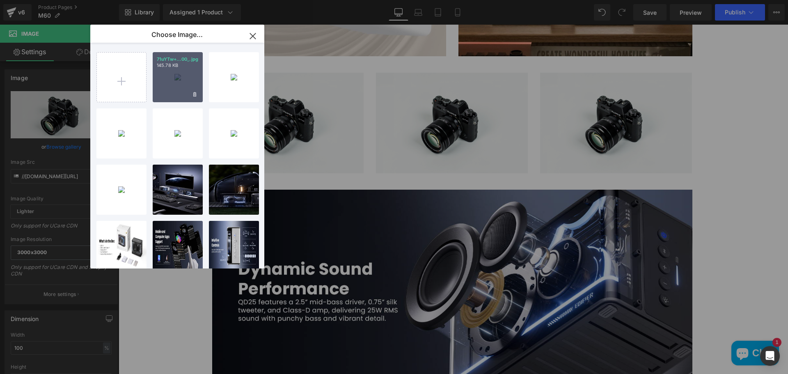
drag, startPoint x: 192, startPoint y: 84, endPoint x: 74, endPoint y: 60, distance: 120.6
click at [192, 84] on div "71uYTw+...00_.jpg 145.78 KB" at bounding box center [178, 77] width 50 height 50
type input "[URL][DOMAIN_NAME]"
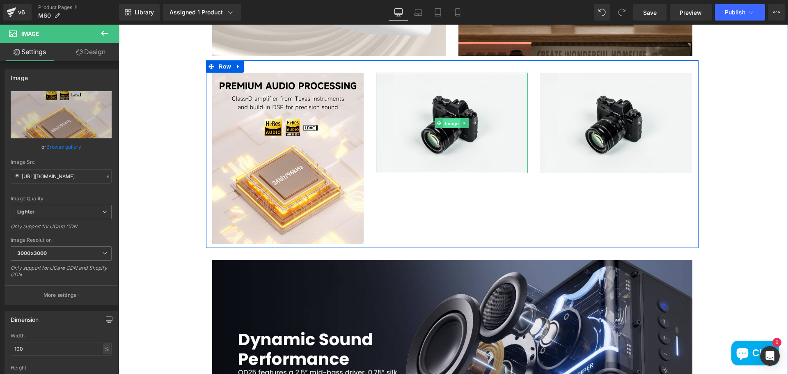
click at [456, 123] on span "Image" at bounding box center [452, 124] width 17 height 10
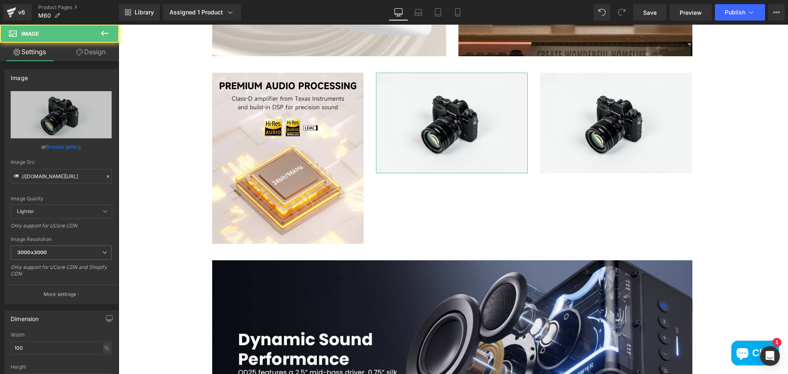
click at [61, 142] on link "Browse gallery" at bounding box center [63, 147] width 35 height 14
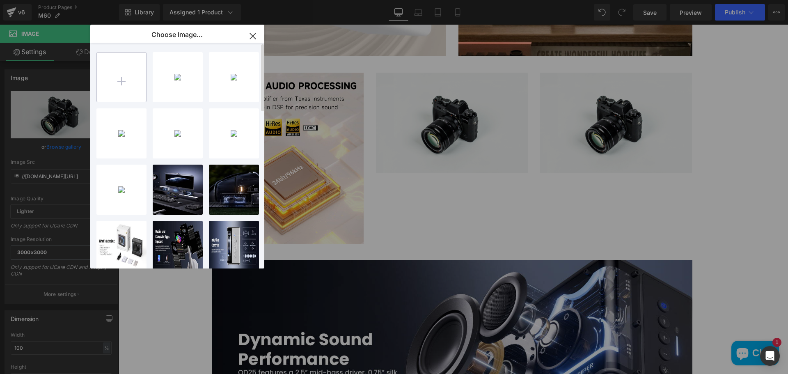
click at [128, 80] on input "file" at bounding box center [121, 77] width 49 height 49
type input "C:\fakepath\71kadbeKnJL._AC_SL1500_.jpg"
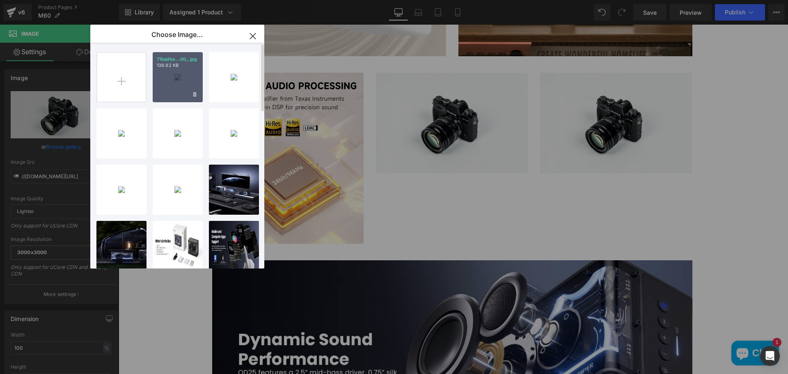
click at [153, 87] on div "71kadbe...00_.jpg 138.92 KB" at bounding box center [178, 77] width 50 height 50
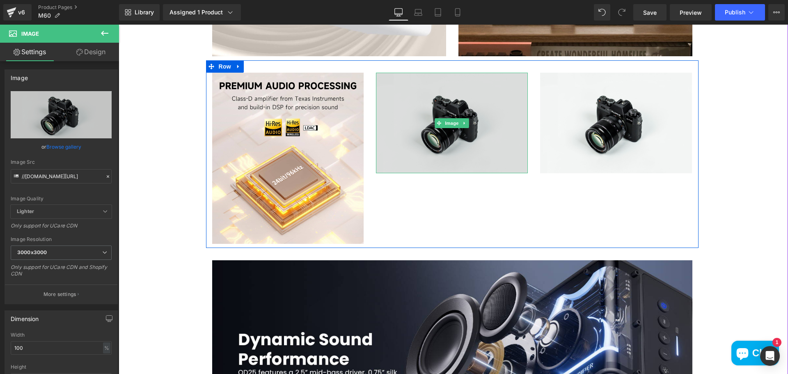
drag, startPoint x: 445, startPoint y: 123, endPoint x: 375, endPoint y: 136, distance: 70.6
click at [445, 123] on span "Image" at bounding box center [452, 123] width 17 height 10
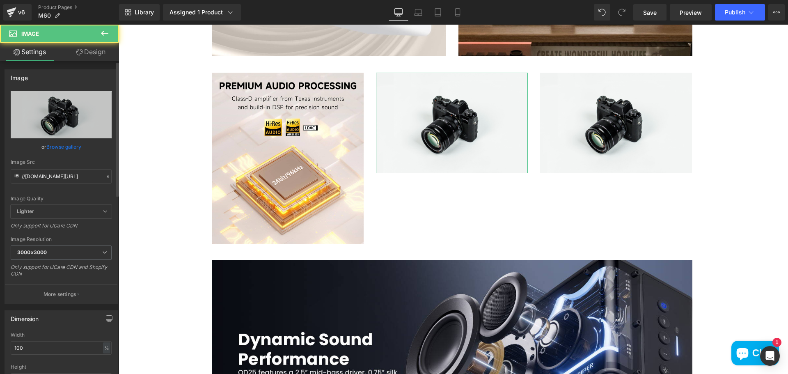
click at [67, 147] on link "Browse gallery" at bounding box center [63, 147] width 35 height 14
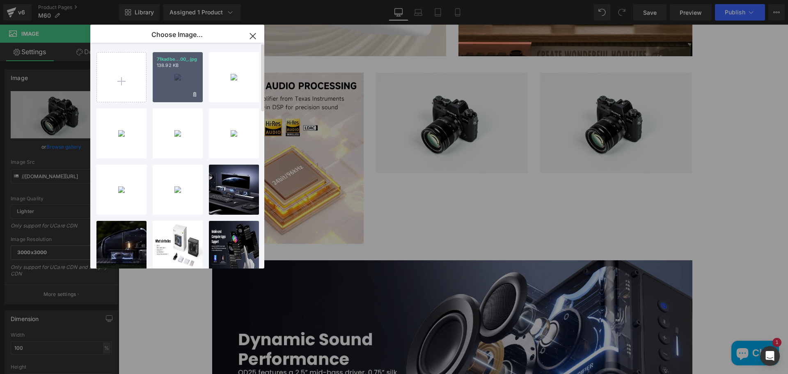
drag, startPoint x: 177, startPoint y: 78, endPoint x: 335, endPoint y: 105, distance: 160.8
click at [177, 78] on div "71kadbe...00_.jpg 138.92 KB" at bounding box center [178, 77] width 50 height 50
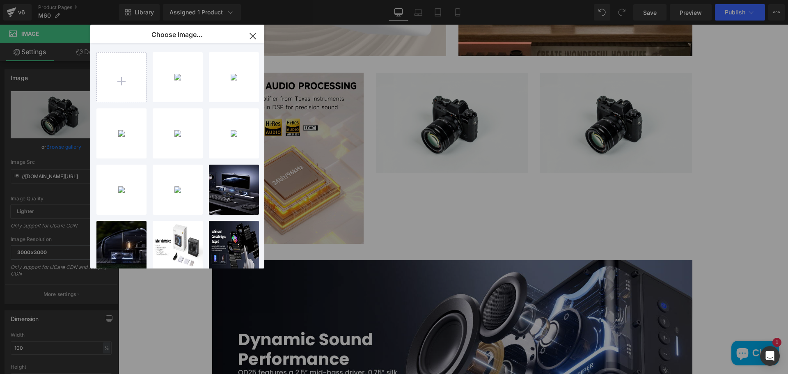
type input "[URL][DOMAIN_NAME]"
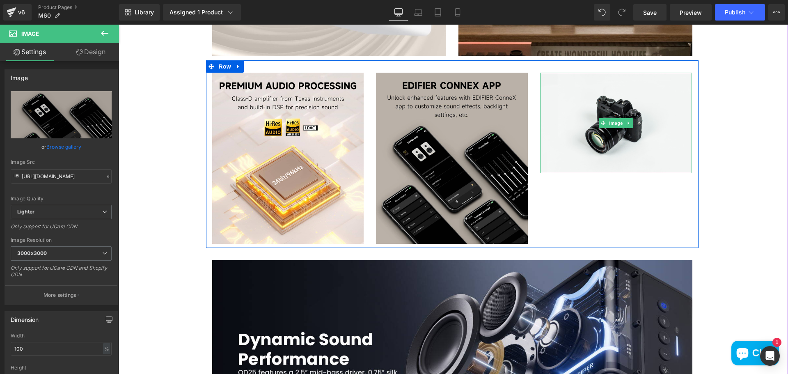
click at [614, 122] on span "Image" at bounding box center [616, 123] width 17 height 10
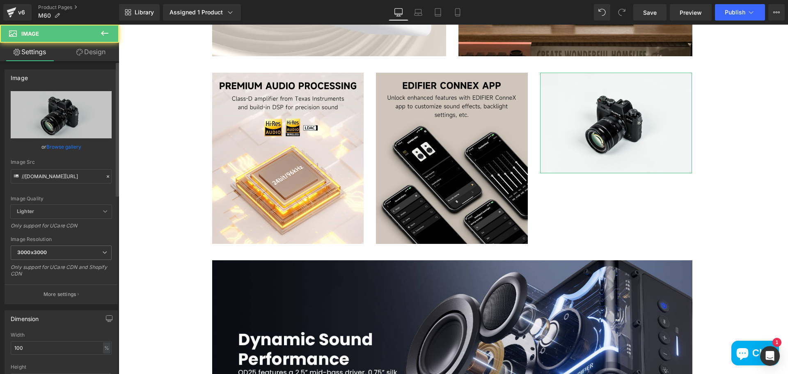
click at [67, 144] on link "Browse gallery" at bounding box center [63, 147] width 35 height 14
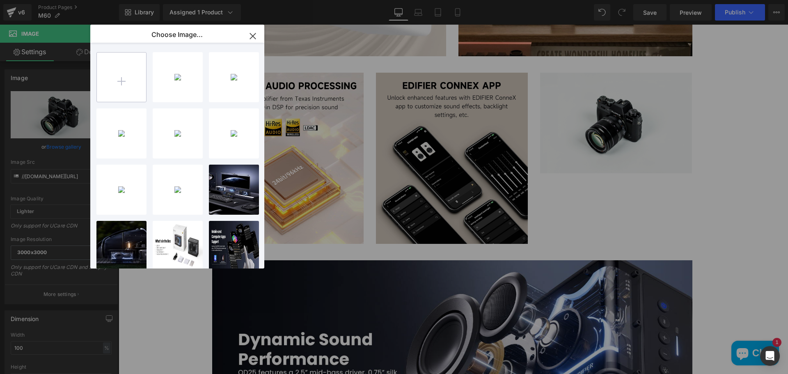
click at [135, 85] on input "file" at bounding box center [121, 77] width 49 height 49
type input "C:\fakepath\71at85Y1z+L._AC_SL1500_.jpg"
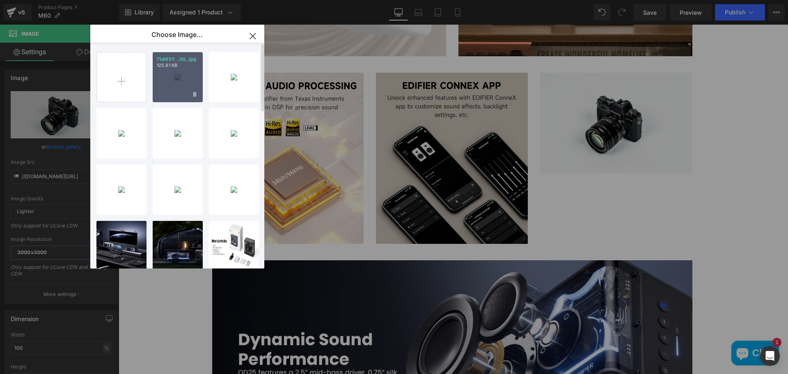
click at [172, 88] on div "71at85Y...00_.jpg 125.81 KB" at bounding box center [178, 77] width 50 height 50
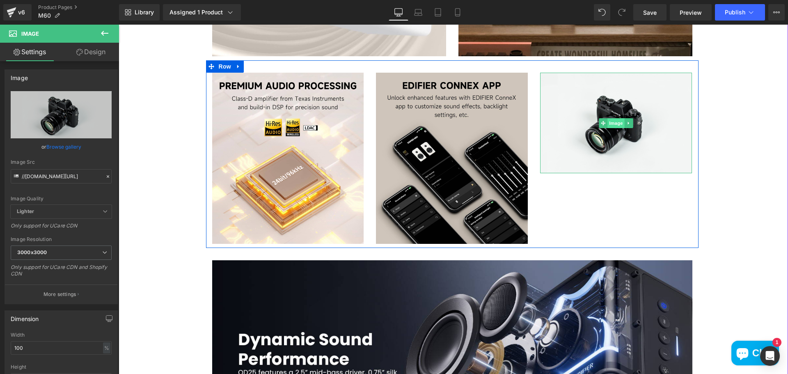
click at [614, 123] on span "Image" at bounding box center [616, 123] width 17 height 10
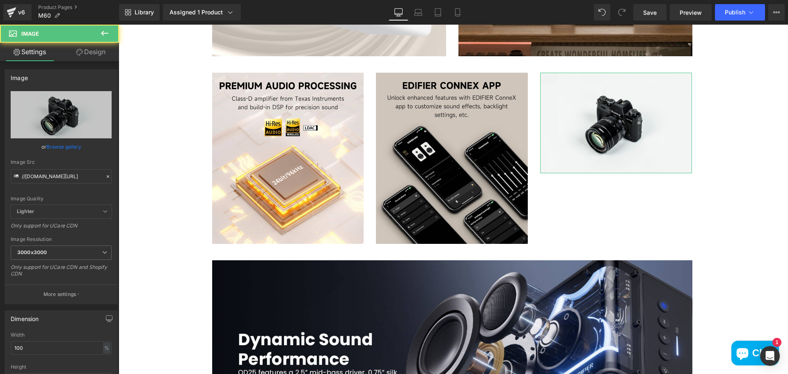
click at [71, 145] on link "Browse gallery" at bounding box center [63, 147] width 35 height 14
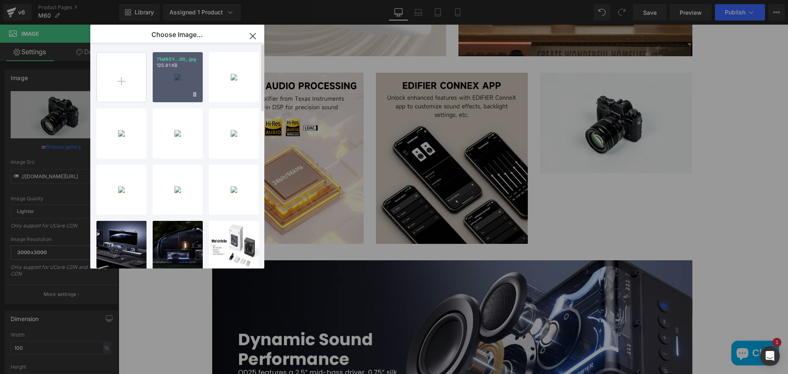
click at [177, 82] on div "71at85Y...00_.jpg 125.81 KB" at bounding box center [178, 77] width 50 height 50
type input "[URL][DOMAIN_NAME]"
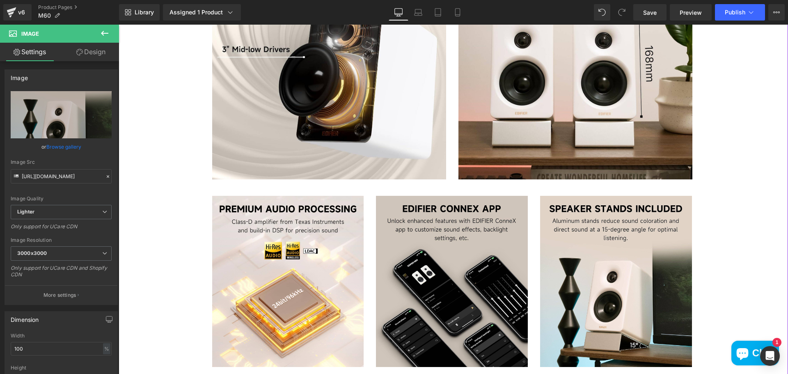
scroll to position [1068, 0]
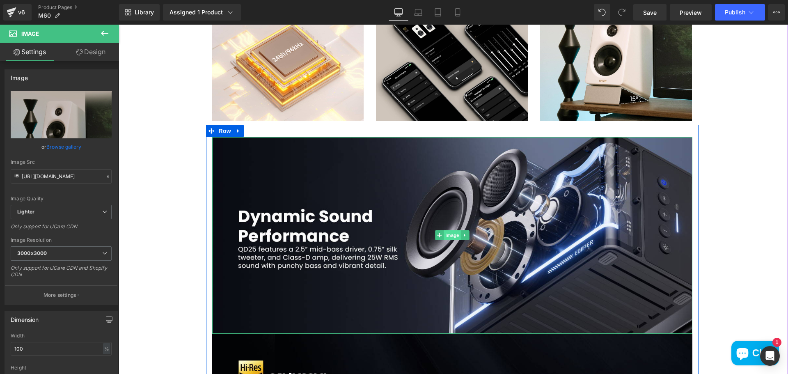
click at [450, 232] on span "Image" at bounding box center [452, 235] width 17 height 10
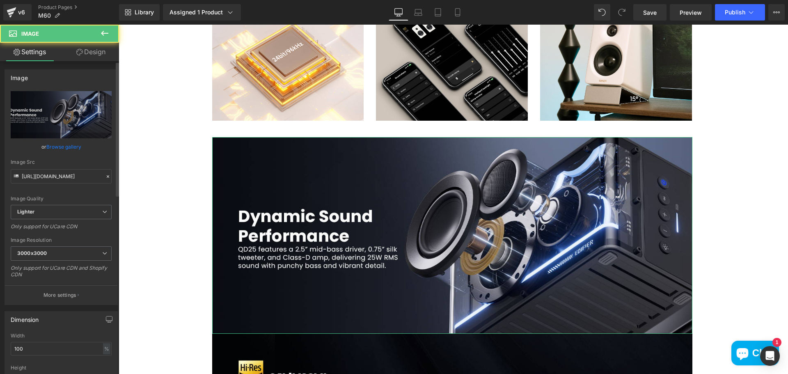
click at [74, 146] on link "Browse gallery" at bounding box center [63, 147] width 35 height 14
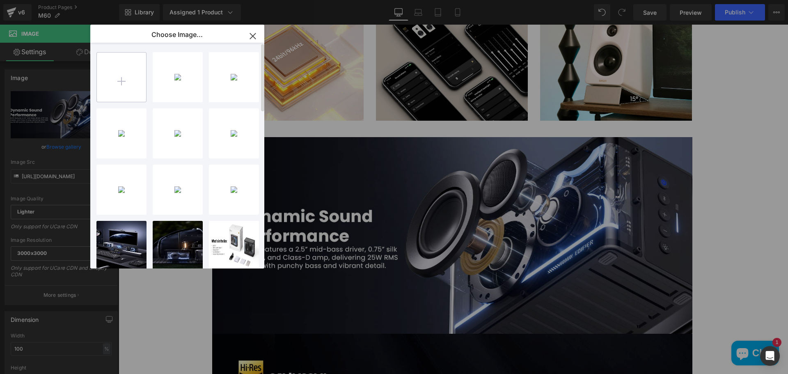
click at [129, 82] on input "file" at bounding box center [121, 77] width 49 height 49
type input "C:\fakepath\028ef102e4256a5518c46cfbd4f6563d.jpg"
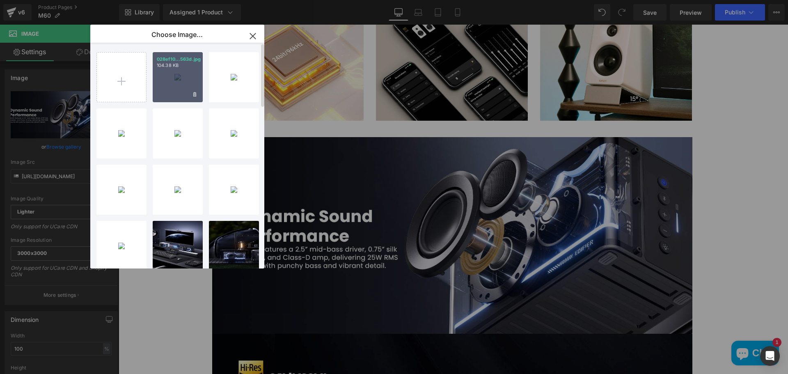
click at [172, 82] on div "028ef10...563d.jpg 104.38 KB" at bounding box center [178, 77] width 50 height 50
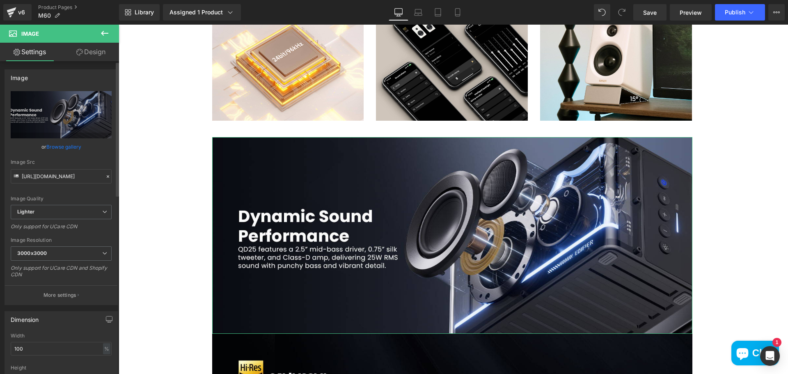
click at [70, 144] on link "Browse gallery" at bounding box center [63, 147] width 35 height 14
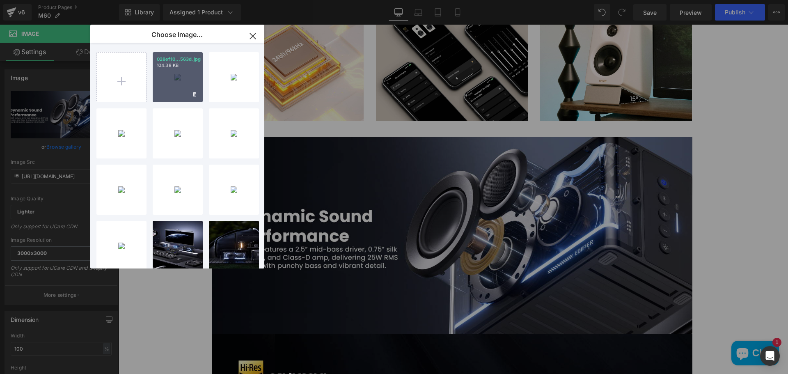
click at [166, 82] on div "028ef10...563d.jpg 104.38 KB" at bounding box center [178, 77] width 50 height 50
type input "[URL][DOMAIN_NAME]"
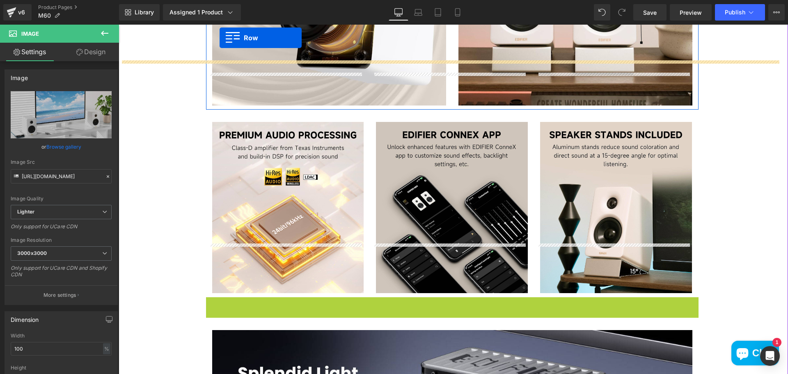
scroll to position [862, 0]
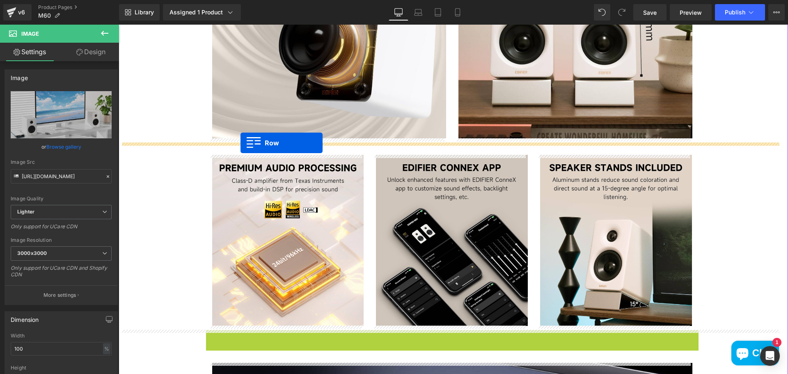
drag, startPoint x: 209, startPoint y: 133, endPoint x: 241, endPoint y: 143, distance: 33.6
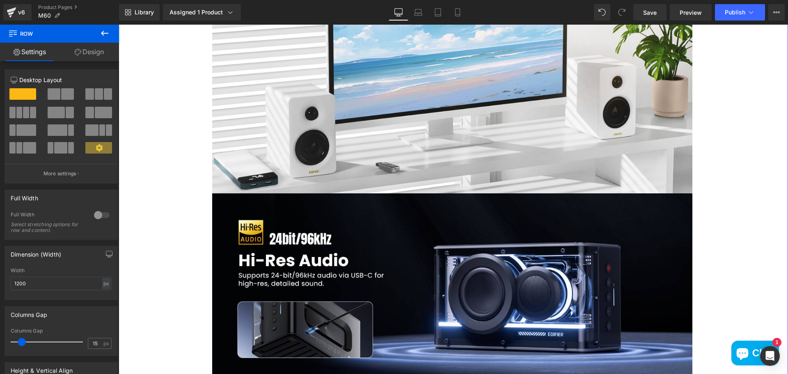
scroll to position [1191, 0]
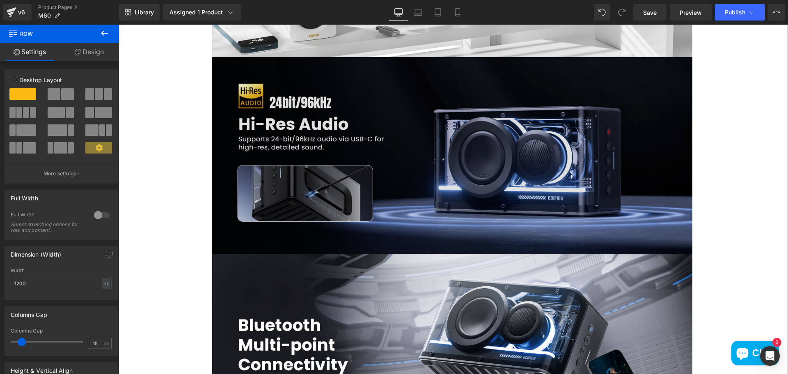
click at [508, 163] on img at bounding box center [452, 155] width 480 height 197
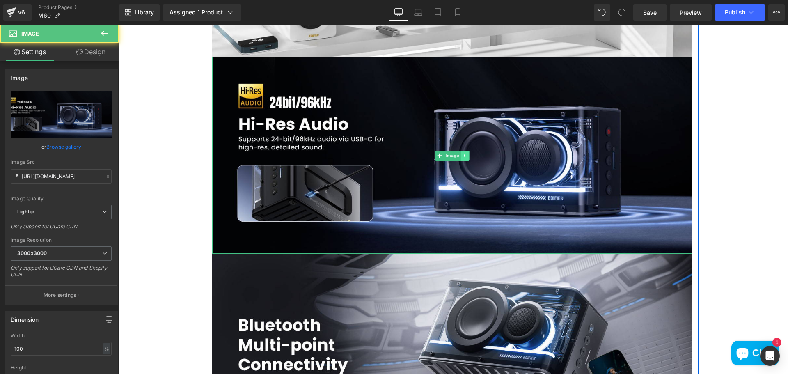
click at [464, 156] on icon at bounding box center [464, 155] width 1 height 3
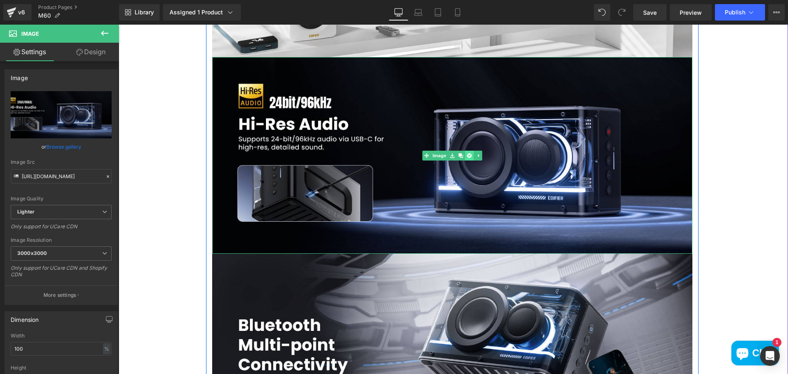
click at [468, 156] on icon at bounding box center [469, 155] width 5 height 5
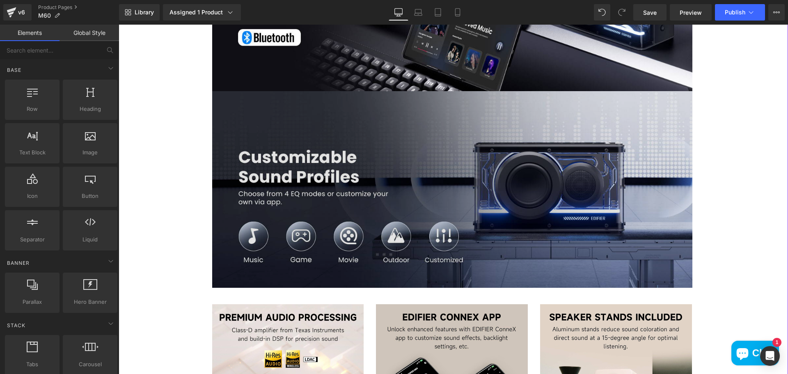
scroll to position [1519, 0]
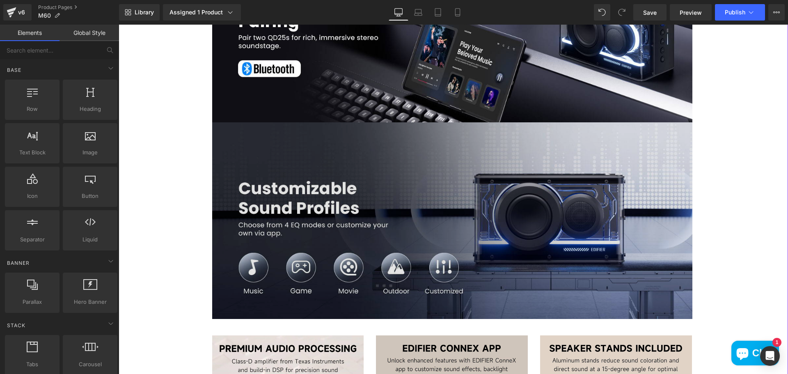
click at [506, 149] on img at bounding box center [452, 220] width 480 height 197
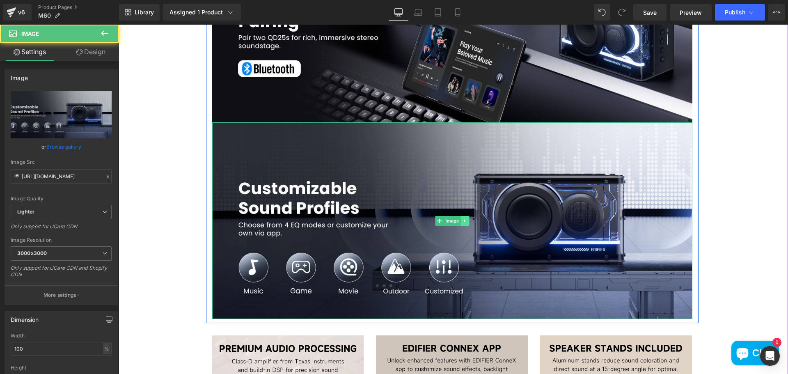
click at [462, 218] on link at bounding box center [465, 221] width 9 height 10
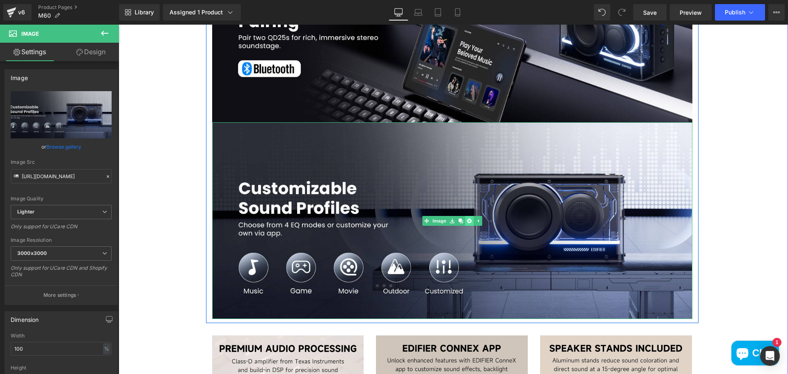
click at [467, 223] on icon at bounding box center [469, 220] width 5 height 5
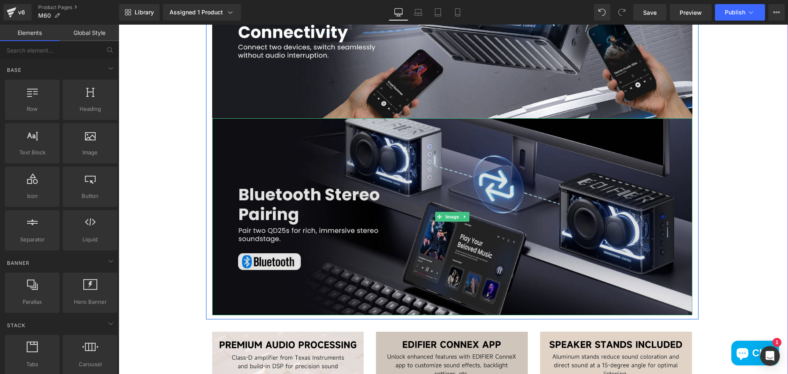
scroll to position [1314, 0]
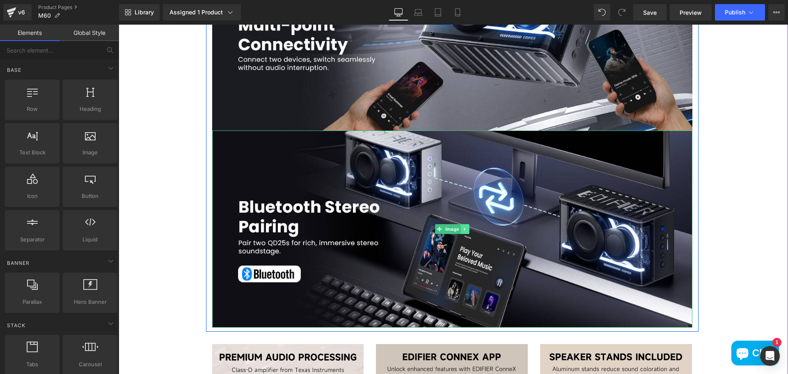
click at [463, 231] on icon at bounding box center [465, 229] width 5 height 5
click at [467, 229] on icon at bounding box center [469, 229] width 5 height 5
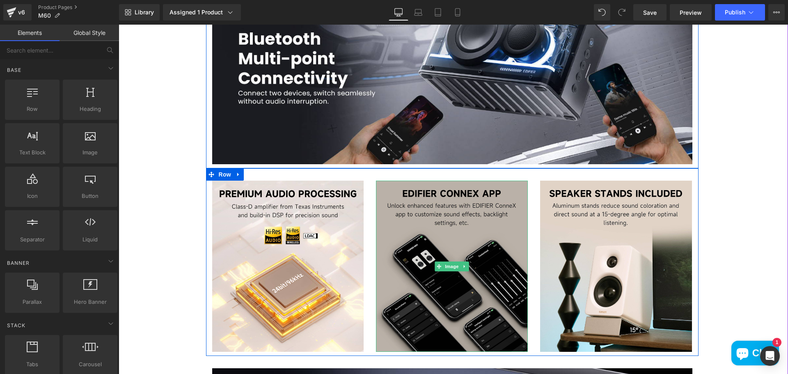
scroll to position [1150, 0]
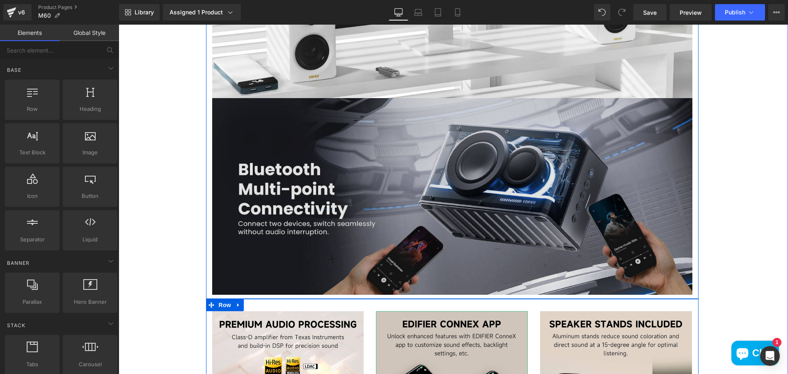
click at [500, 153] on img at bounding box center [452, 196] width 480 height 197
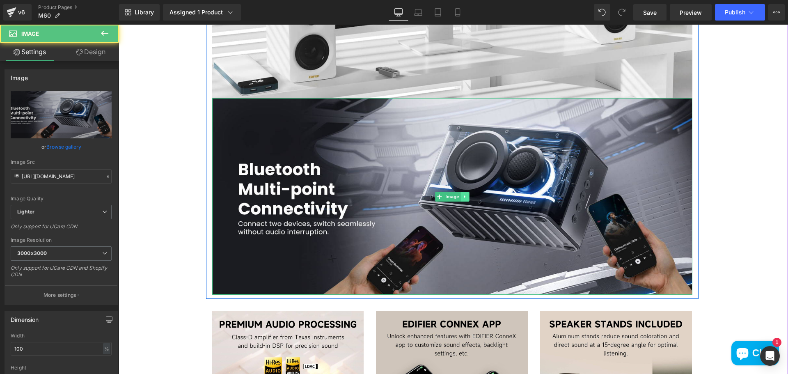
click at [463, 198] on icon at bounding box center [465, 196] width 5 height 5
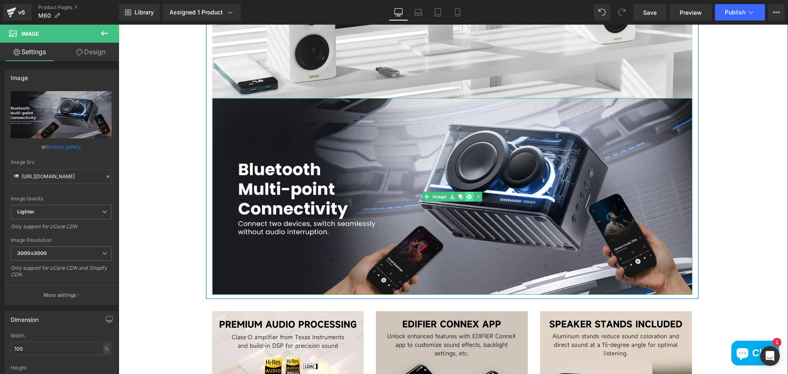
click at [465, 195] on link at bounding box center [469, 197] width 9 height 10
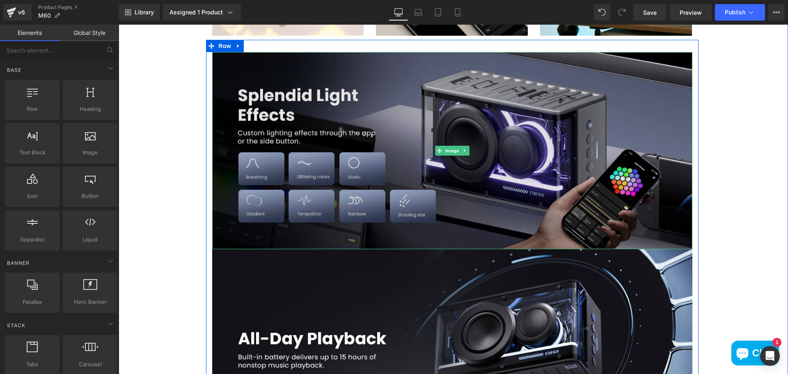
scroll to position [1314, 0]
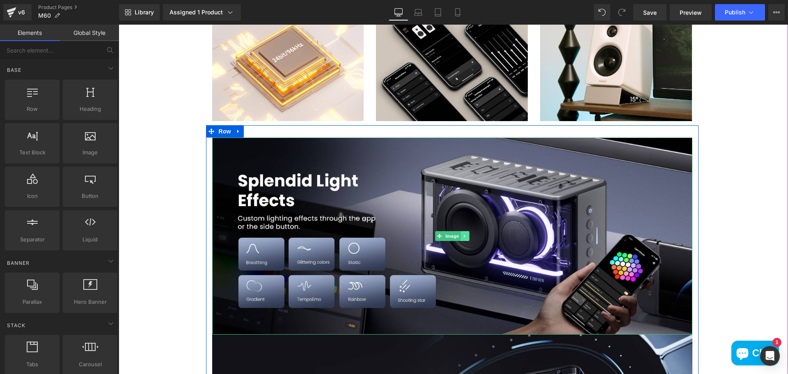
click at [463, 236] on icon at bounding box center [465, 236] width 5 height 5
click at [467, 237] on icon at bounding box center [469, 236] width 5 height 5
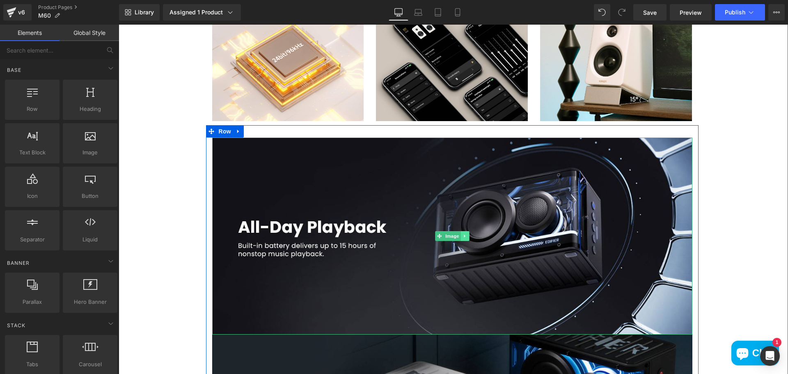
click at [464, 234] on icon at bounding box center [465, 236] width 5 height 5
click at [467, 237] on icon at bounding box center [469, 236] width 5 height 5
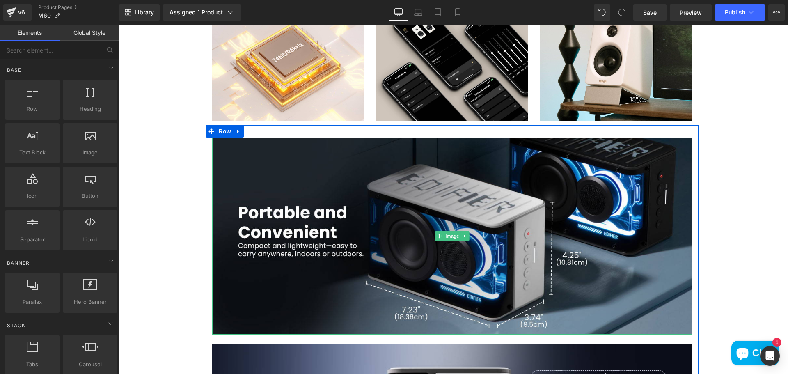
click at [465, 237] on link at bounding box center [465, 236] width 9 height 10
click at [467, 237] on icon at bounding box center [469, 236] width 5 height 5
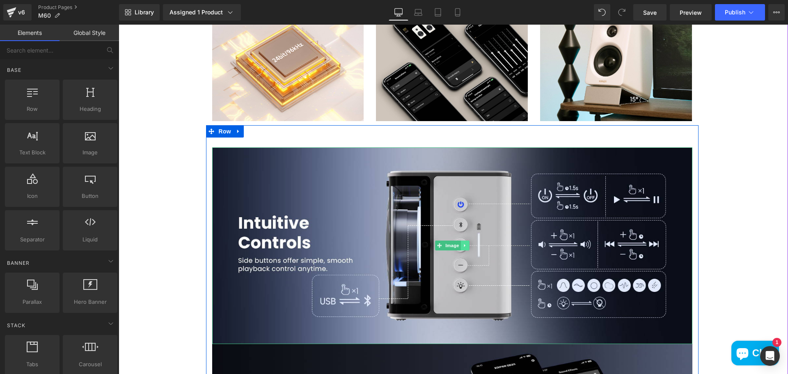
click at [464, 242] on link at bounding box center [465, 246] width 9 height 10
click at [467, 246] on icon at bounding box center [469, 246] width 5 height 5
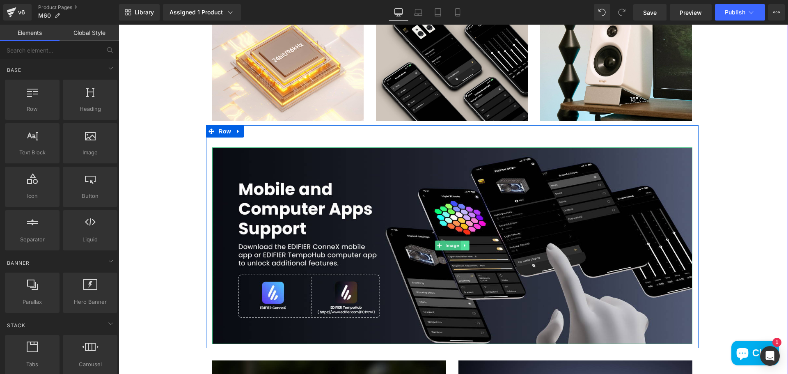
click at [466, 246] on link at bounding box center [465, 246] width 9 height 10
click at [467, 246] on icon at bounding box center [469, 246] width 5 height 5
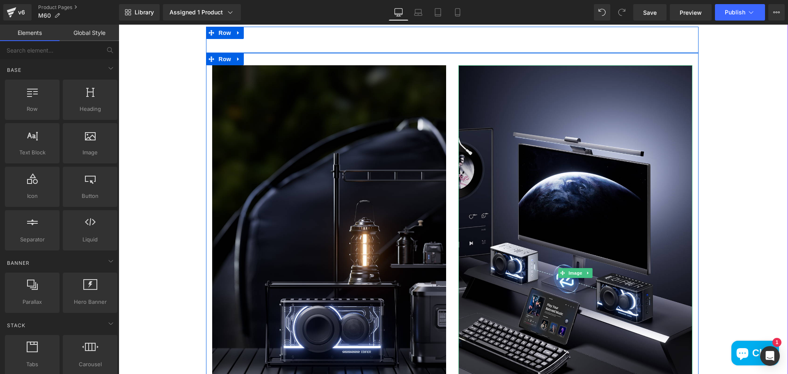
scroll to position [1437, 0]
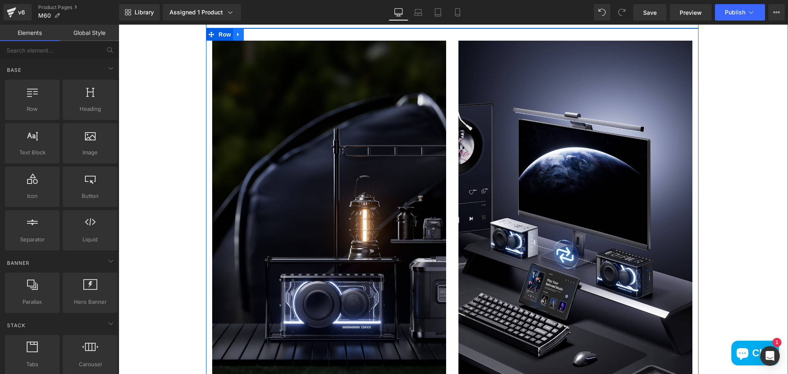
click at [236, 37] on icon at bounding box center [239, 34] width 6 height 6
click at [255, 39] on link at bounding box center [260, 34] width 11 height 12
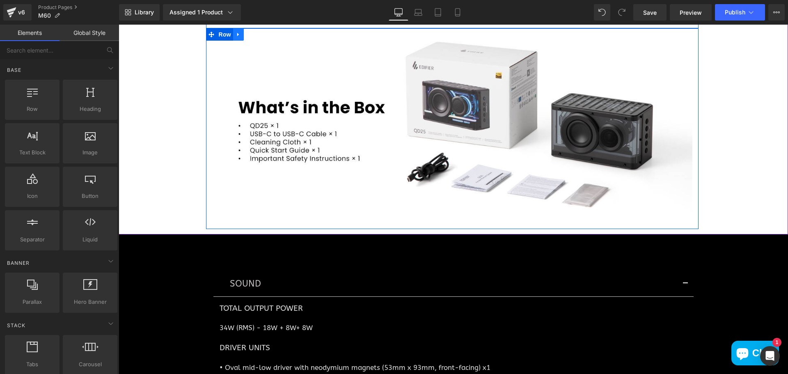
click at [237, 34] on icon at bounding box center [238, 34] width 2 height 4
click at [257, 34] on icon at bounding box center [260, 35] width 6 height 6
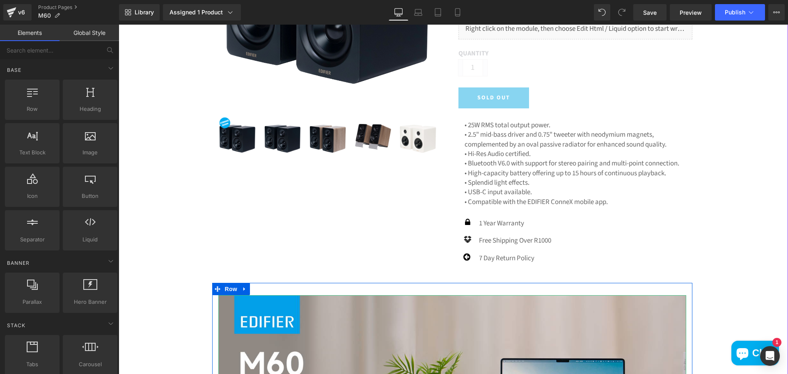
scroll to position [205, 0]
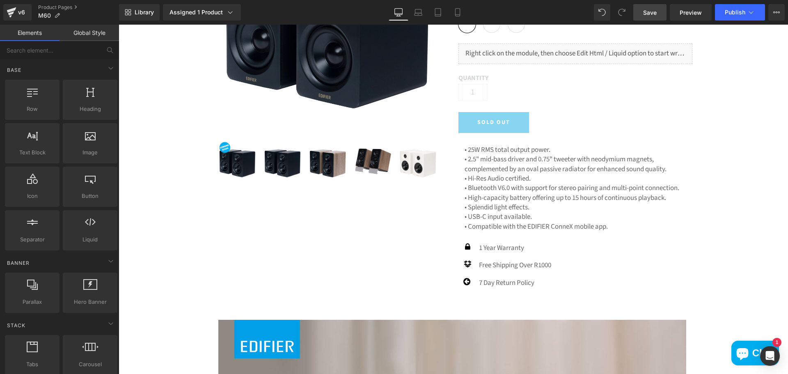
click at [651, 11] on span "Save" at bounding box center [650, 12] width 14 height 9
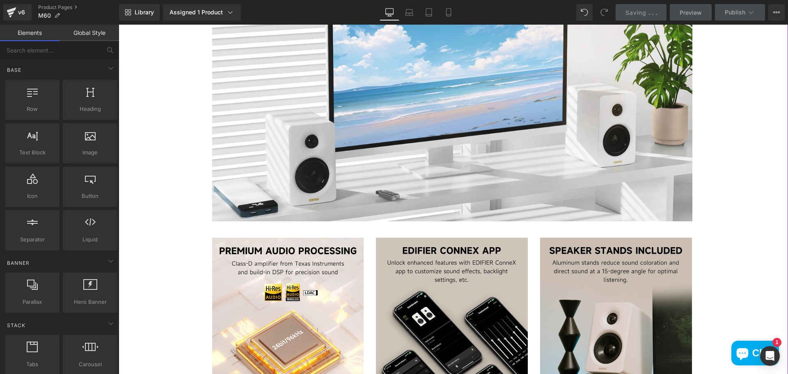
scroll to position [1232, 0]
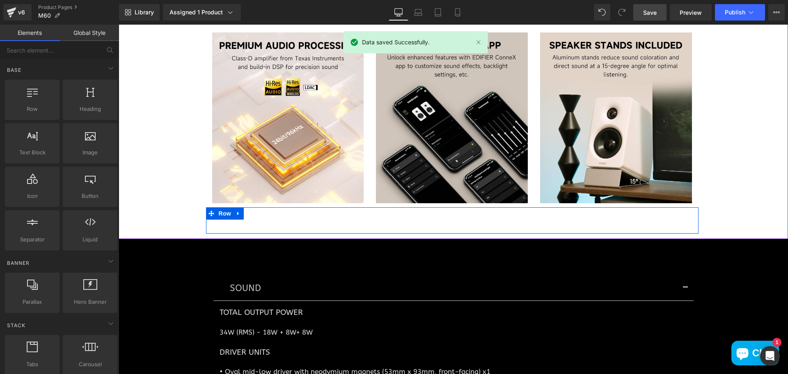
click at [310, 223] on p "White is for visuals only" at bounding box center [452, 224] width 480 height 9
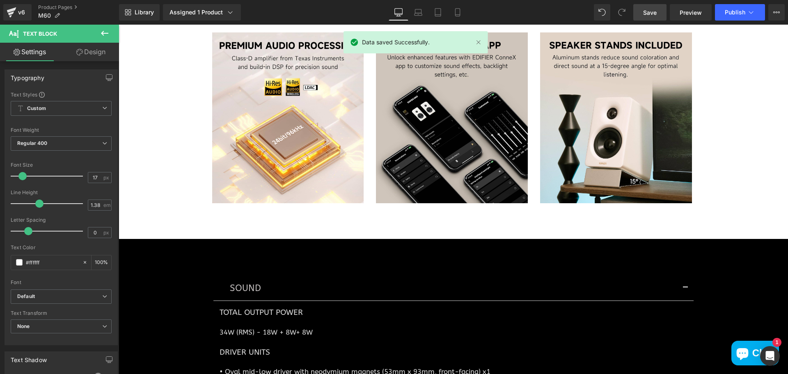
click at [110, 38] on button at bounding box center [104, 34] width 29 height 18
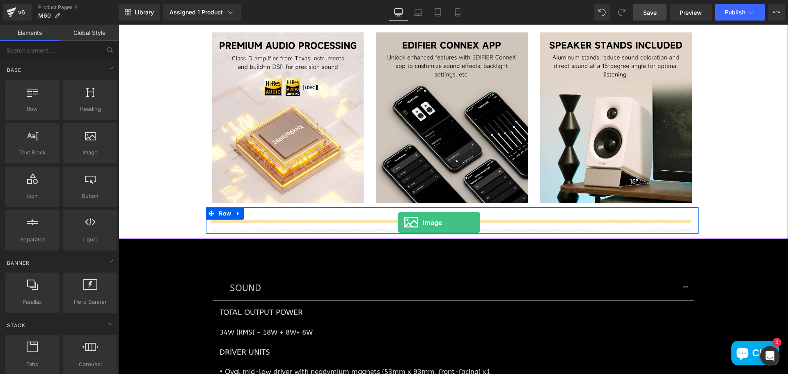
drag, startPoint x: 237, startPoint y: 181, endPoint x: 398, endPoint y: 223, distance: 166.5
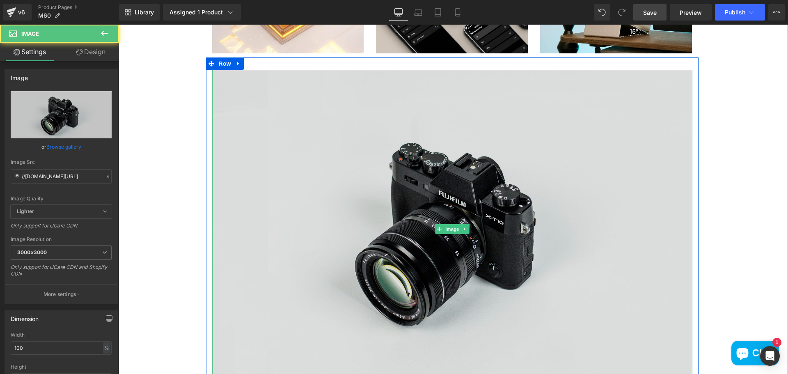
scroll to position [1396, 0]
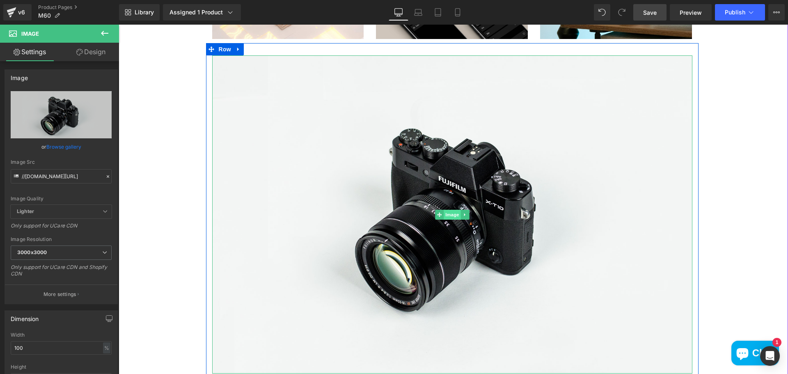
click at [446, 214] on span "Image" at bounding box center [452, 215] width 17 height 10
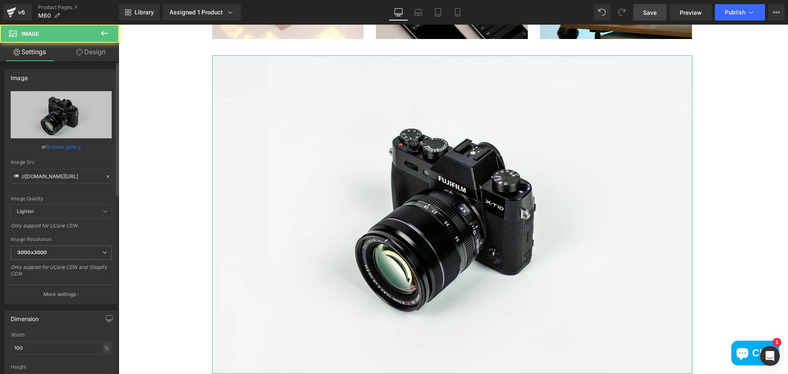
click at [63, 149] on link "Browse gallery" at bounding box center [63, 147] width 35 height 14
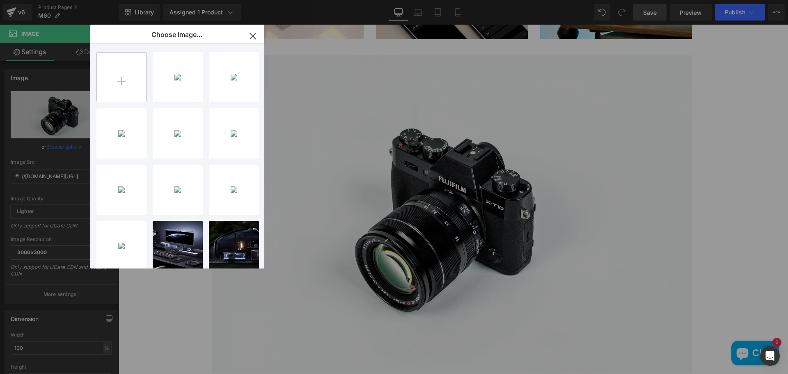
click at [103, 86] on input "file" at bounding box center [121, 77] width 49 height 49
type input "C:\fakepath\aac6722d-e293-4d7a-ab28-b02d14cc1232.__CR0,0,1464,600_PT0_SX1464_V1…"
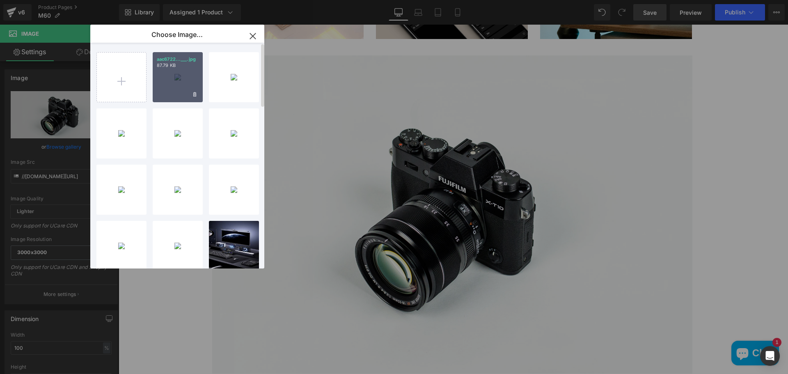
click at [184, 70] on div "aac6722...___.jpg 87.79 KB" at bounding box center [178, 77] width 50 height 50
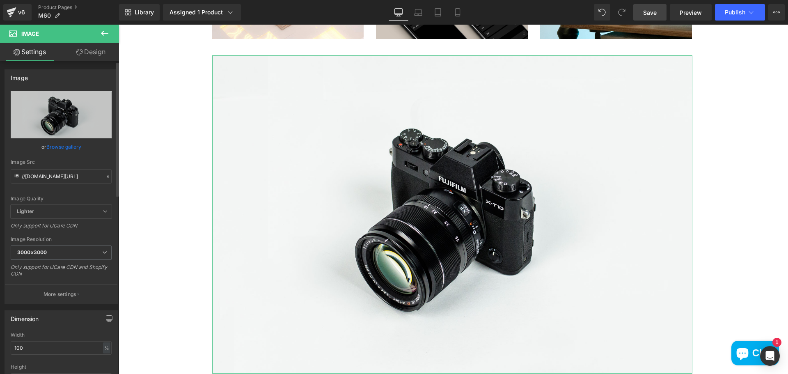
click at [71, 148] on link "Browse gallery" at bounding box center [63, 147] width 35 height 14
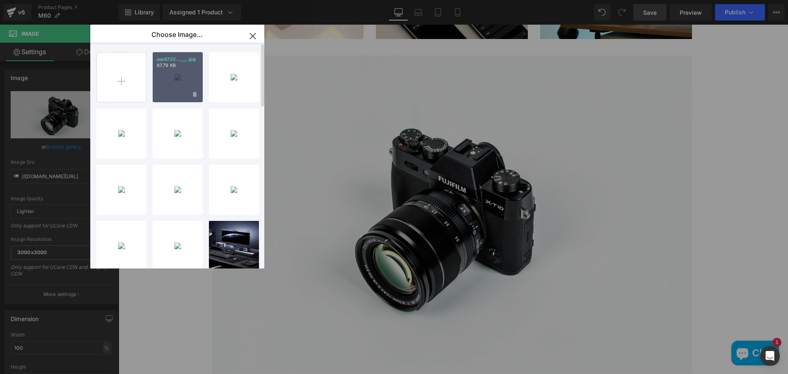
click at [153, 85] on div "aac6722...___.jpg 87.79 KB" at bounding box center [178, 77] width 50 height 50
type input "[URL][DOMAIN_NAME]"
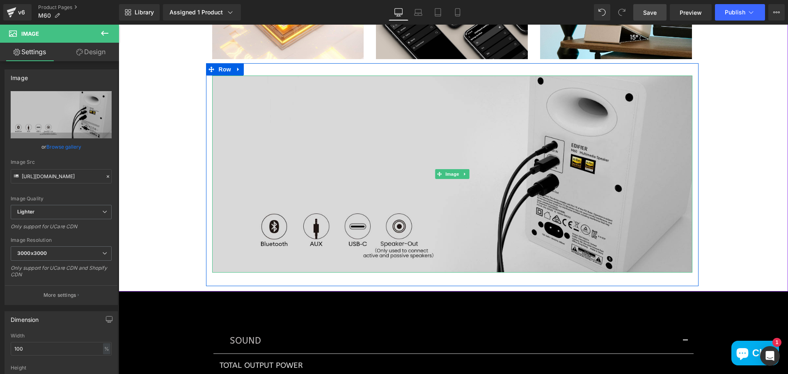
scroll to position [1355, 0]
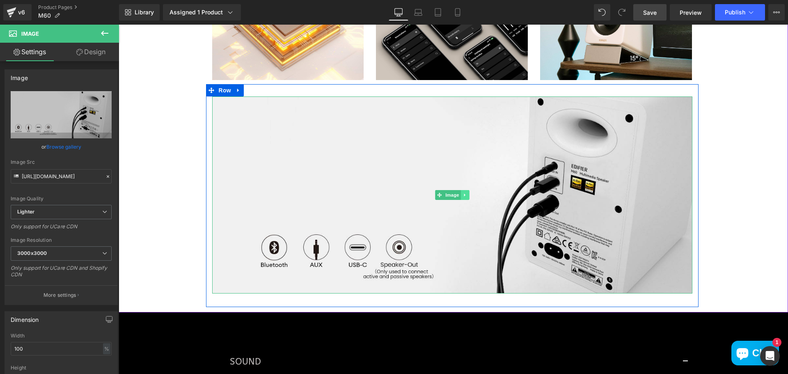
click at [463, 197] on icon at bounding box center [465, 195] width 5 height 5
click at [469, 195] on link at bounding box center [469, 195] width 9 height 10
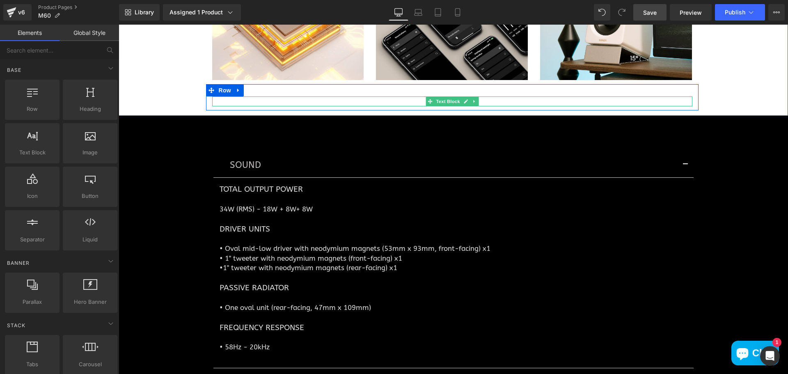
click at [420, 101] on p "White is for visuals only" at bounding box center [452, 100] width 480 height 9
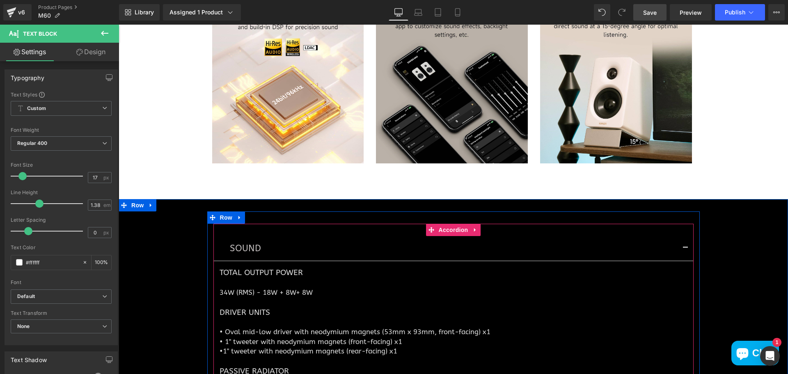
scroll to position [1232, 0]
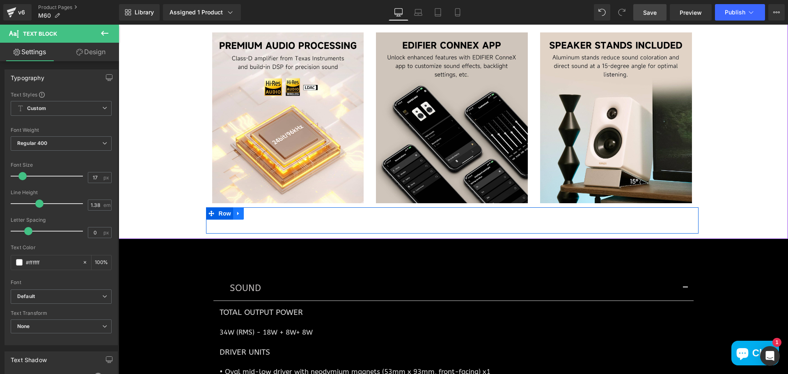
click at [236, 216] on icon at bounding box center [239, 214] width 6 height 6
click at [259, 214] on link at bounding box center [260, 213] width 11 height 12
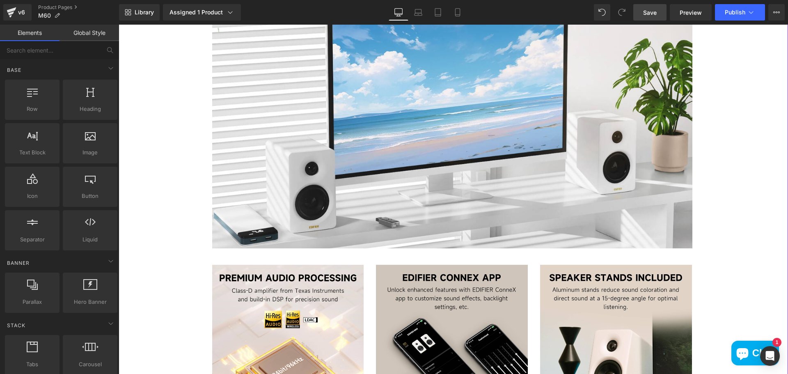
scroll to position [1150, 0]
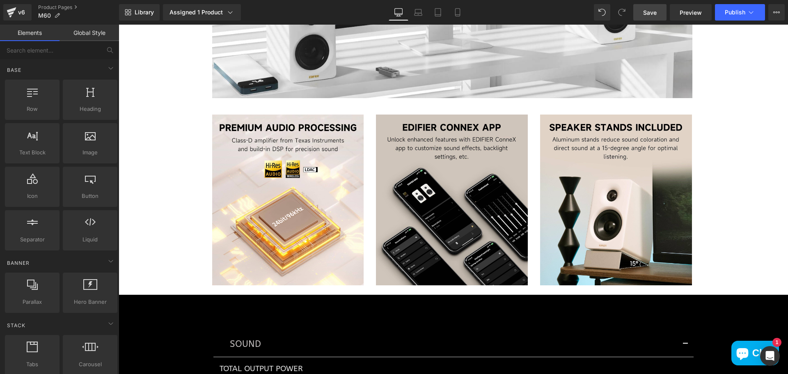
click at [646, 18] on link "Save" at bounding box center [650, 12] width 33 height 16
click at [652, 9] on span "Save" at bounding box center [650, 12] width 14 height 9
